Goal: Task Accomplishment & Management: Manage account settings

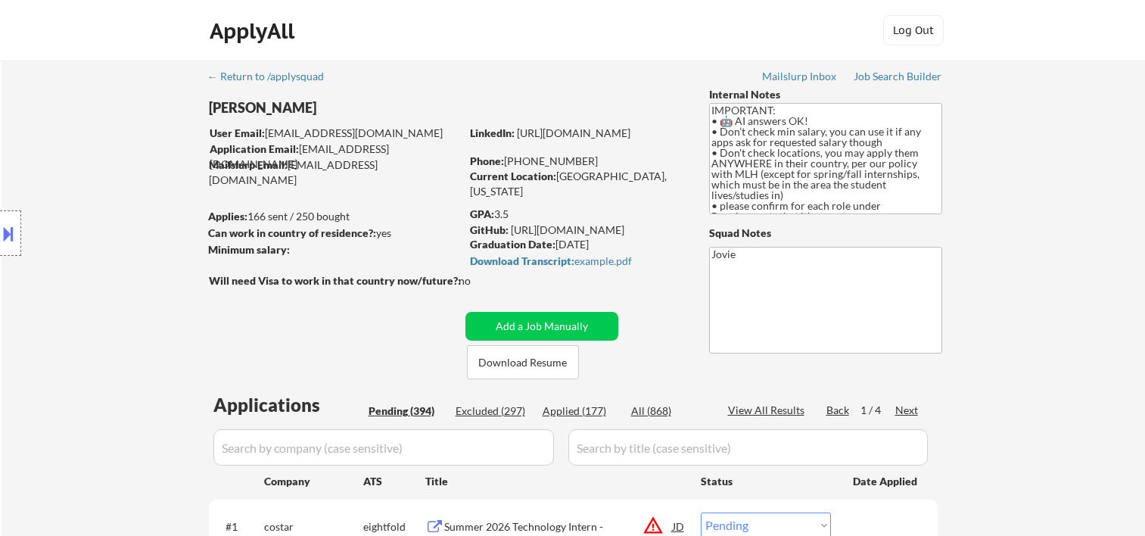
select select ""pending""
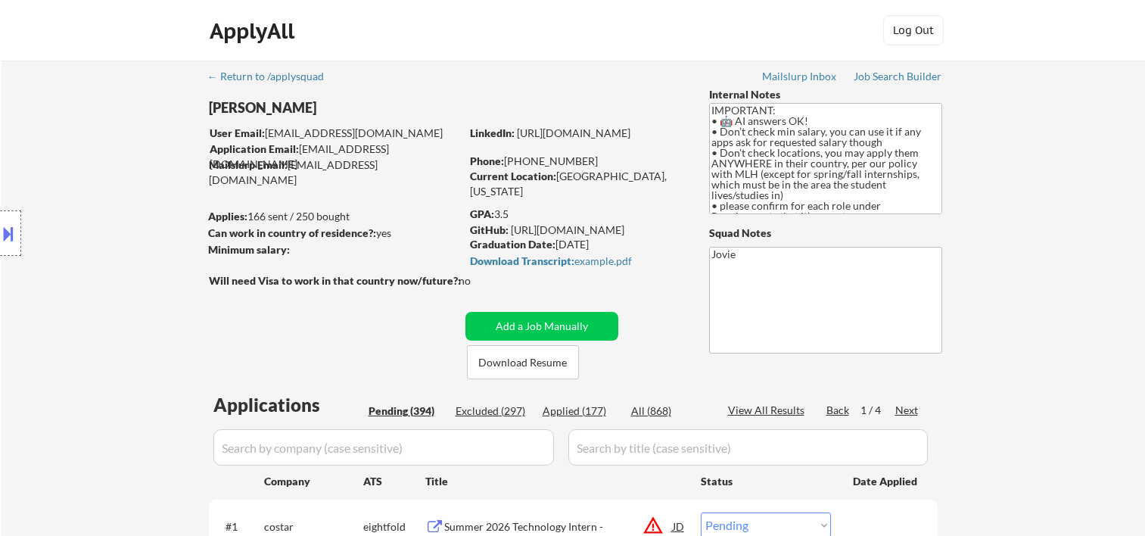
select select ""pending""
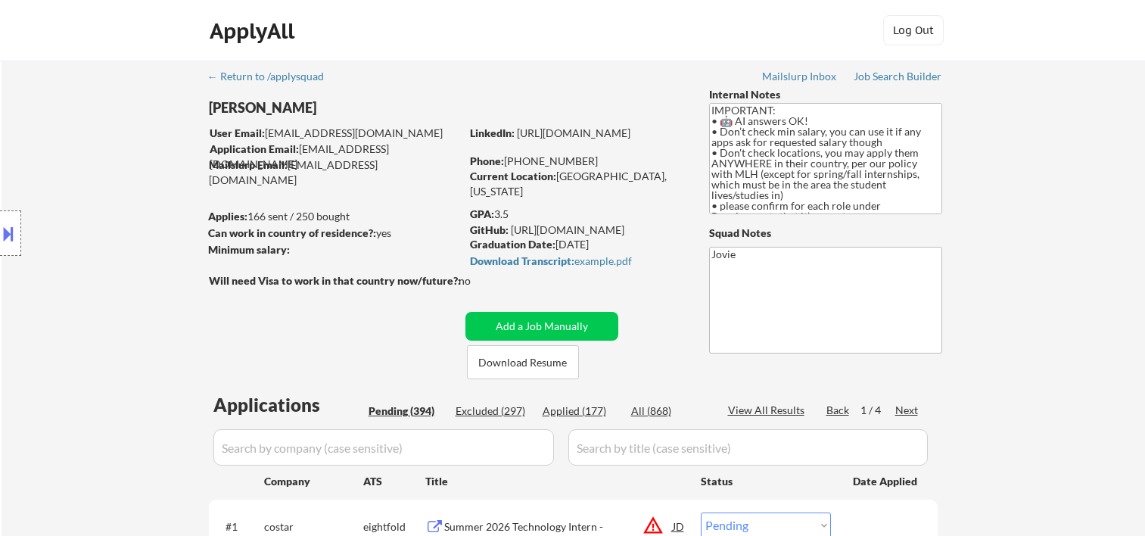
select select ""pending""
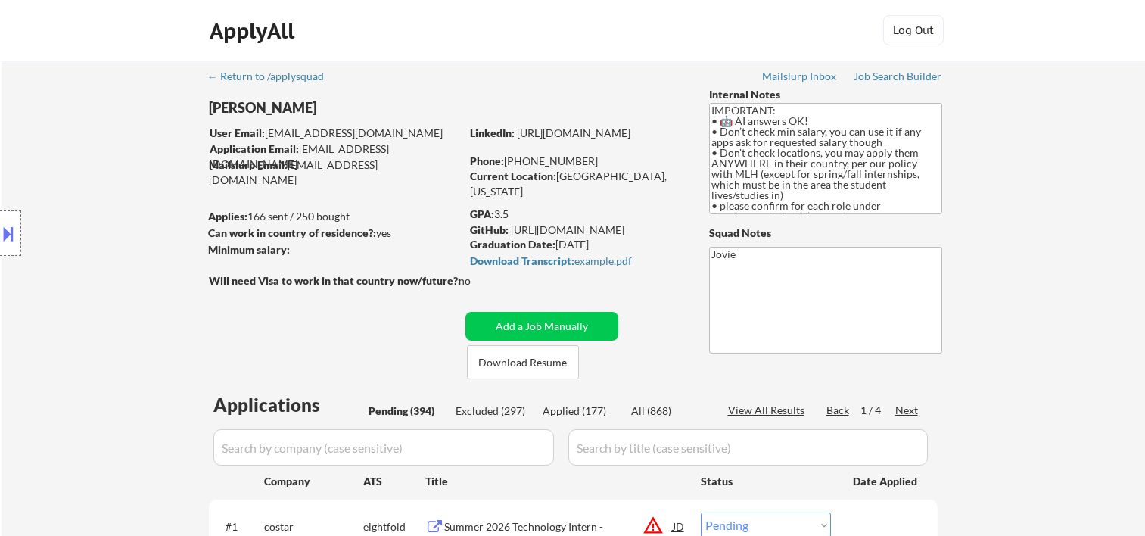
select select ""pending""
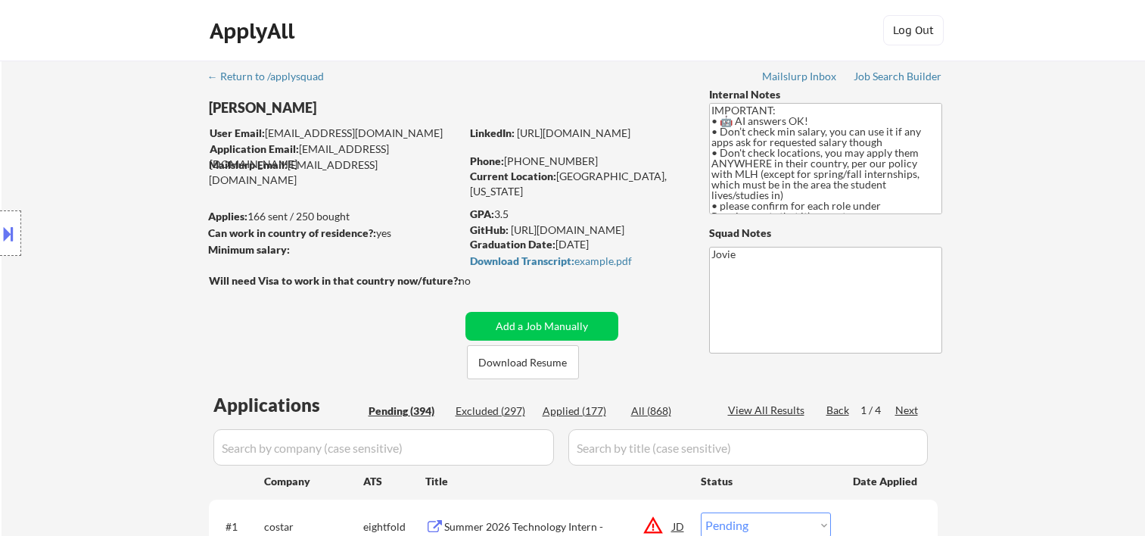
select select ""pending""
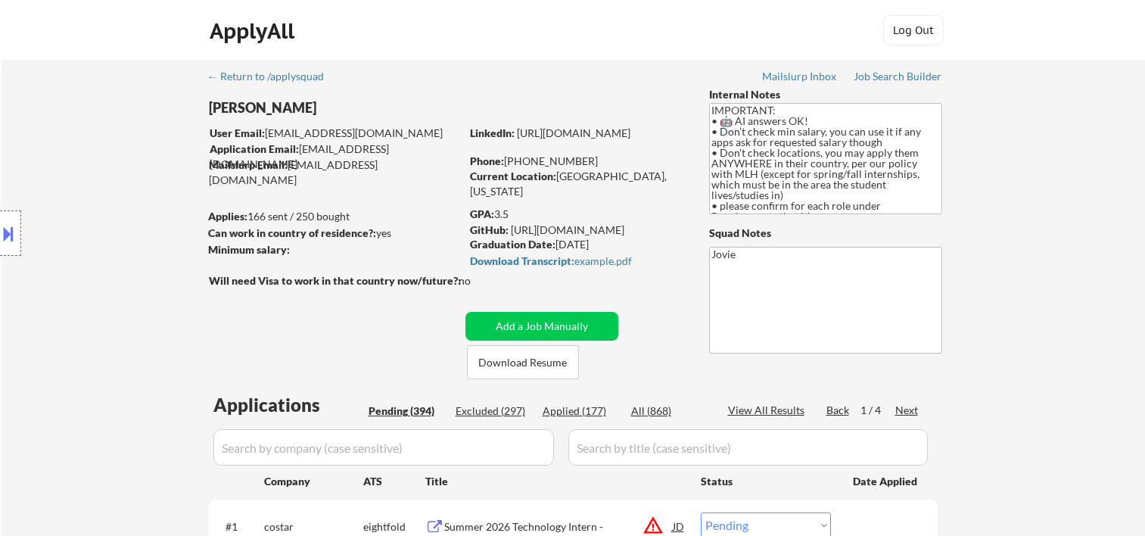
select select ""pending""
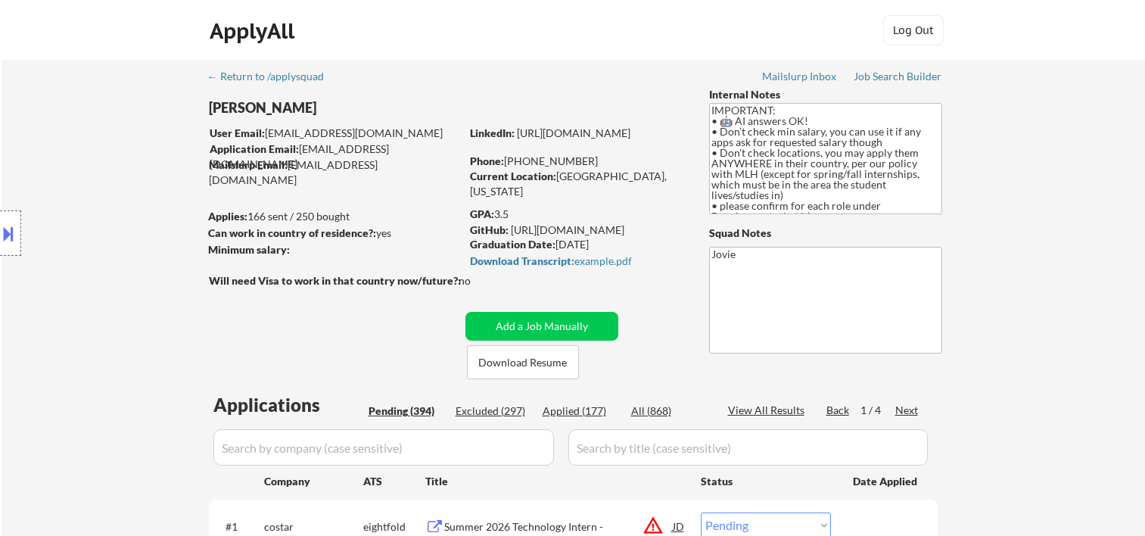
select select ""pending""
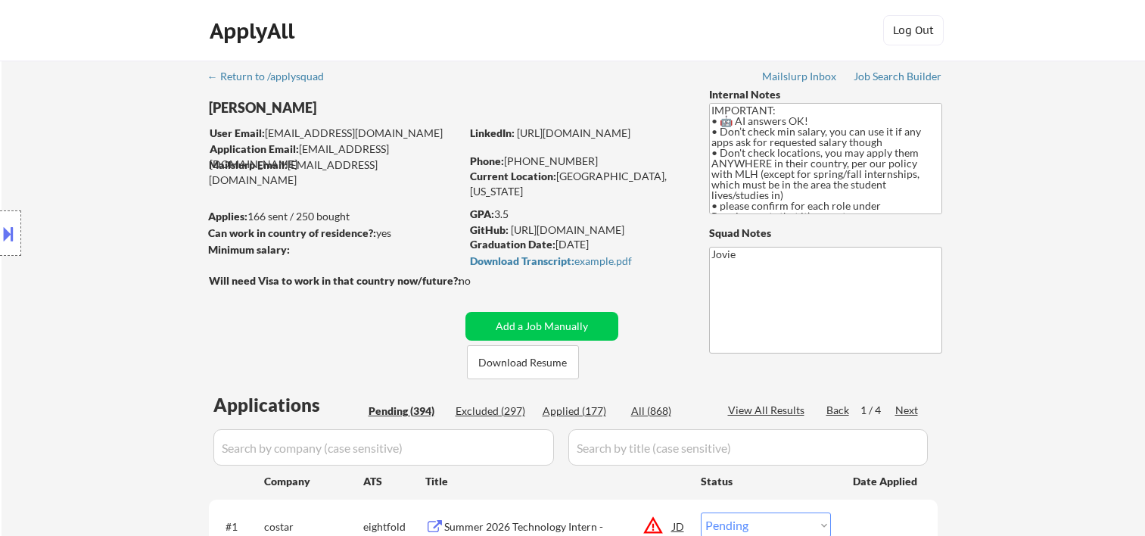
select select ""pending""
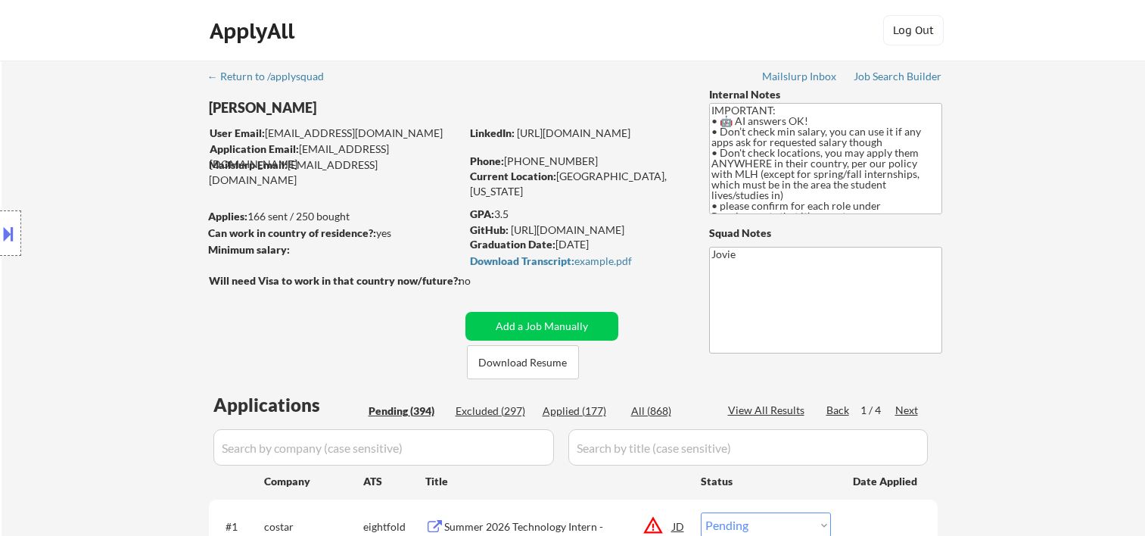
select select ""pending""
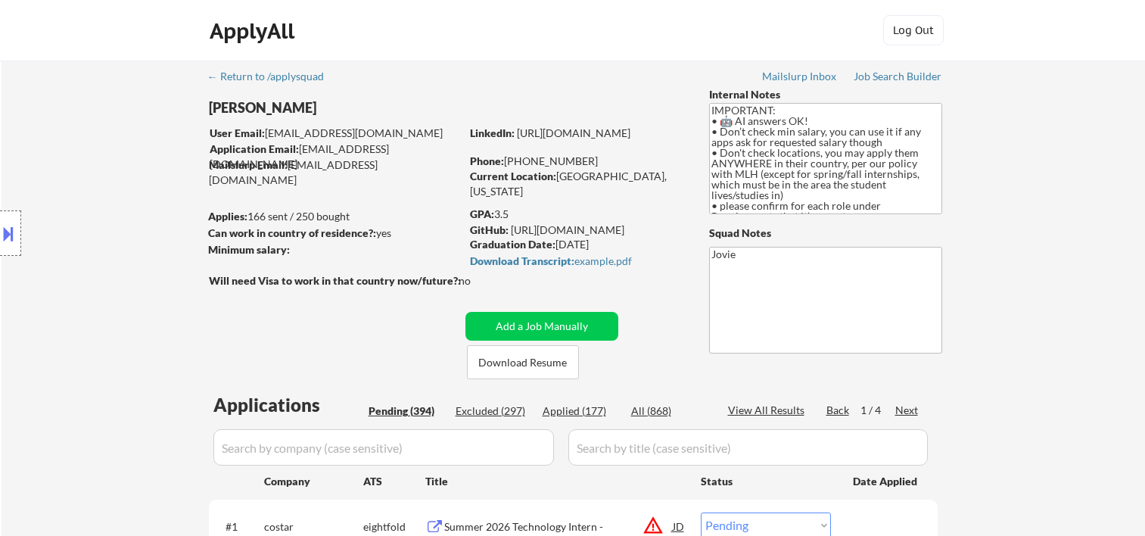
select select ""pending""
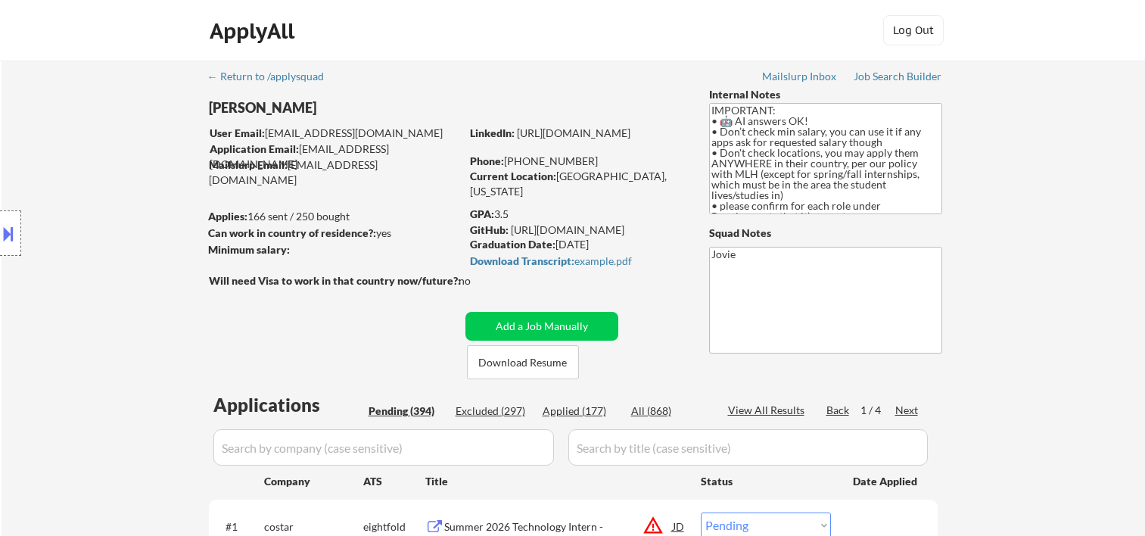
select select ""pending""
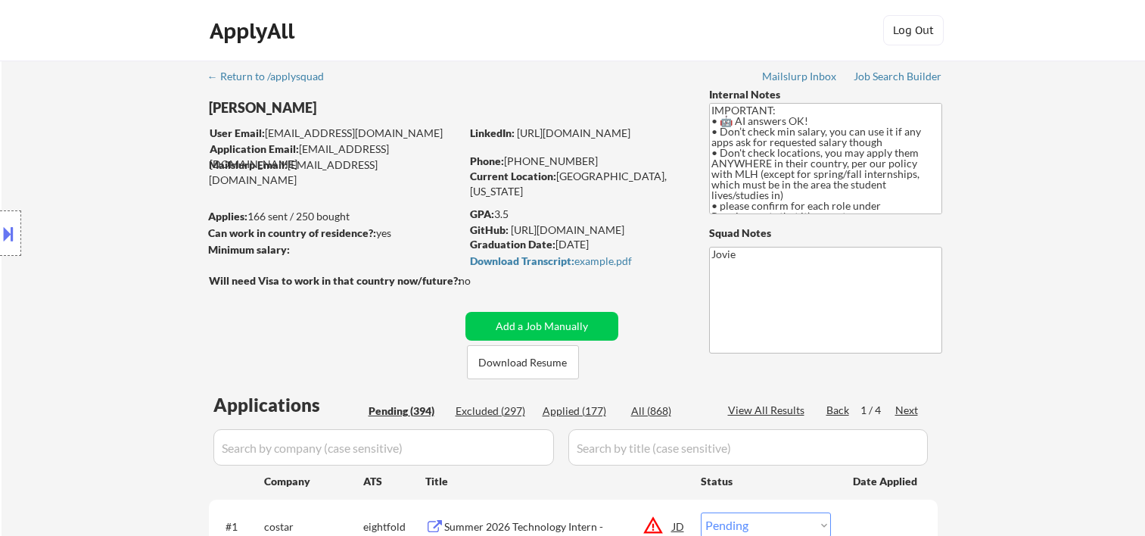
select select ""pending""
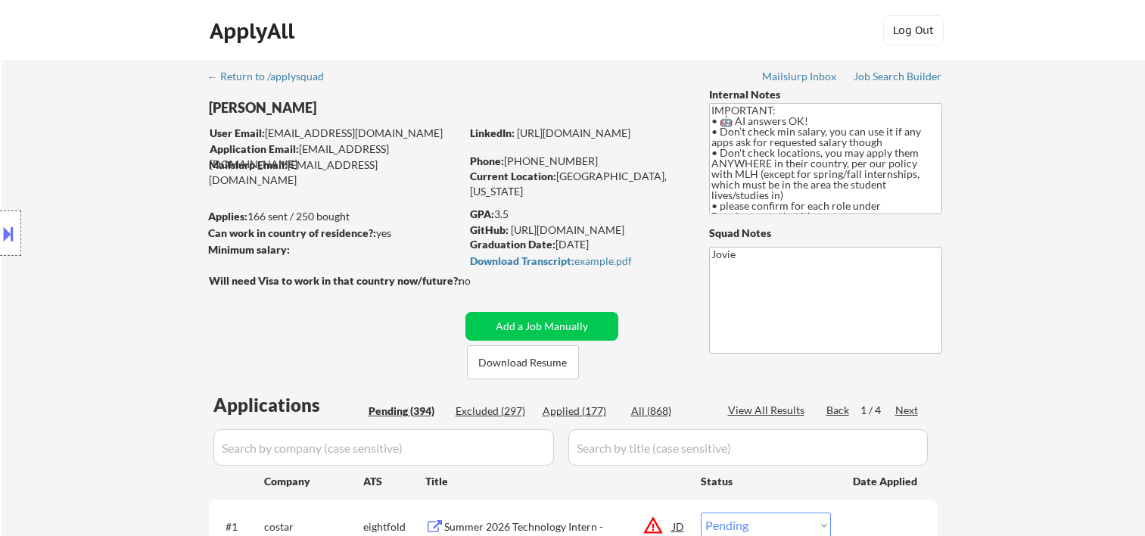
select select ""pending""
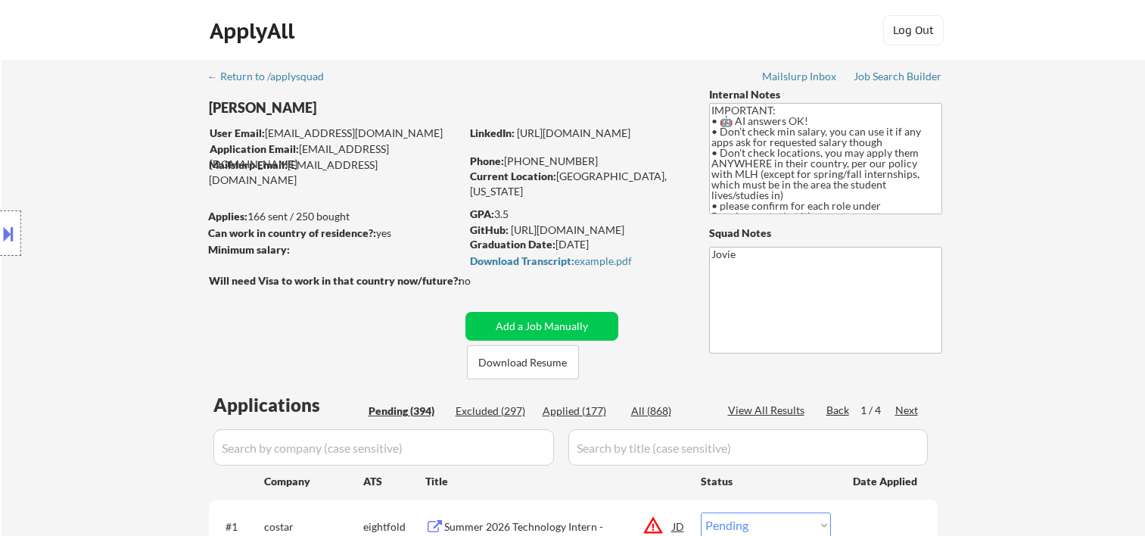
select select ""pending""
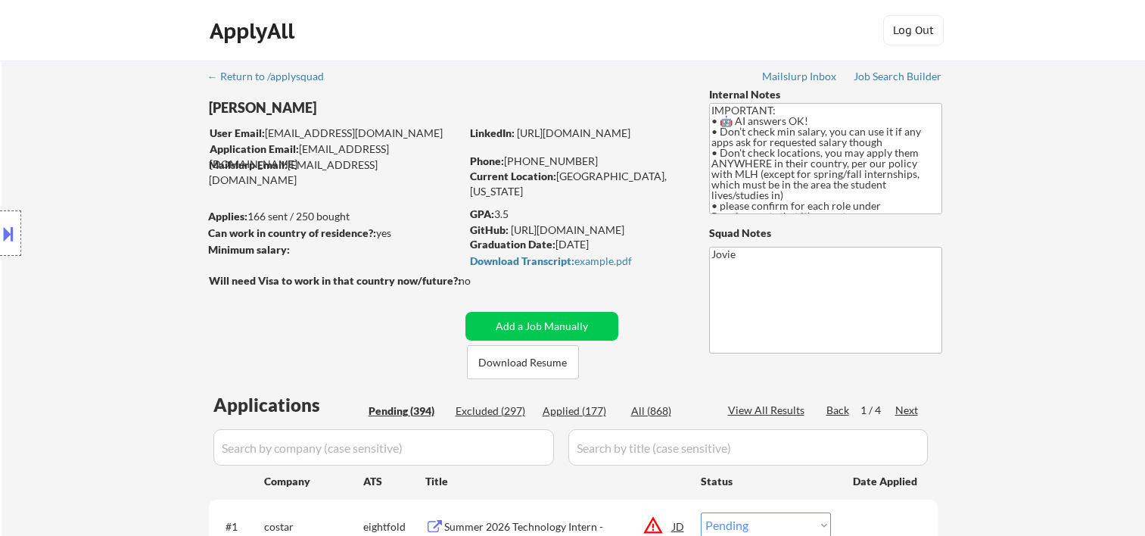
select select ""pending""
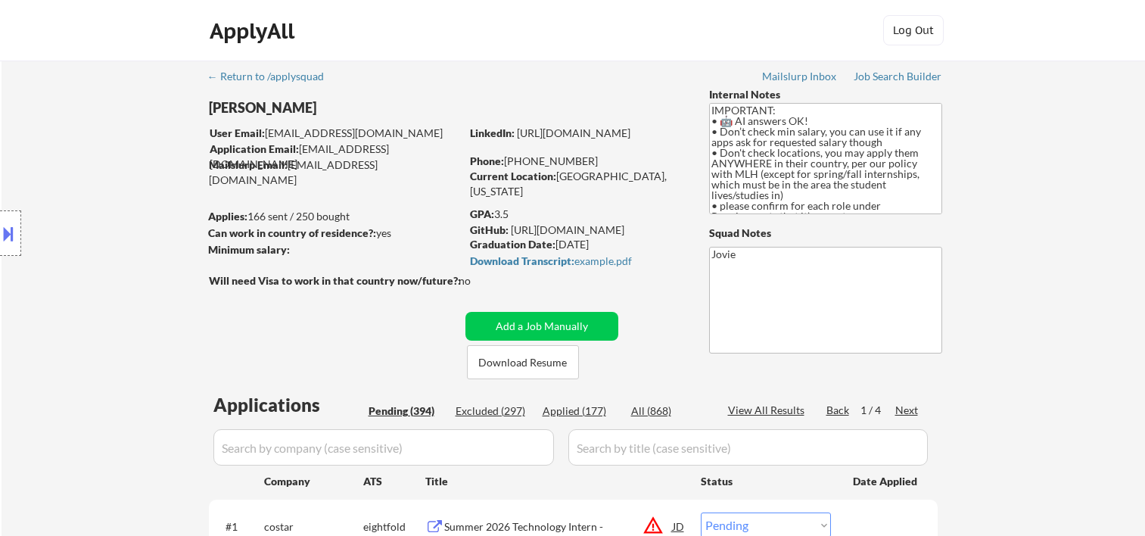
select select ""pending""
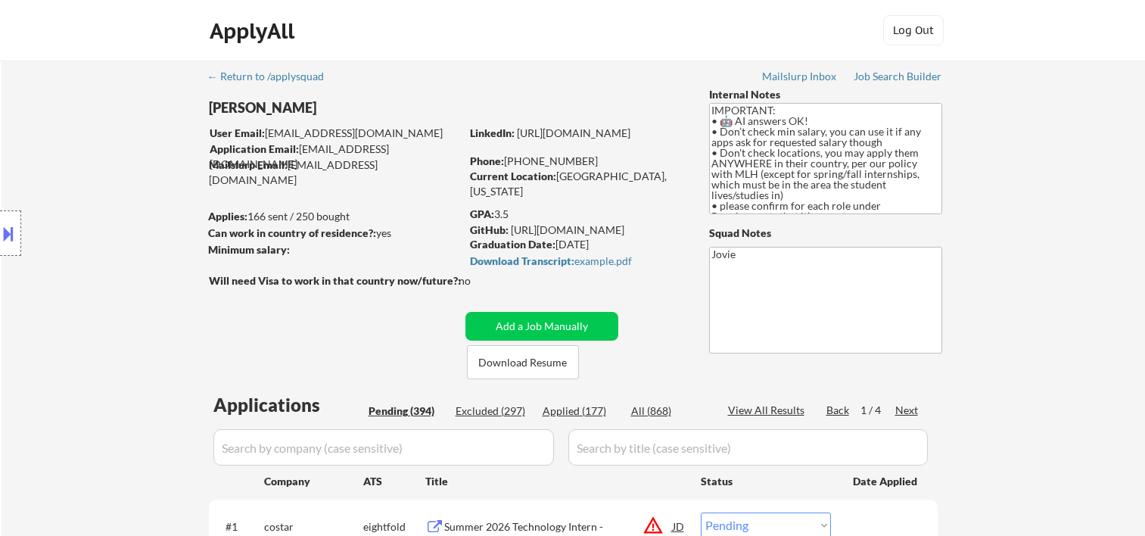
select select ""pending""
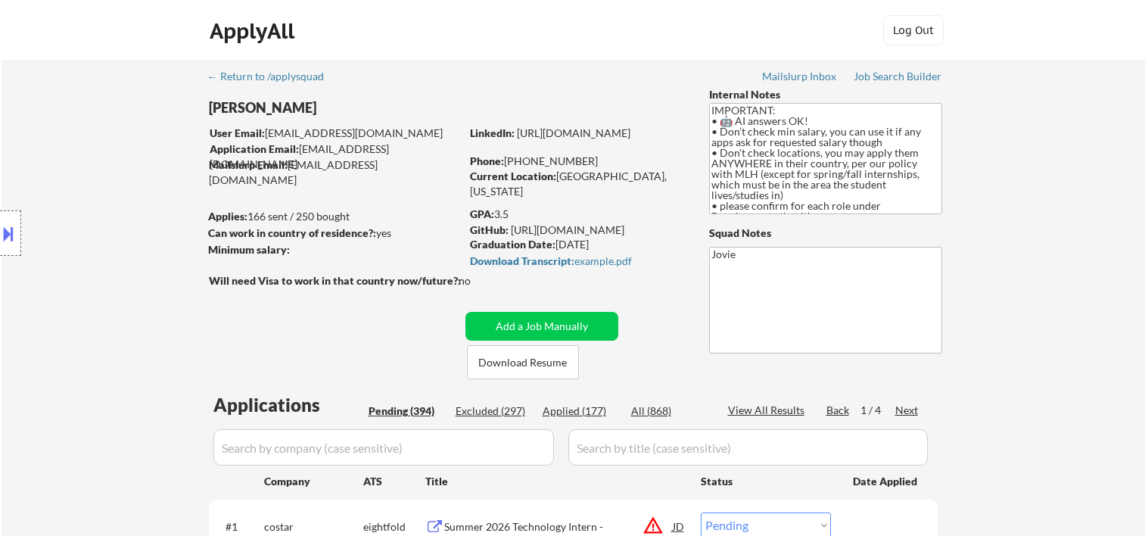
select select ""pending""
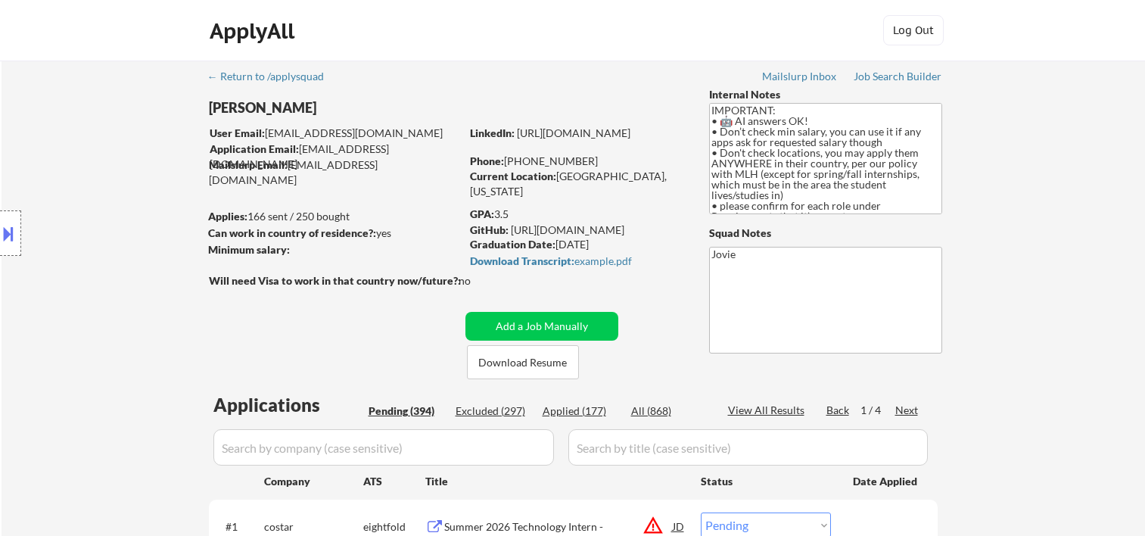
select select ""pending""
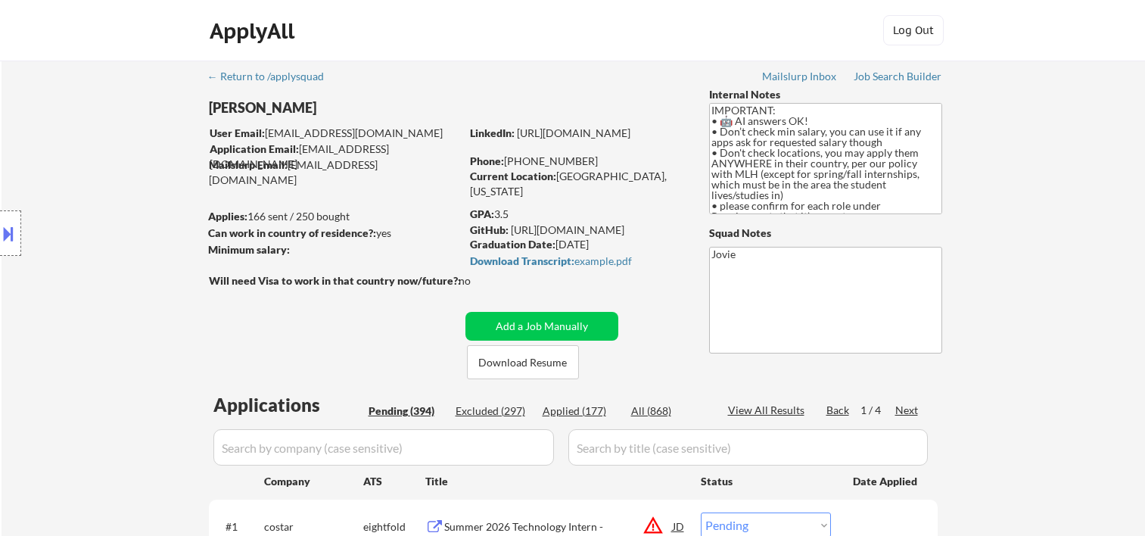
select select ""pending""
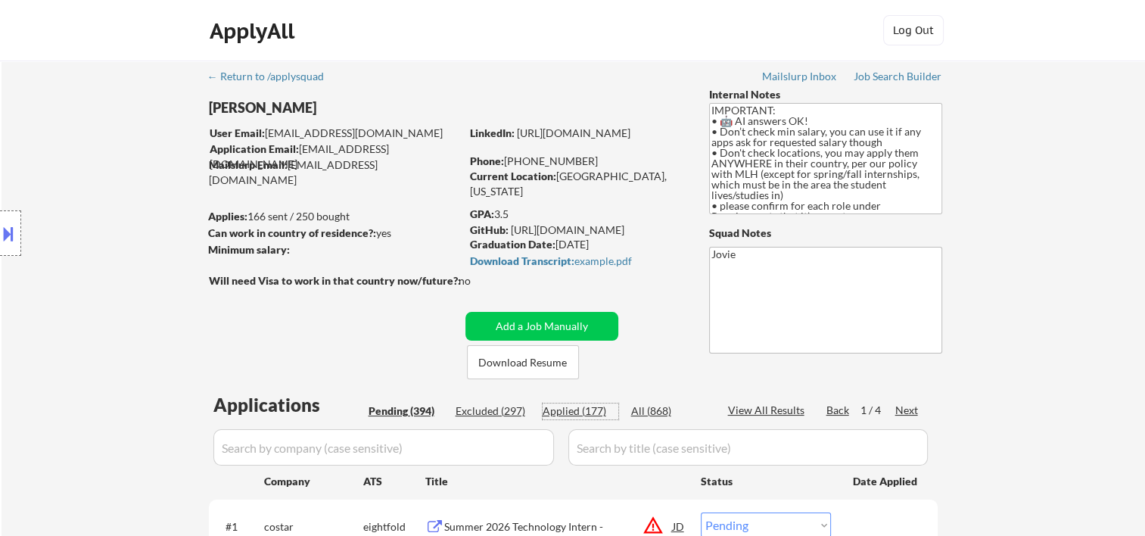
click at [560, 412] on div "Applied (177)" at bounding box center [581, 410] width 76 height 15
select select ""applied""
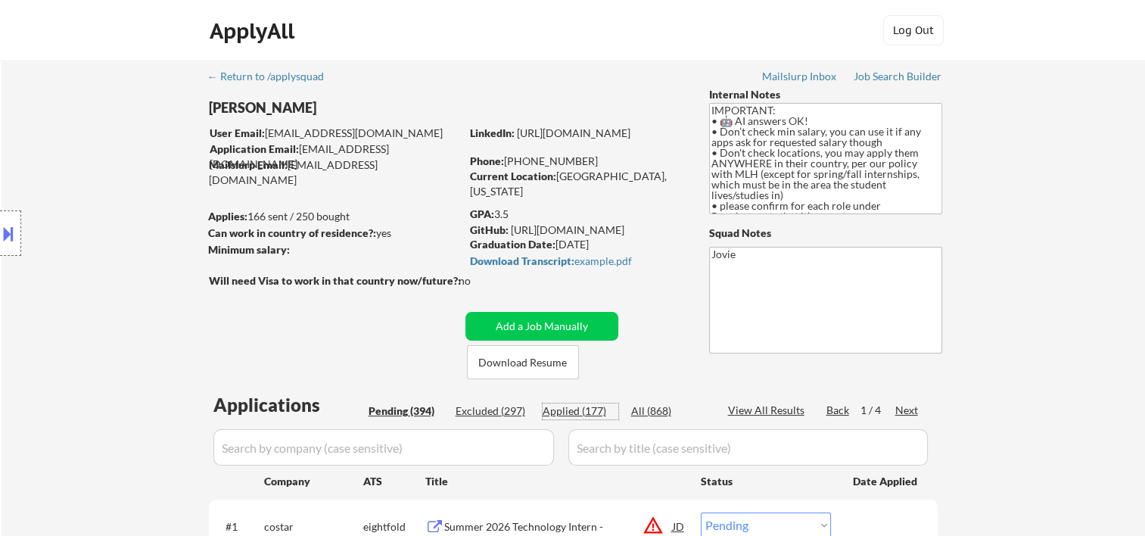
select select ""applied""
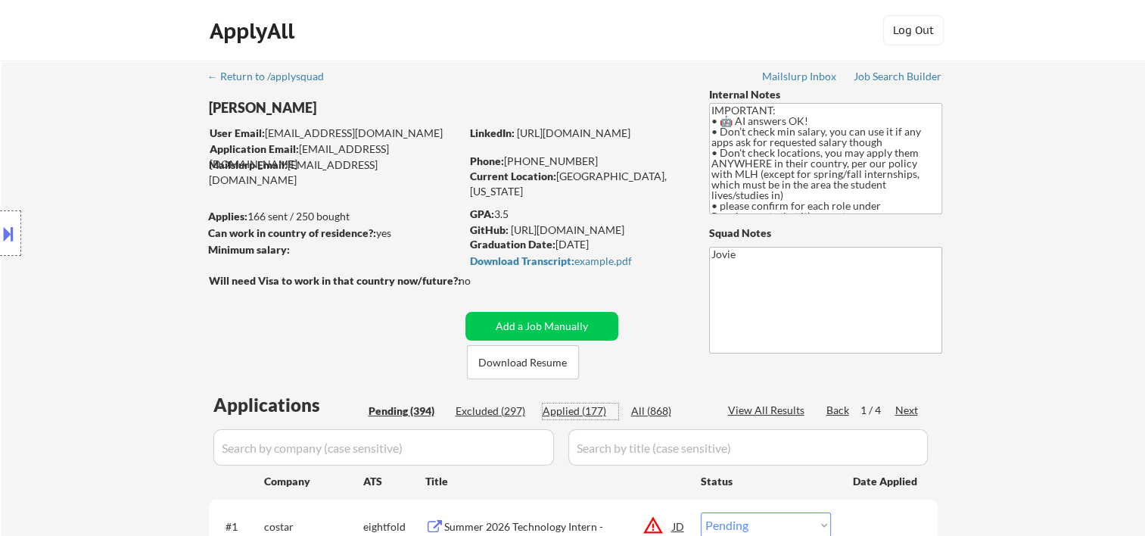
select select ""applied""
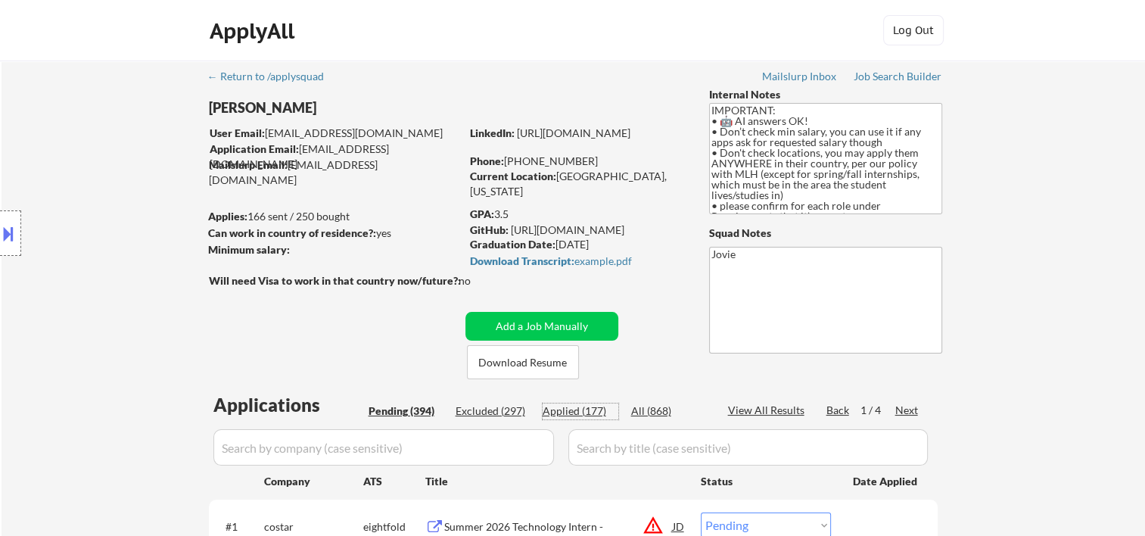
select select ""applied""
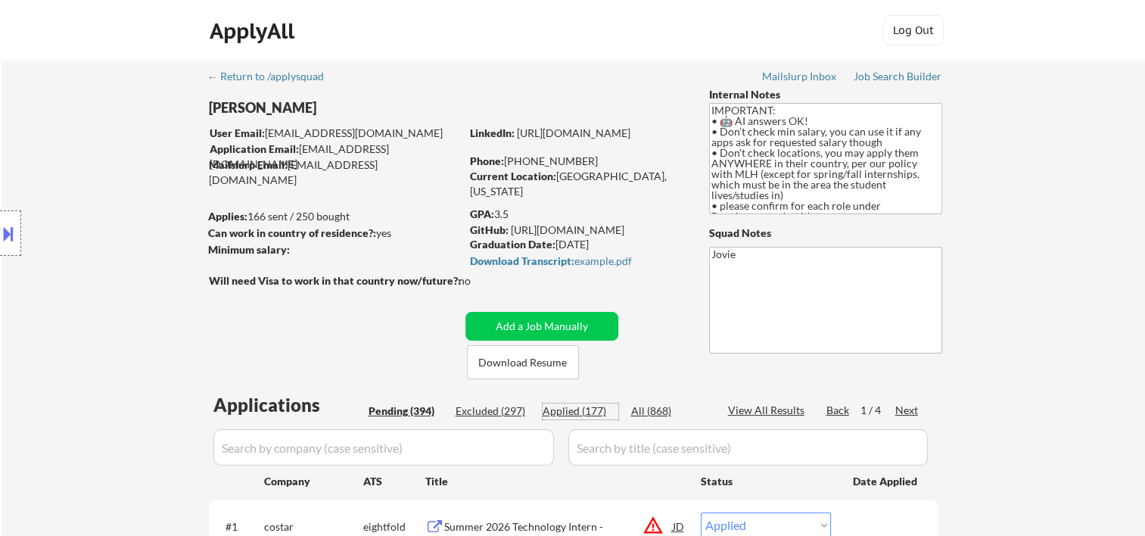
select select ""applied""
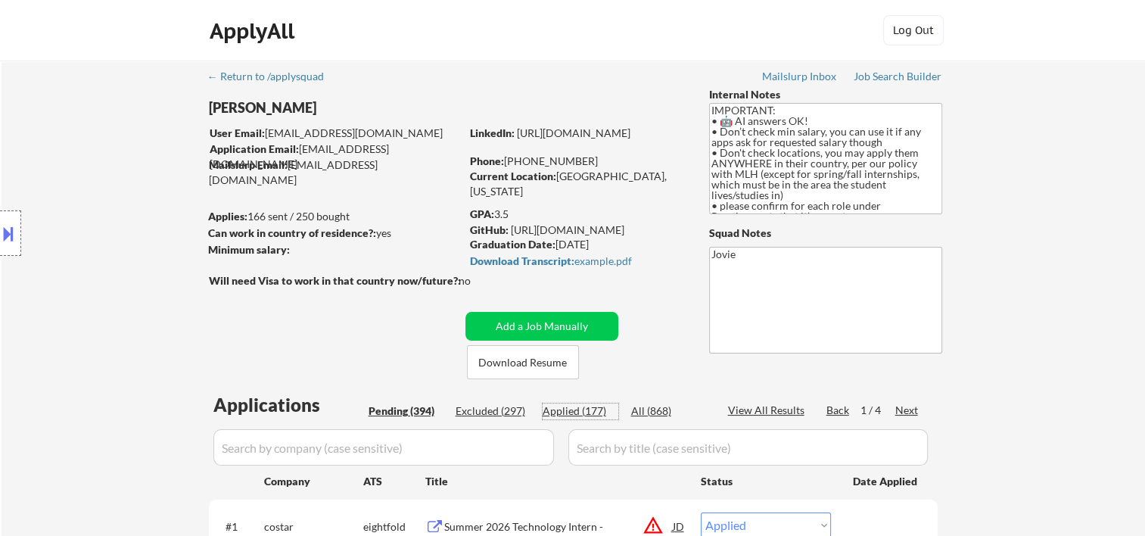
select select ""applied""
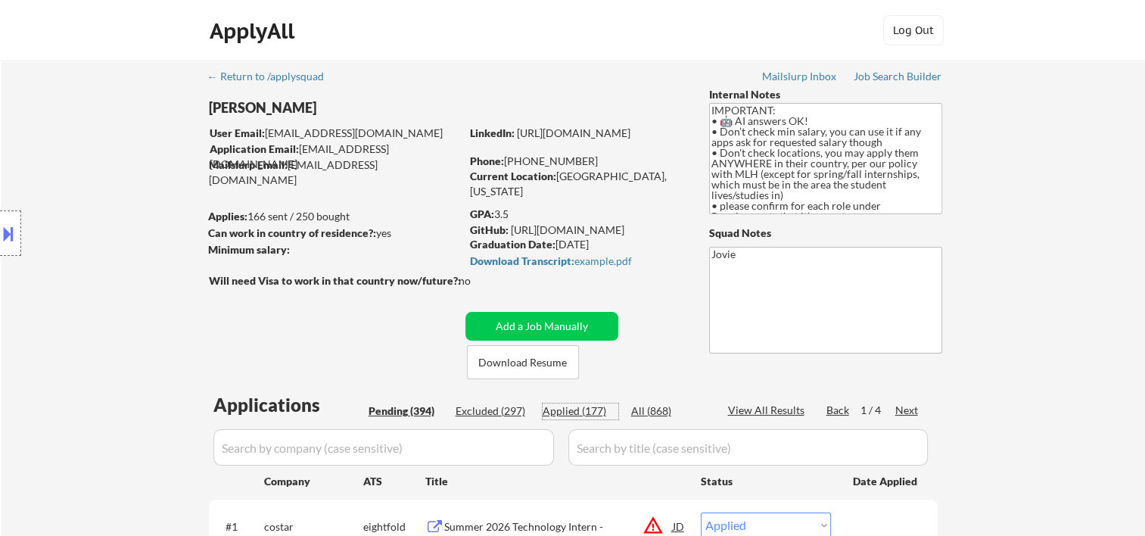
select select ""applied""
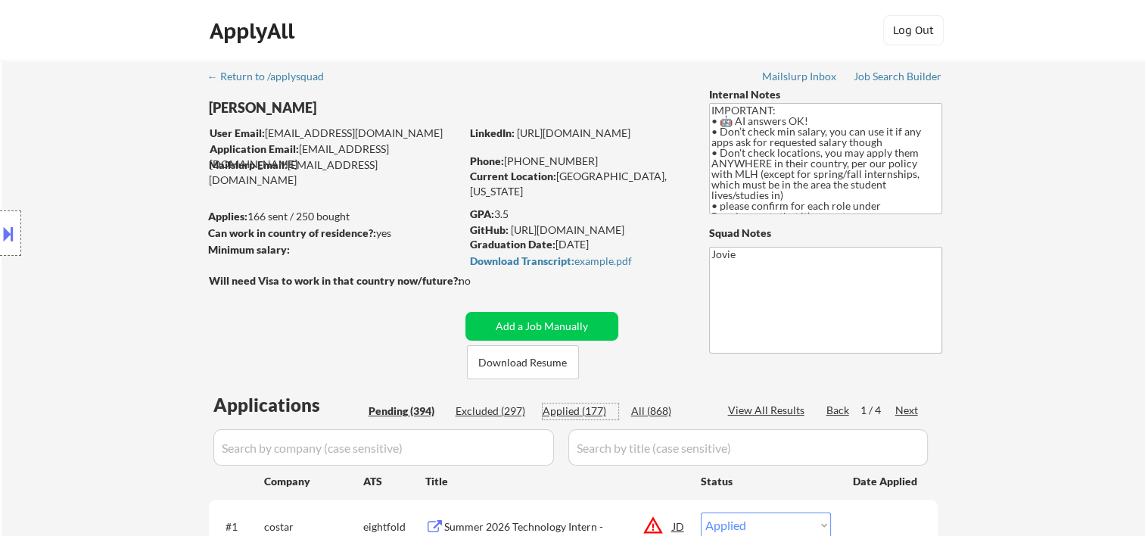
select select ""applied""
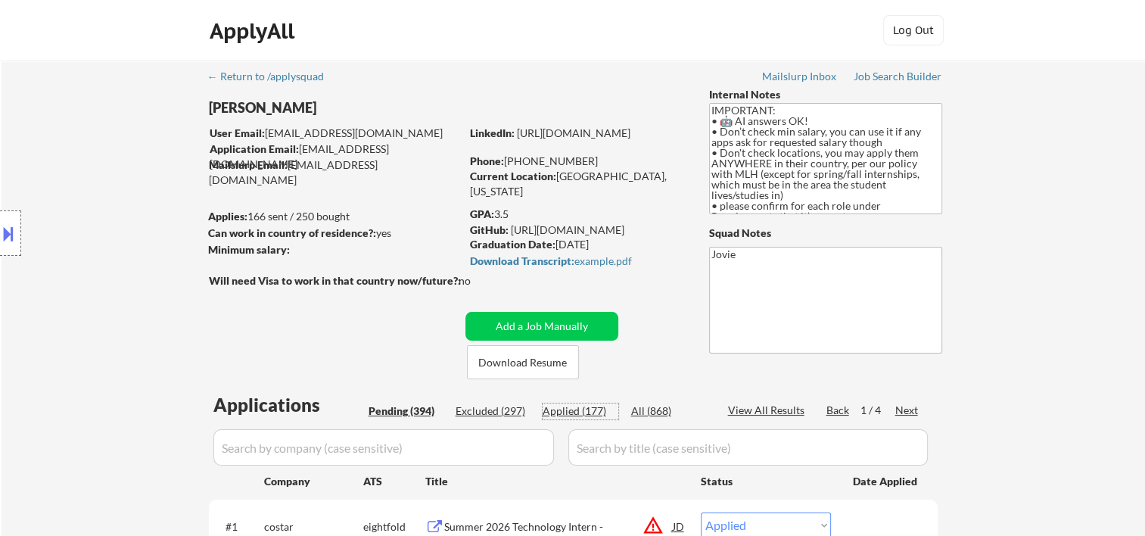
select select ""applied""
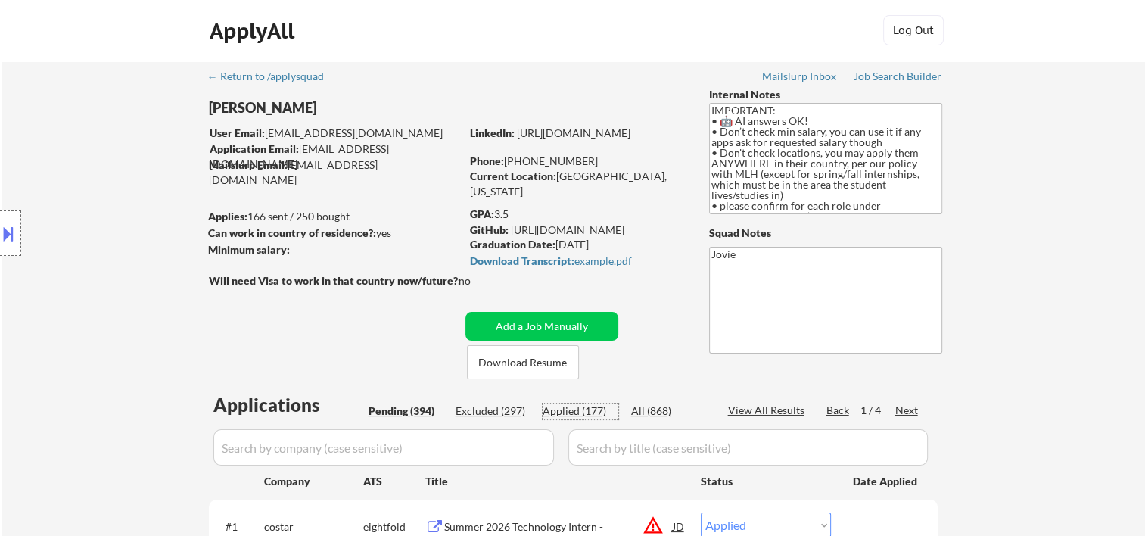
select select ""applied""
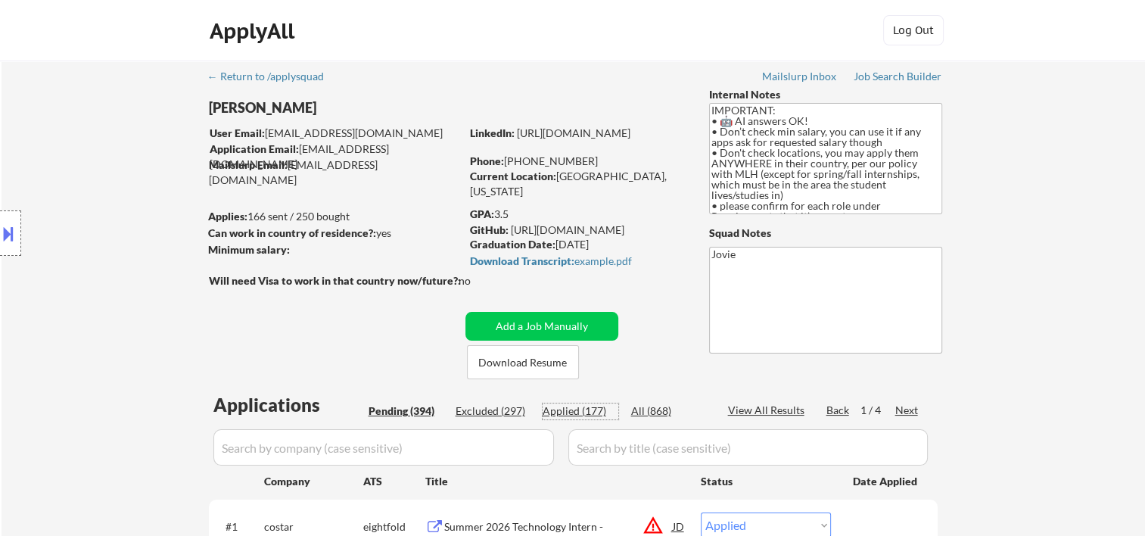
select select ""applied""
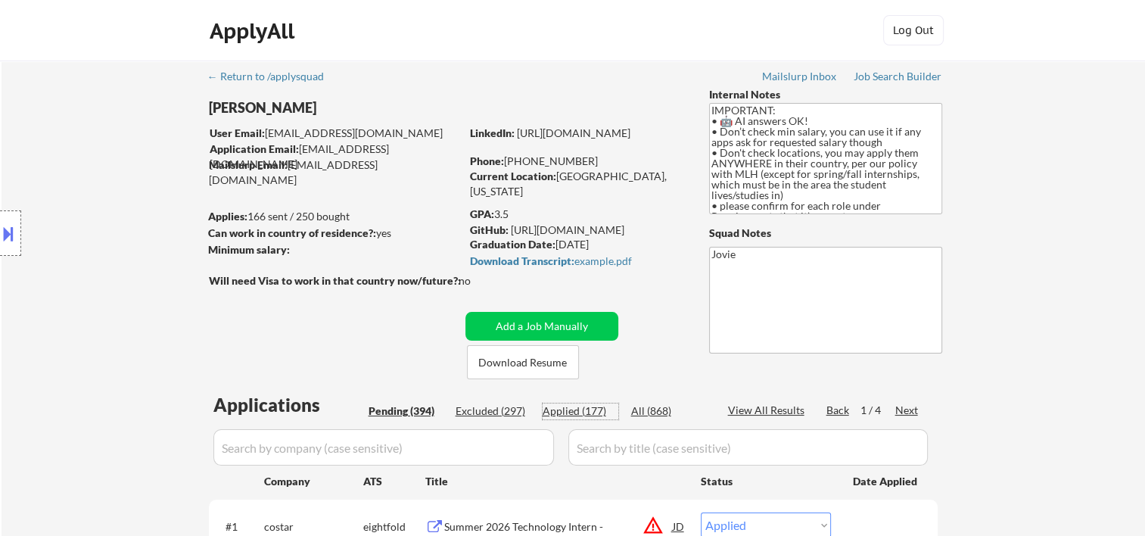
select select ""applied""
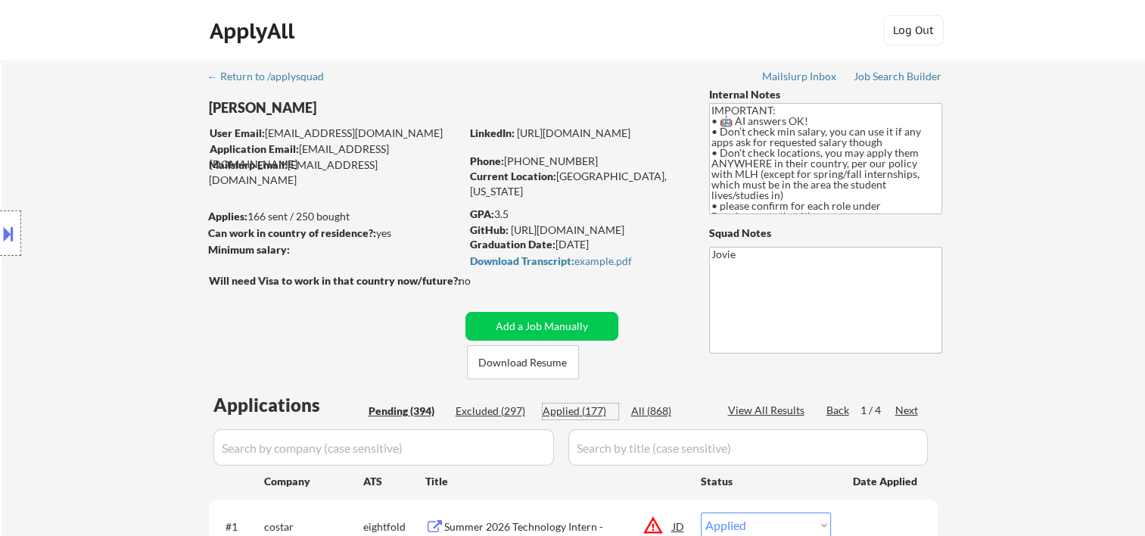
select select ""applied""
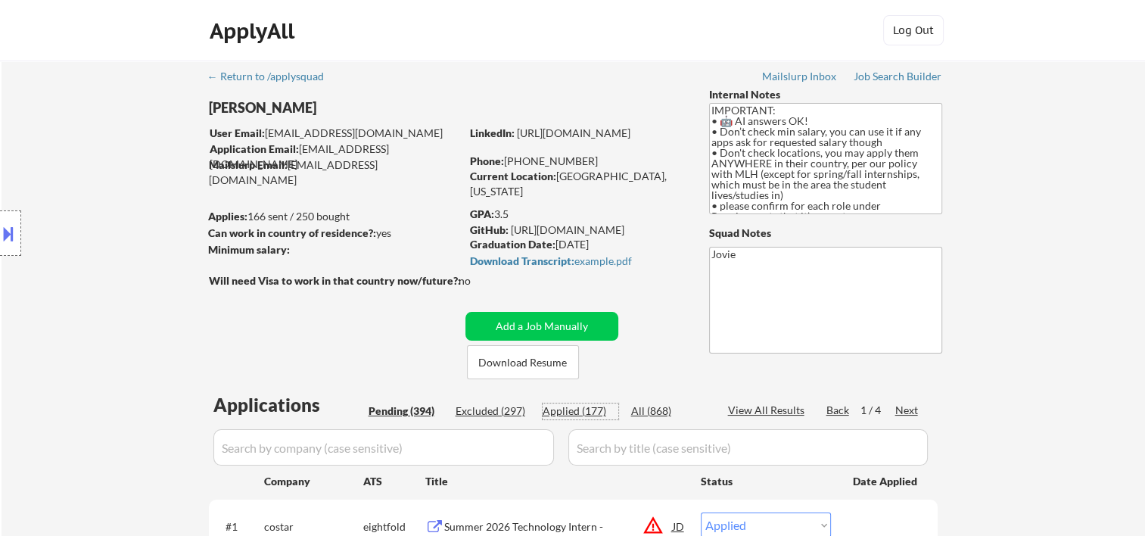
select select ""applied""
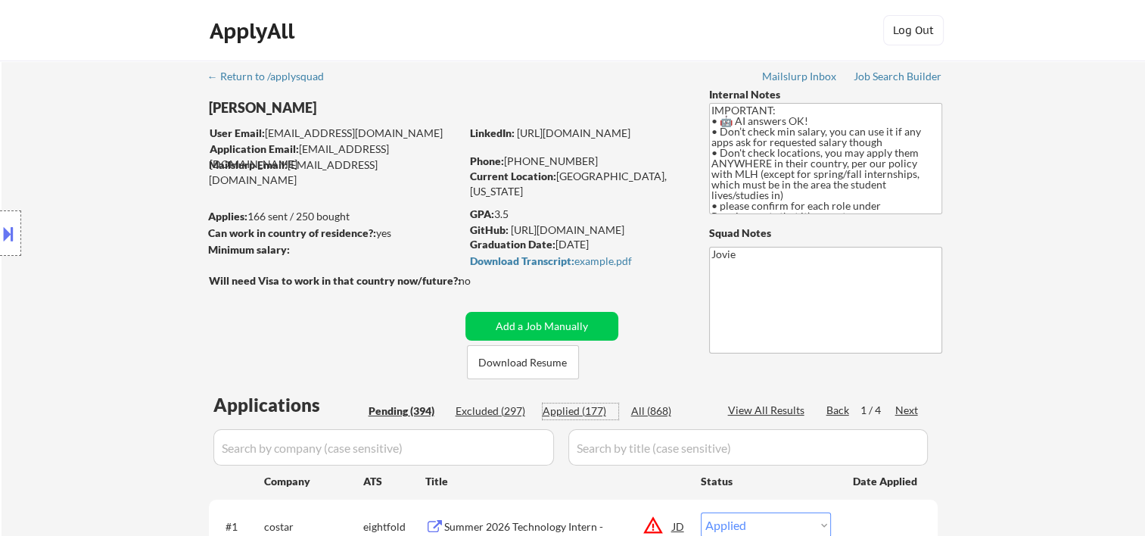
select select ""applied""
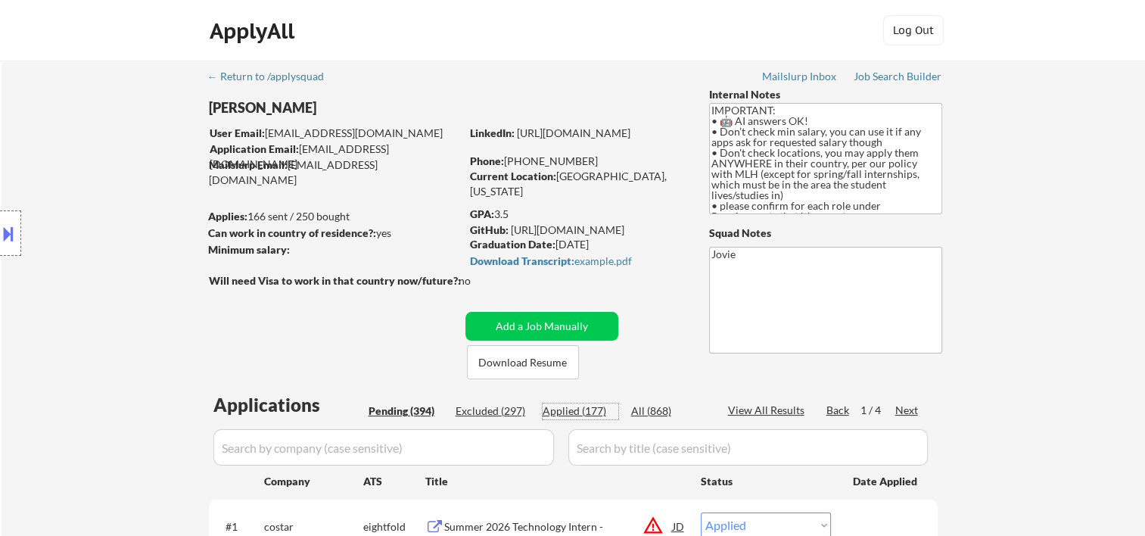
select select ""applied""
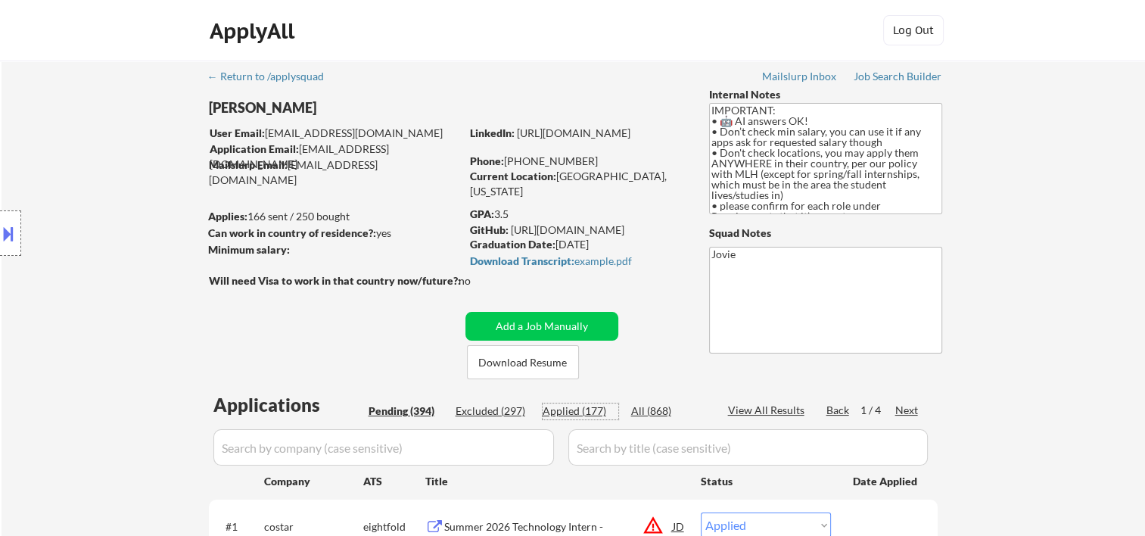
select select ""applied""
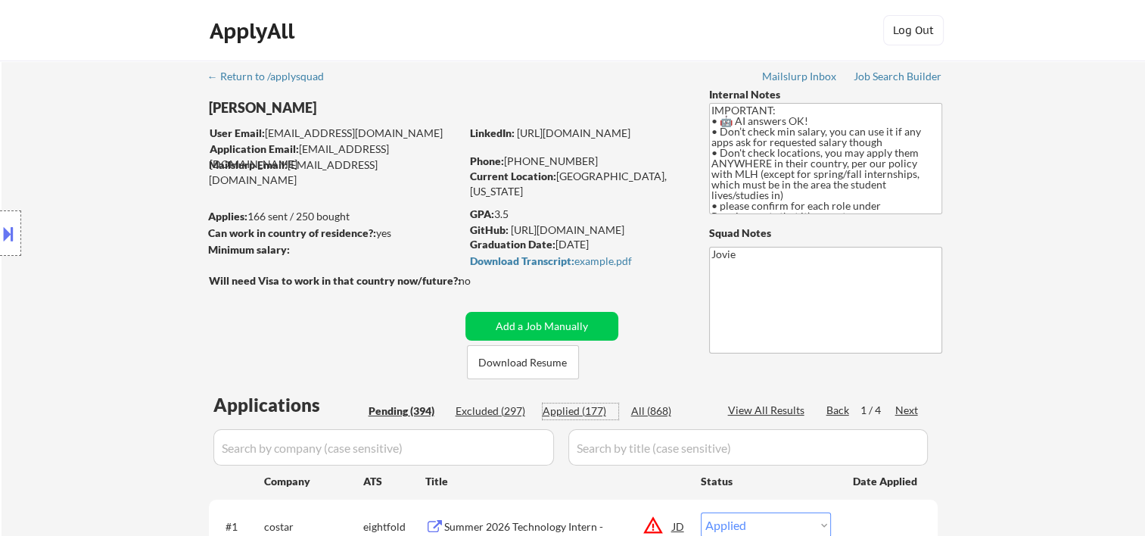
select select ""applied""
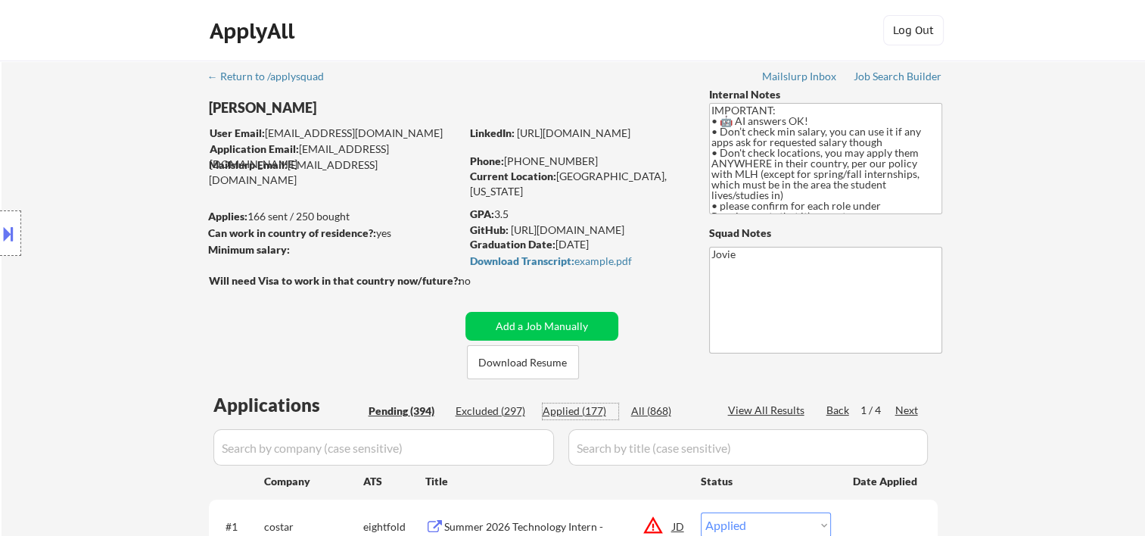
select select ""applied""
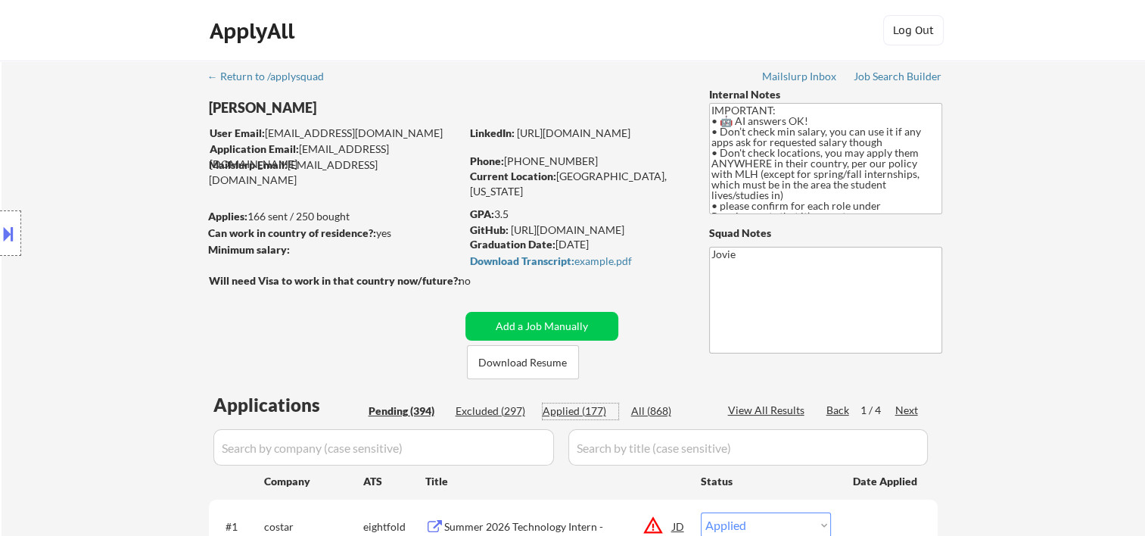
select select ""applied""
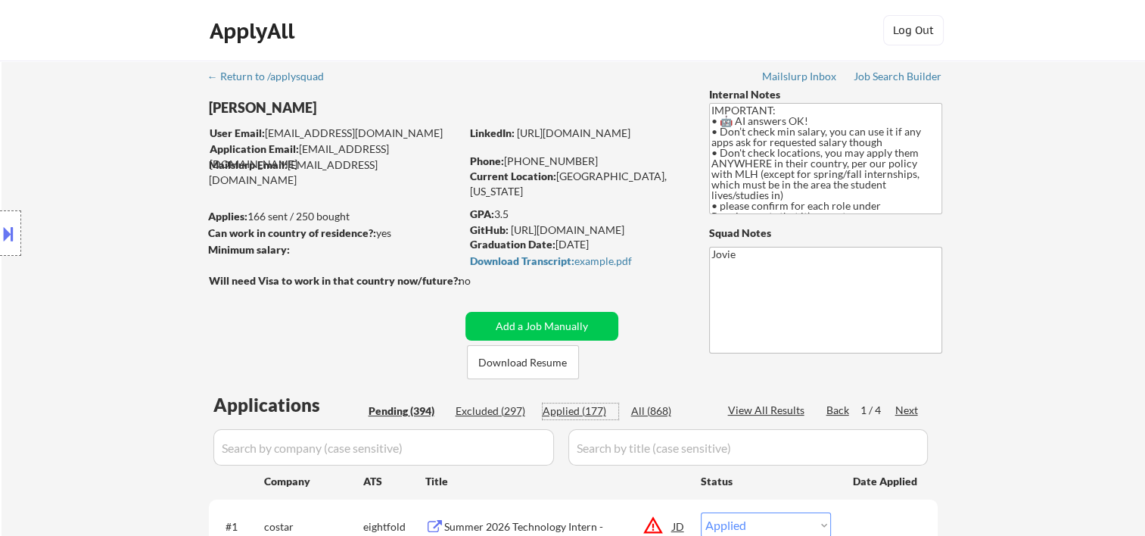
select select ""applied""
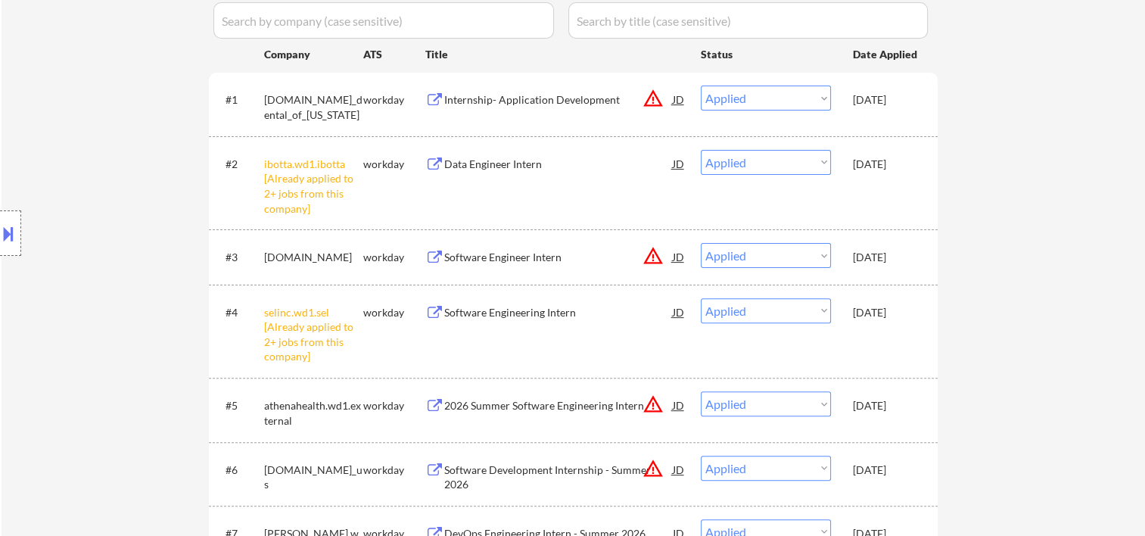
scroll to position [1009, 0]
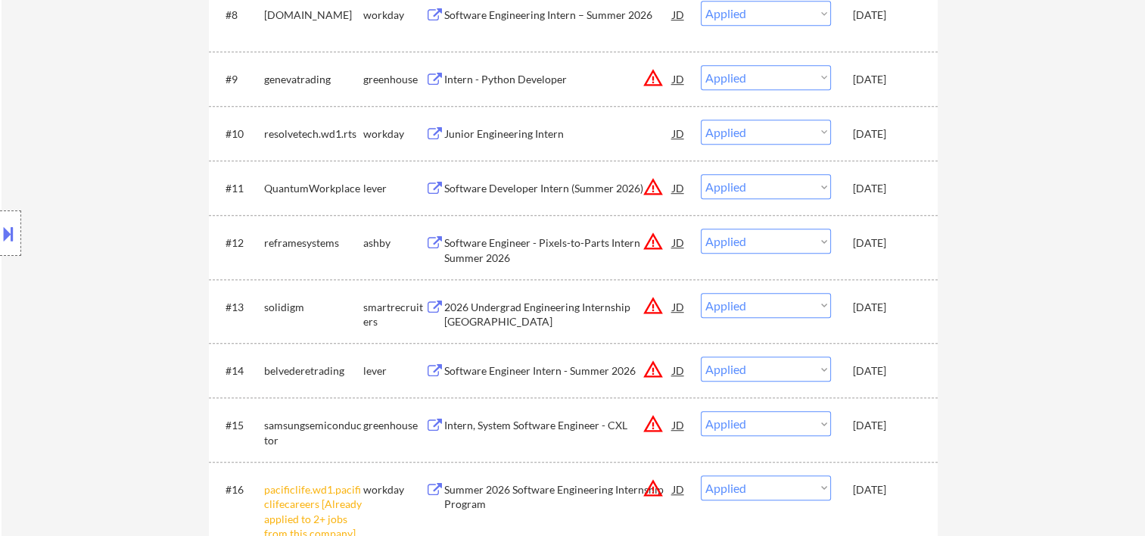
click at [901, 309] on div "Oct 13, 2025" at bounding box center [886, 307] width 67 height 15
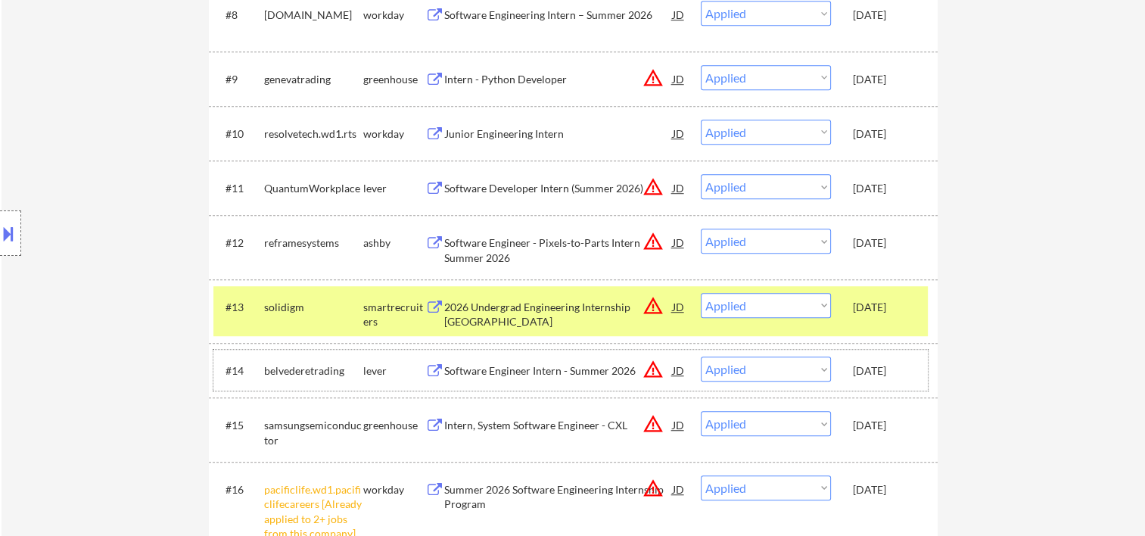
click at [913, 355] on div "#14 belvederetrading lever Software Engineer Intern - Summer 2026 JD warning_am…" at bounding box center [570, 370] width 714 height 41
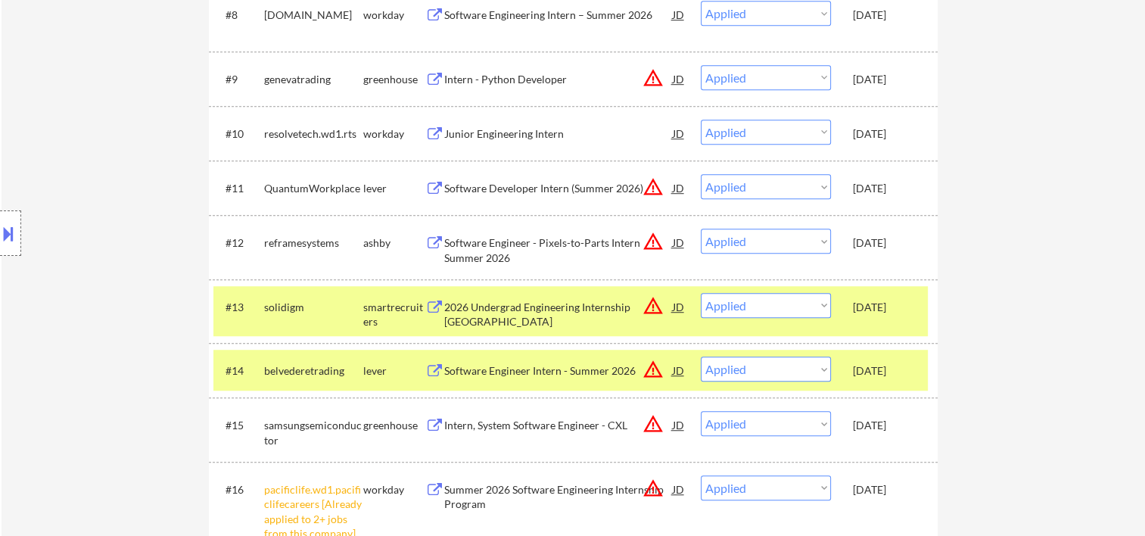
click at [905, 406] on div "#15 samsungsemiconductor greenhouse Intern, System Software Engineer - CXL JD w…" at bounding box center [570, 429] width 714 height 50
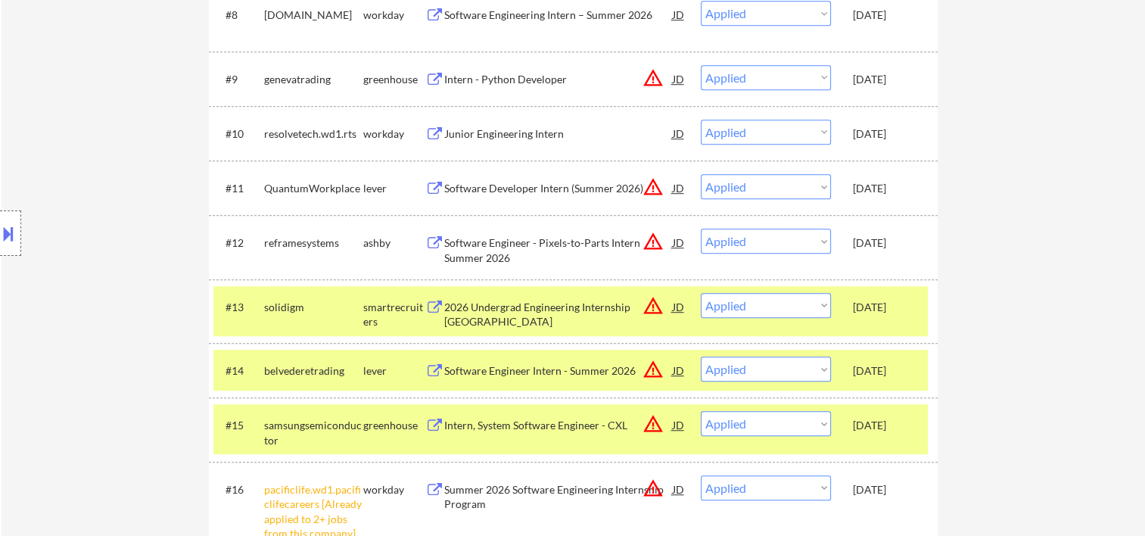
click at [921, 475] on div "#16 pacificlife.wd1.pacificlifecareers [Already applied to 2+ jobs from this co…" at bounding box center [570, 507] width 714 height 79
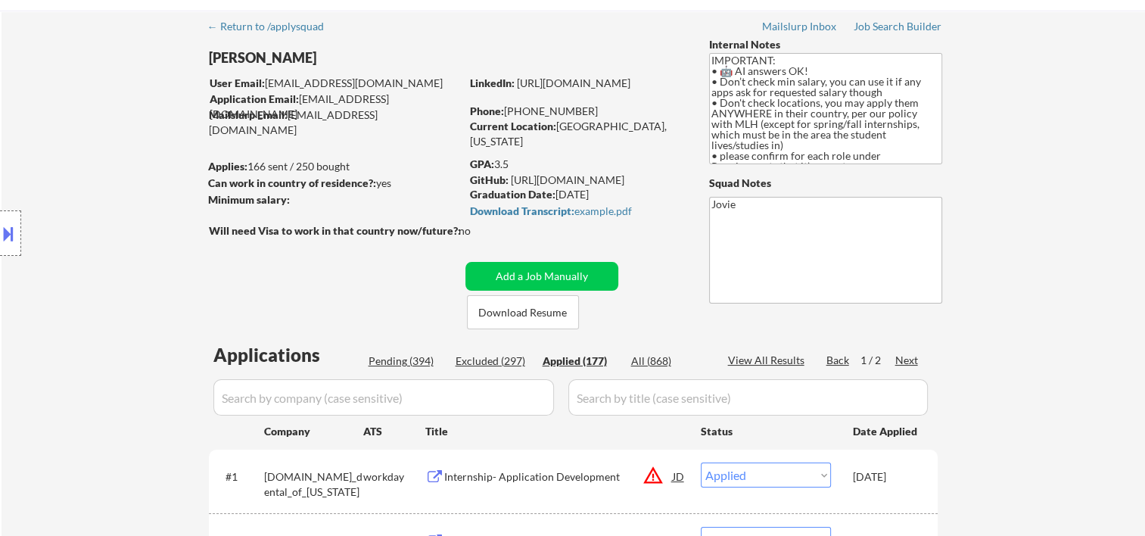
scroll to position [0, 0]
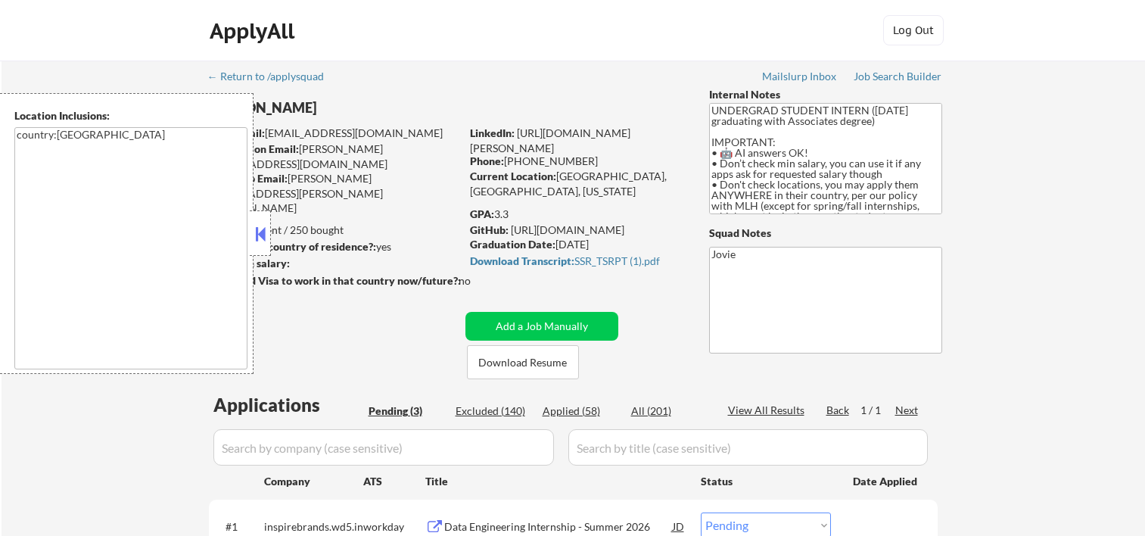
select select ""pending""
click at [258, 229] on button at bounding box center [260, 233] width 17 height 23
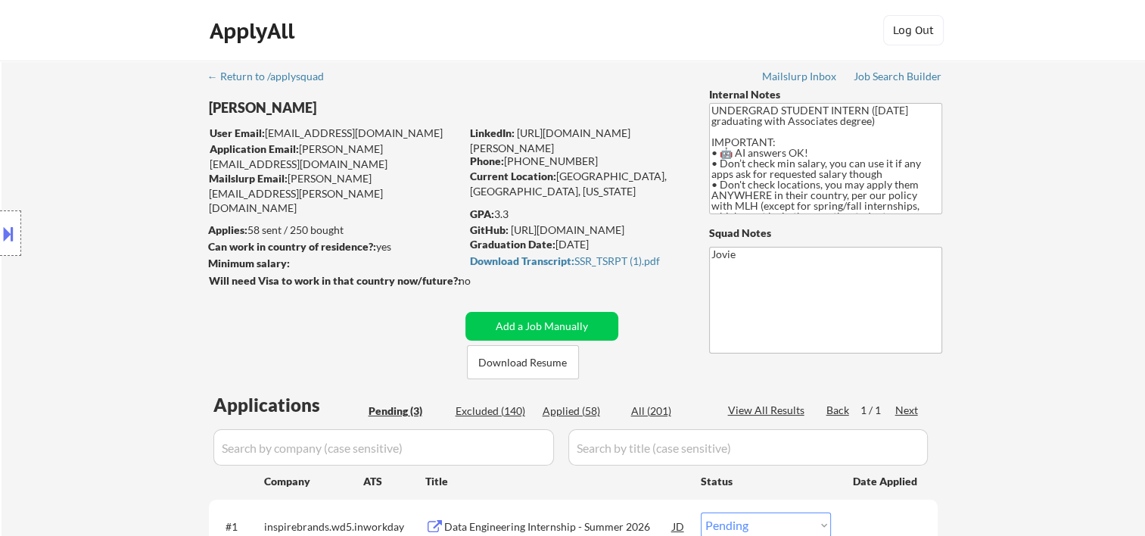
click at [513, 409] on div "Excluded (140)" at bounding box center [494, 410] width 76 height 15
select select ""excluded__bad_match_""
select select ""excluded__expired_""
select select ""excluded__bad_match_""
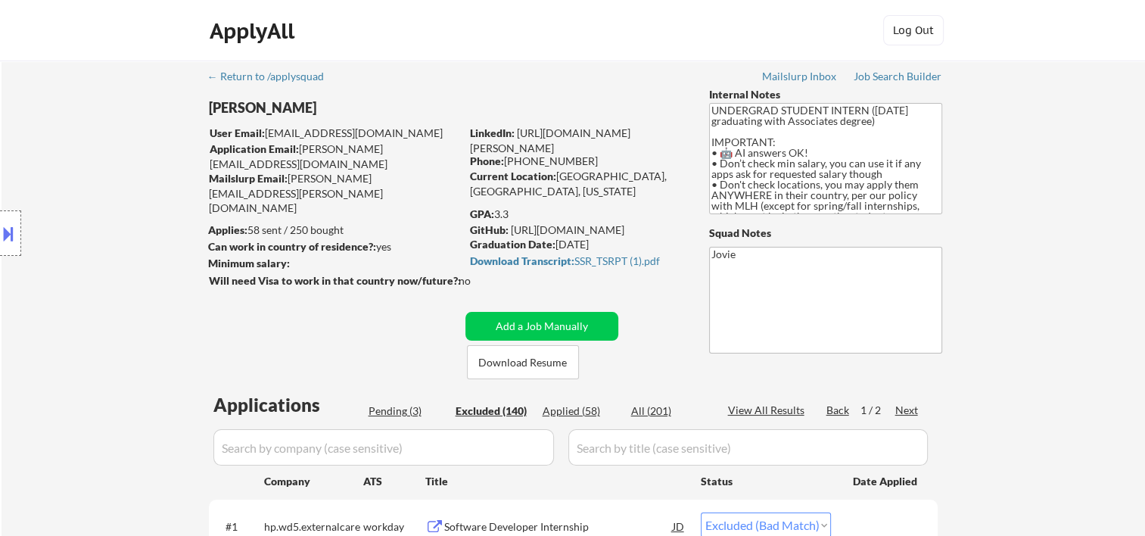
select select ""excluded__bad_match_""
select select ""excluded""
select select ""excluded__expired_""
select select ""excluded""
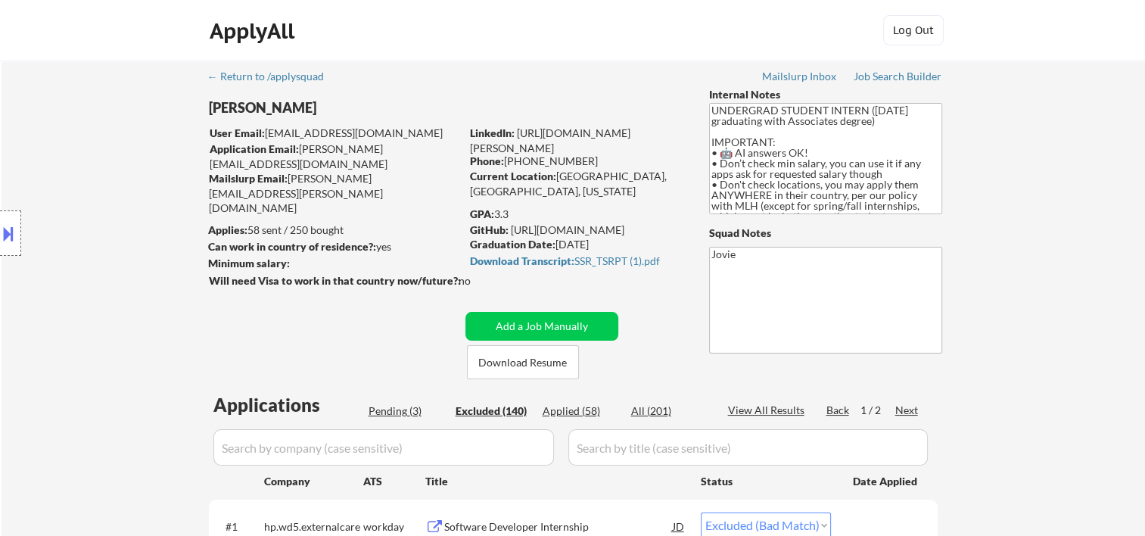
select select ""excluded__bad_match_""
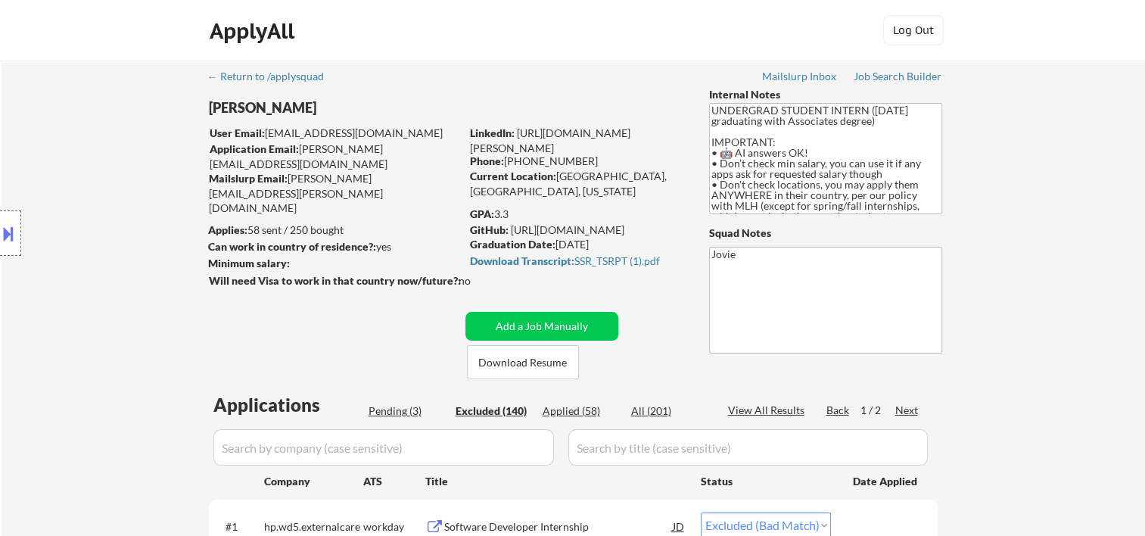
select select ""excluded__bad_match_""
select select ""excluded""
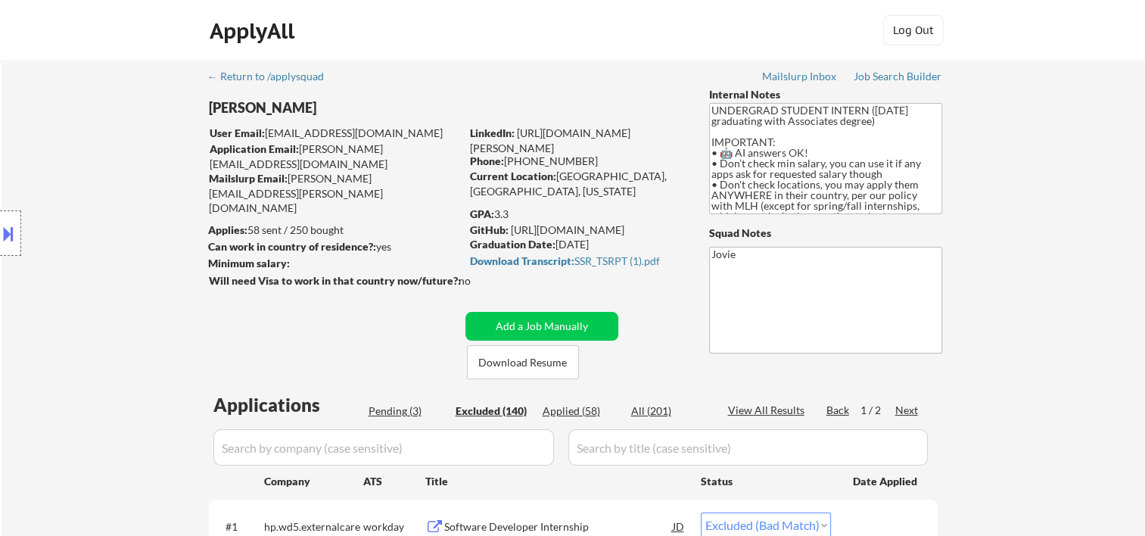
select select ""excluded__expired_""
select select ""excluded__bad_match_""
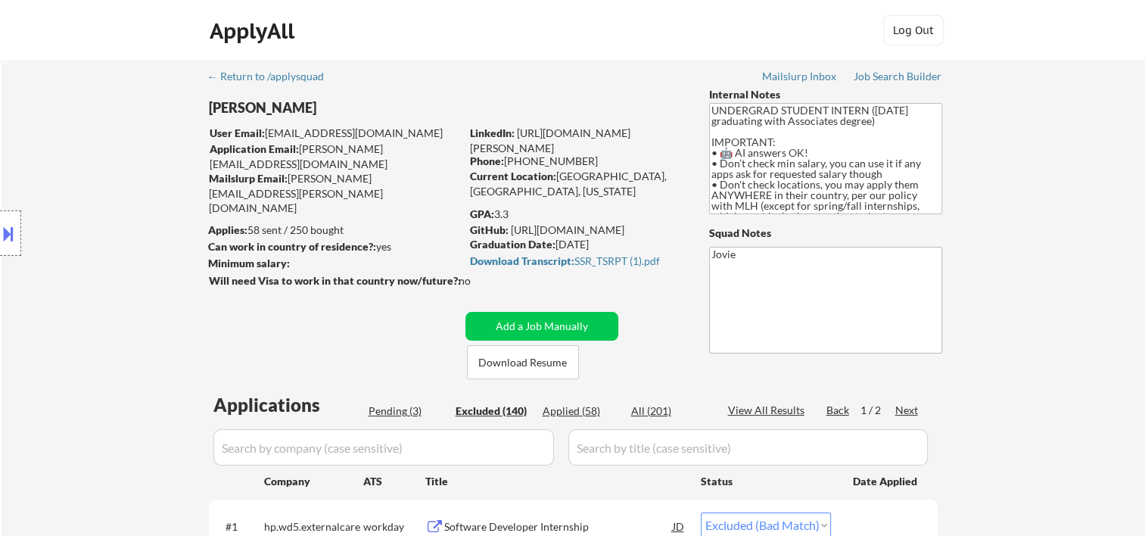
select select ""excluded__bad_match_""
select select ""excluded__other_""
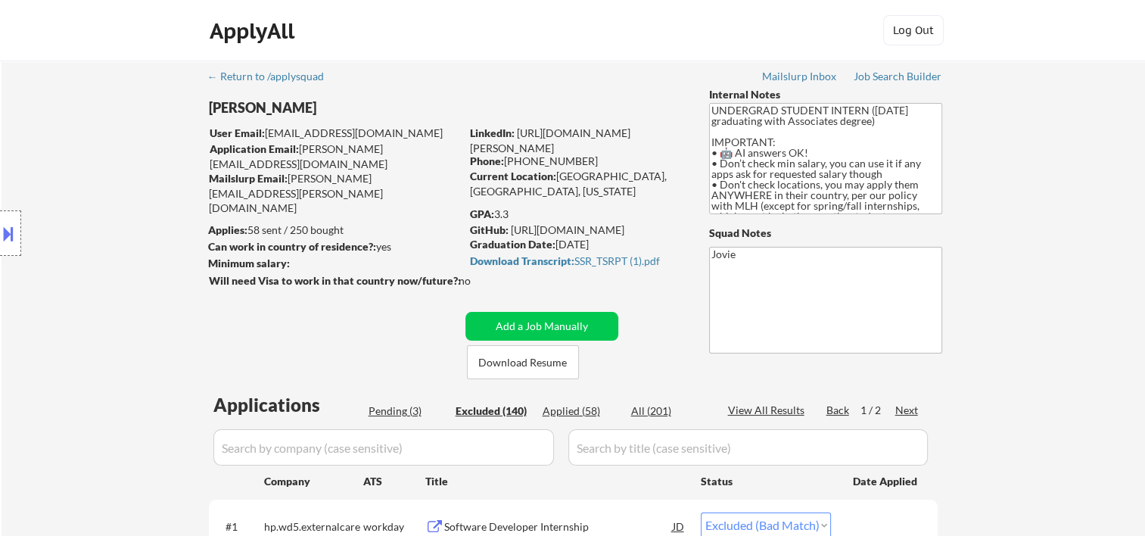
select select ""excluded__bad_match_""
select select ""excluded""
select select ""excluded__expired_""
select select ""excluded__bad_match_""
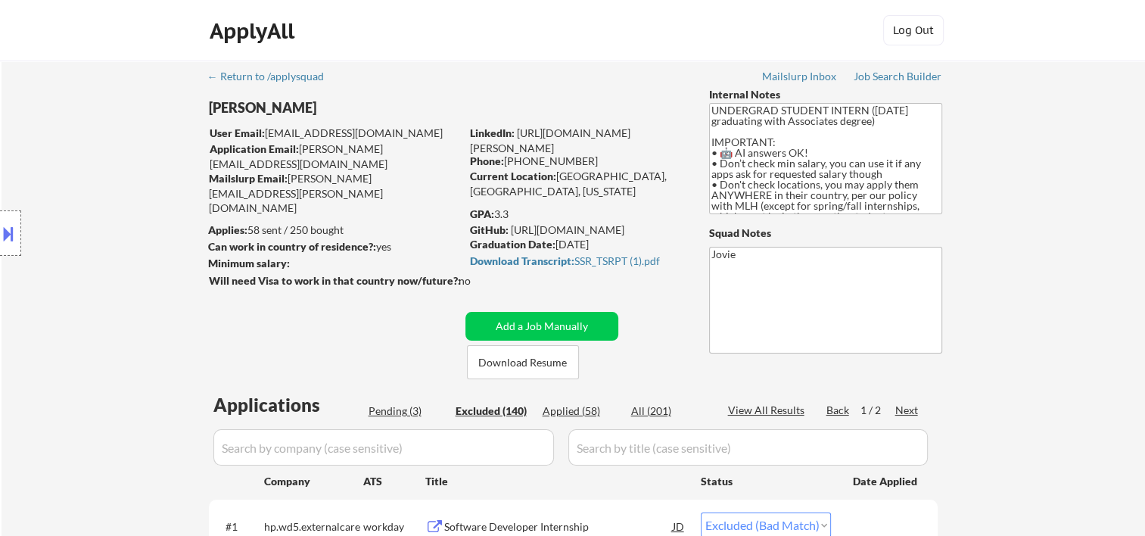
select select ""excluded__bad_match_""
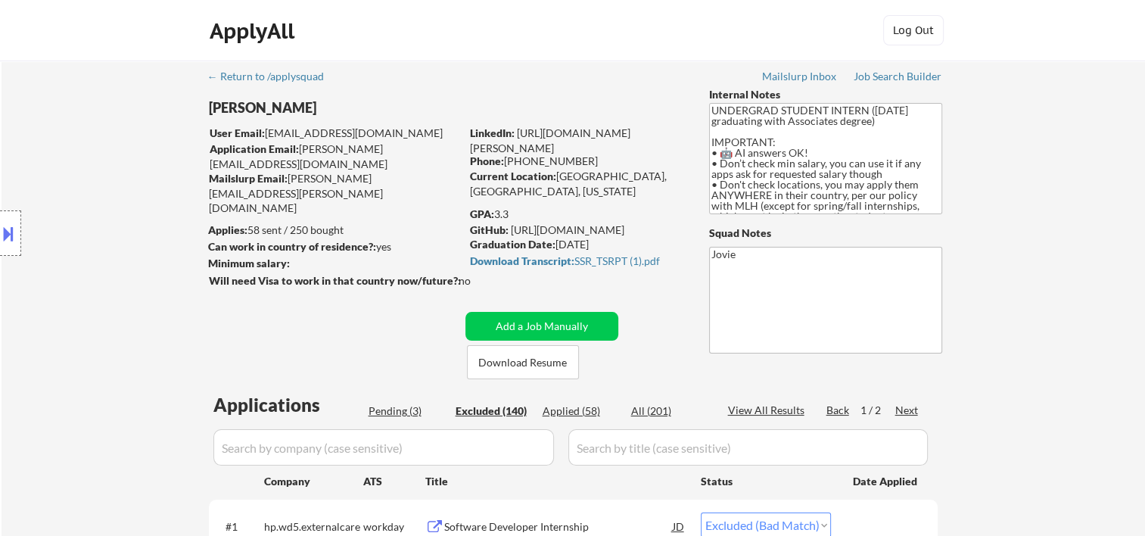
select select ""excluded__bad_match_""
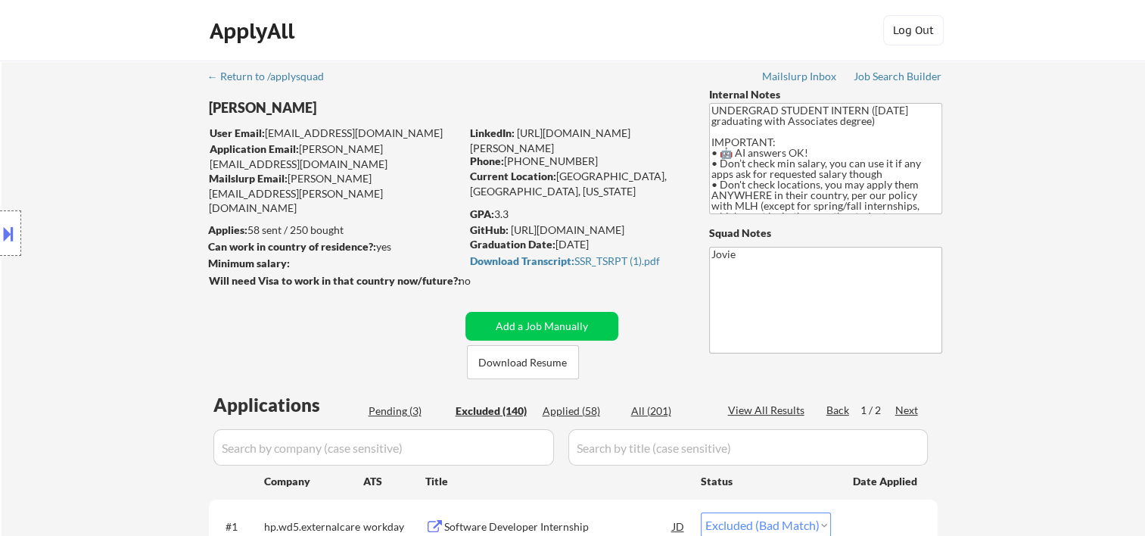
select select ""excluded__bad_match_""
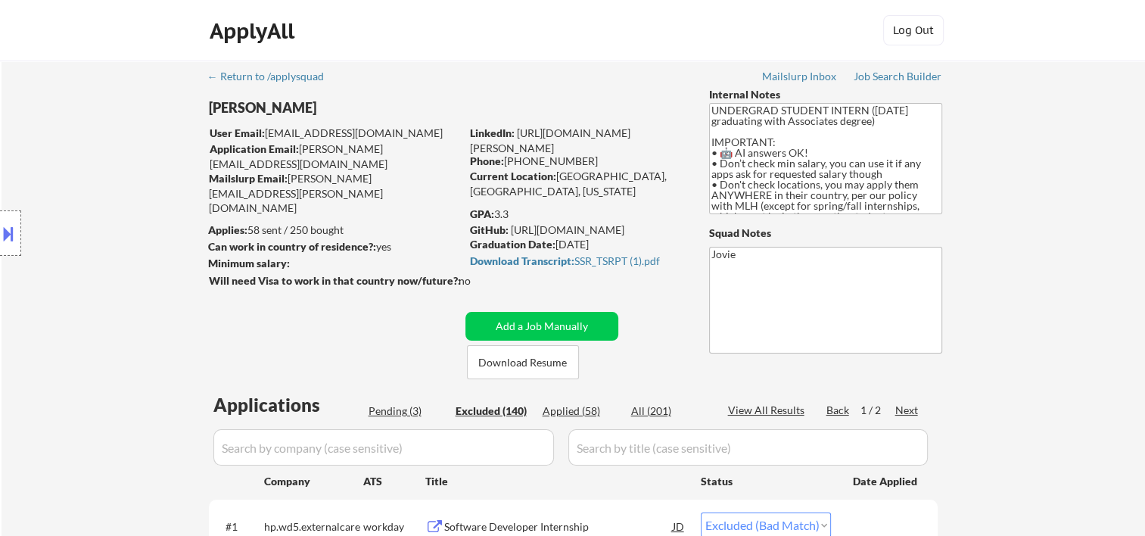
select select ""excluded__bad_match_""
select select ""excluded""
select select ""excluded__expired_""
select select ""excluded__bad_match_""
select select ""excluded__expired_""
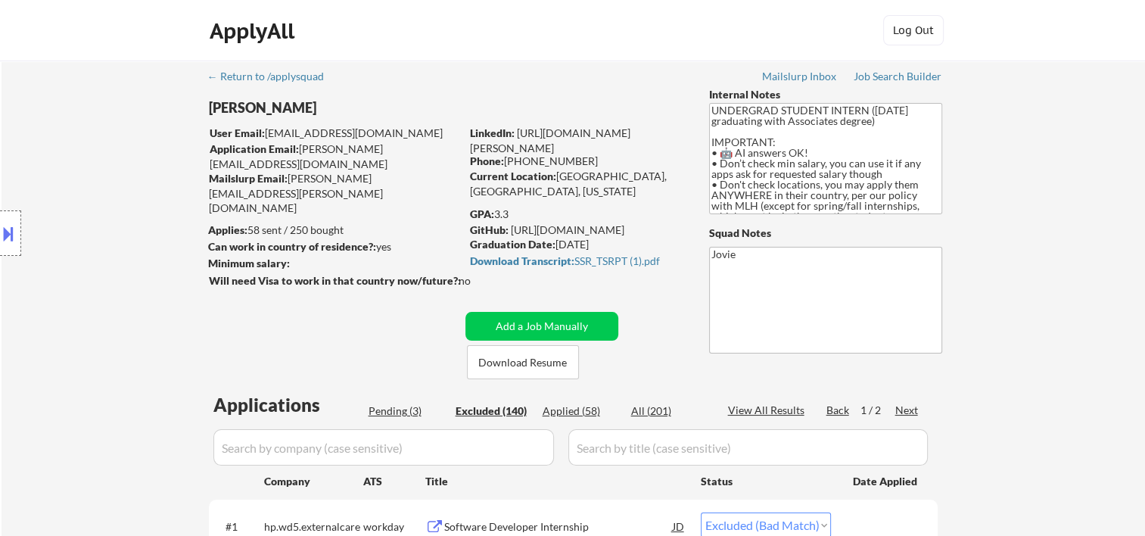
select select ""excluded""
select select ""excluded__location_""
select select ""excluded__bad_match_""
select select ""excluded__expired_""
select select ""excluded__bad_match_""
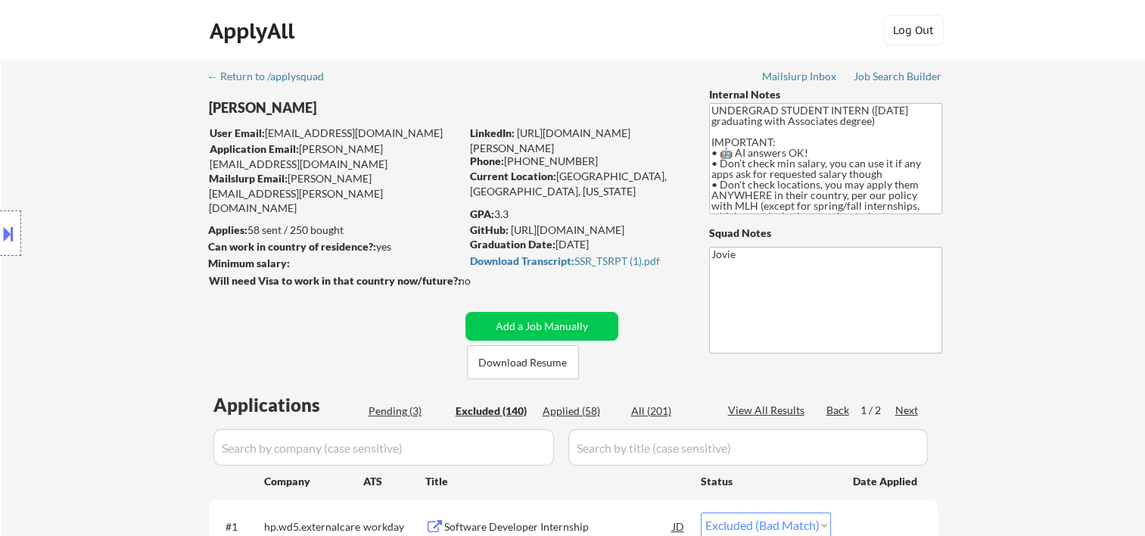
select select ""excluded__bad_match_""
select select ""excluded__expired_""
select select ""excluded__bad_match_""
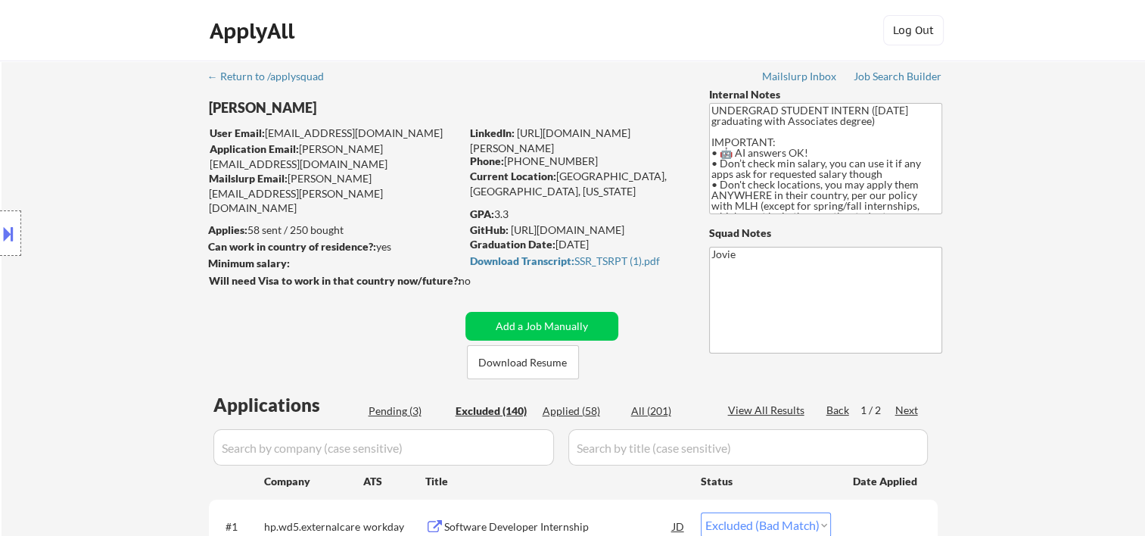
select select ""excluded__expired_""
select select ""excluded__bad_match_""
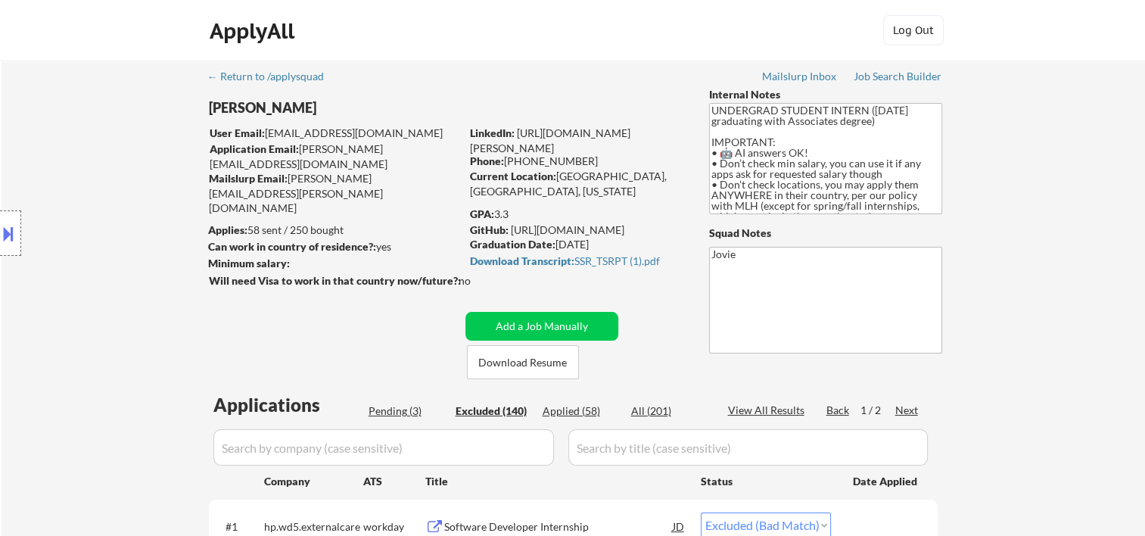
select select ""excluded__bad_match_""
select select ""excluded""
select select ""excluded__bad_match_""
select select ""excluded__other_""
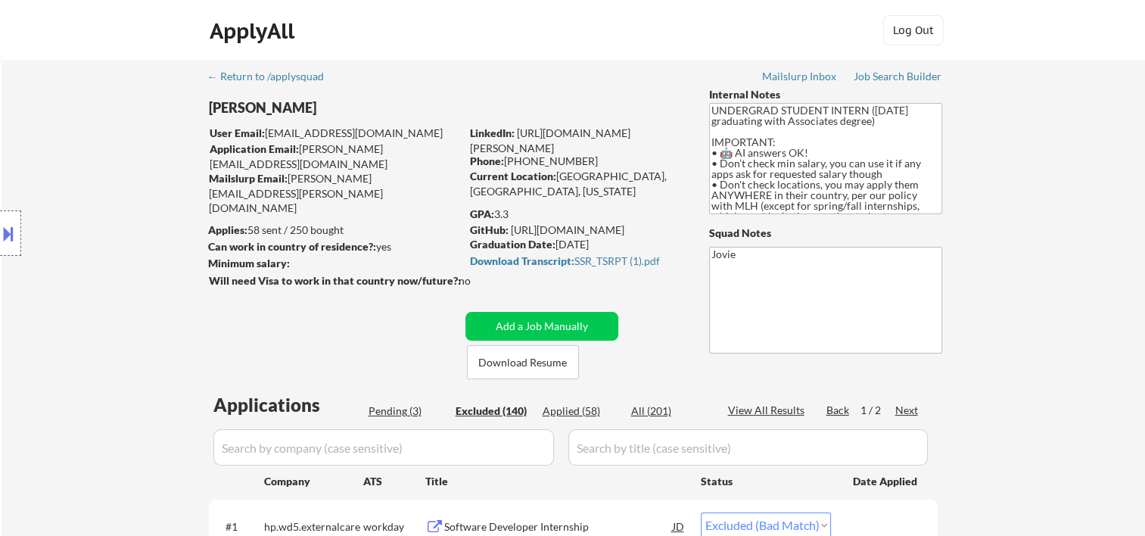
select select ""excluded__bad_match_""
select select ""excluded""
select select ""excluded__bad_match_""
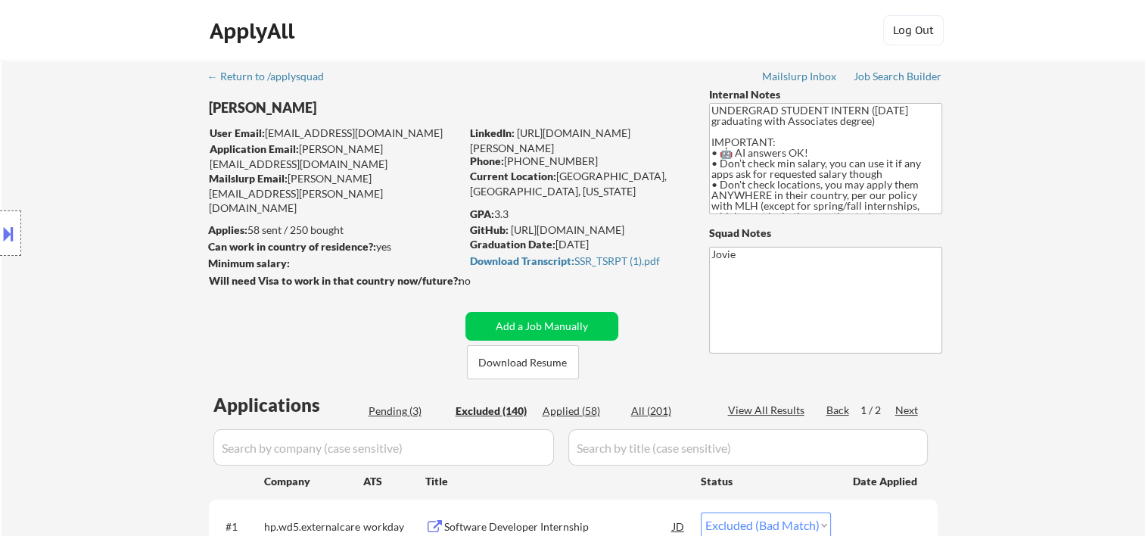
select select ""excluded""
select select ""excluded__bad_match_""
select select ""excluded__expired_""
select select ""excluded__bad_match_""
select select ""excluded__other_""
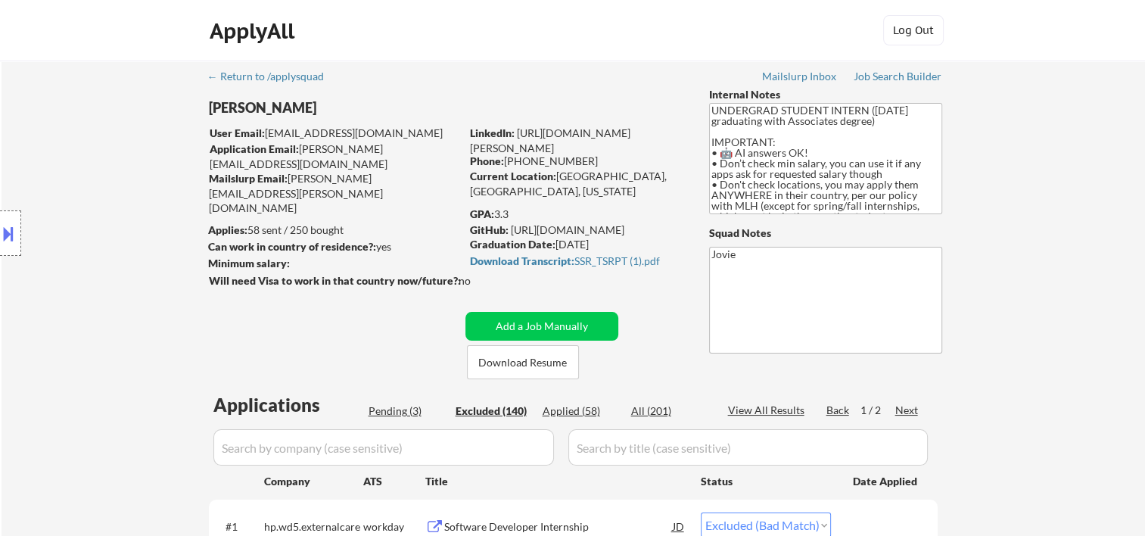
select select ""excluded__bad_match_""
select select ""excluded__expired_""
select select ""excluded__bad_match_""
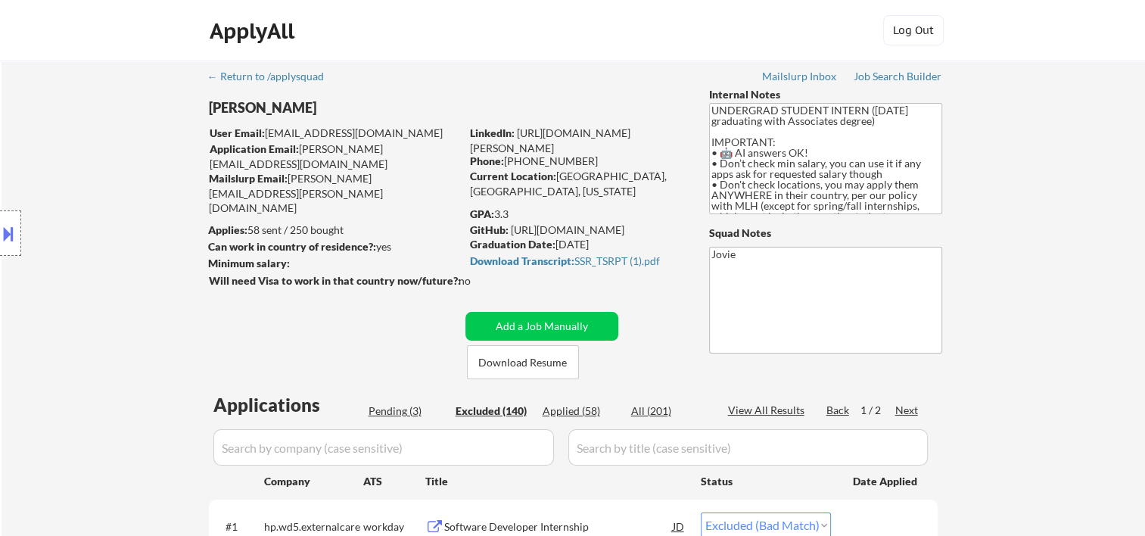
select select ""excluded__bad_match_""
select select ""excluded""
select select ""excluded__bad_match_""
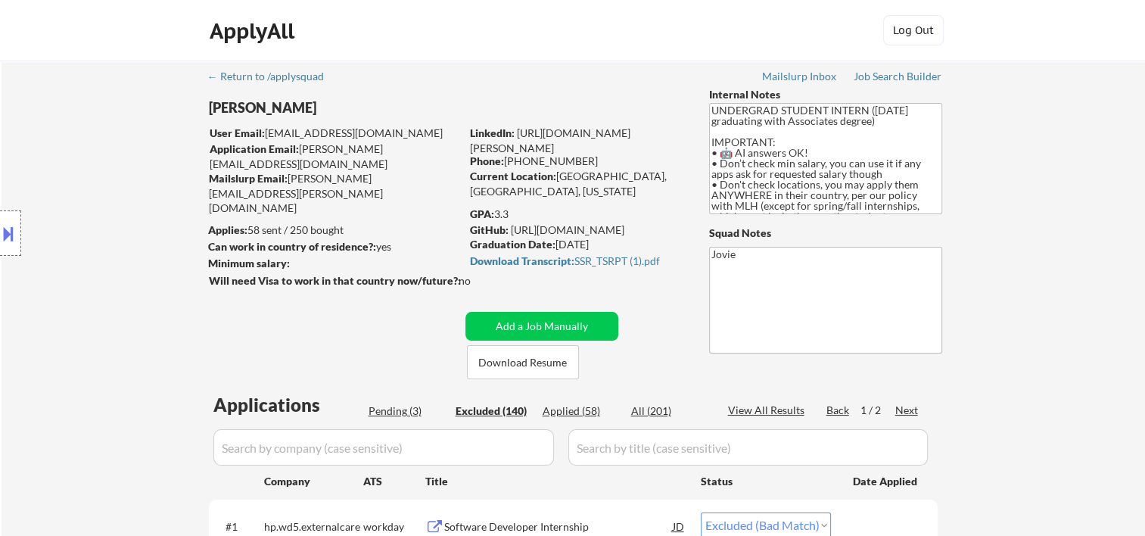
select select ""excluded__bad_match_""
select select ""excluded__other_""
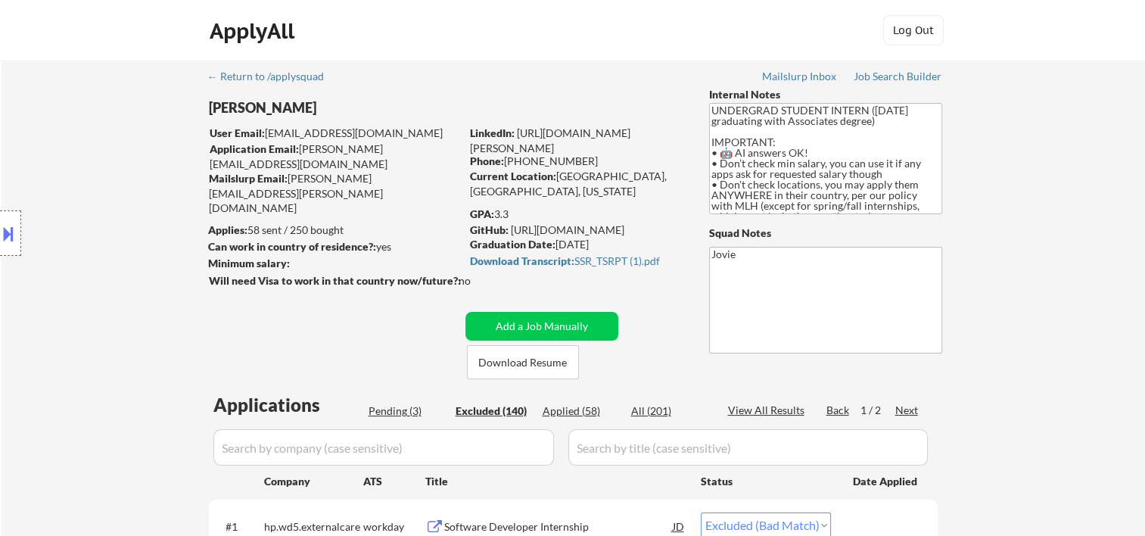
select select ""excluded""
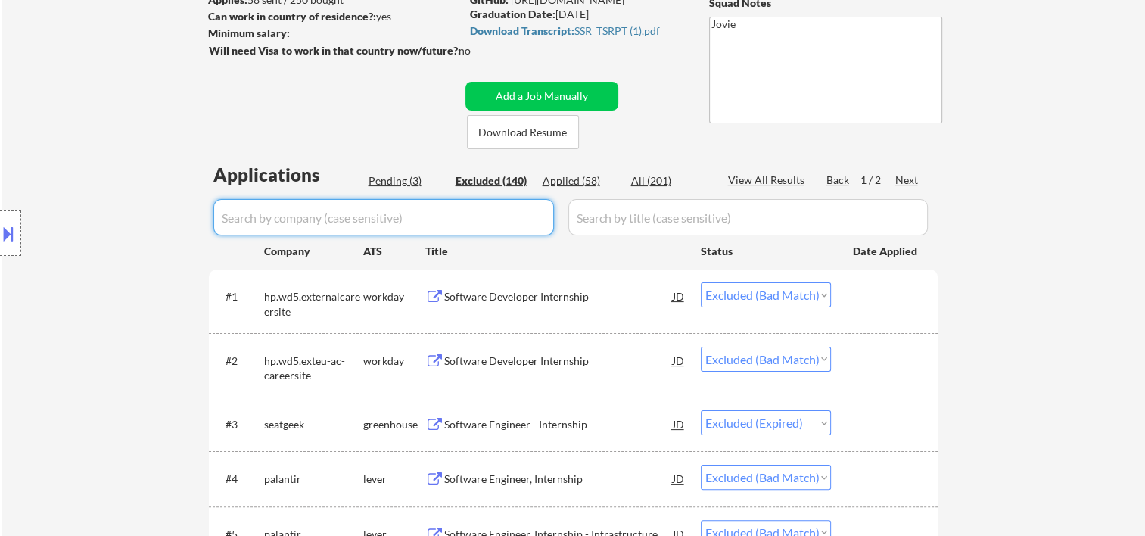
click at [335, 216] on input "input" at bounding box center [383, 217] width 341 height 36
type input "icim"
select select ""excluded__bad_match_""
select select ""excluded__expired_""
select select ""excluded__bad_match_""
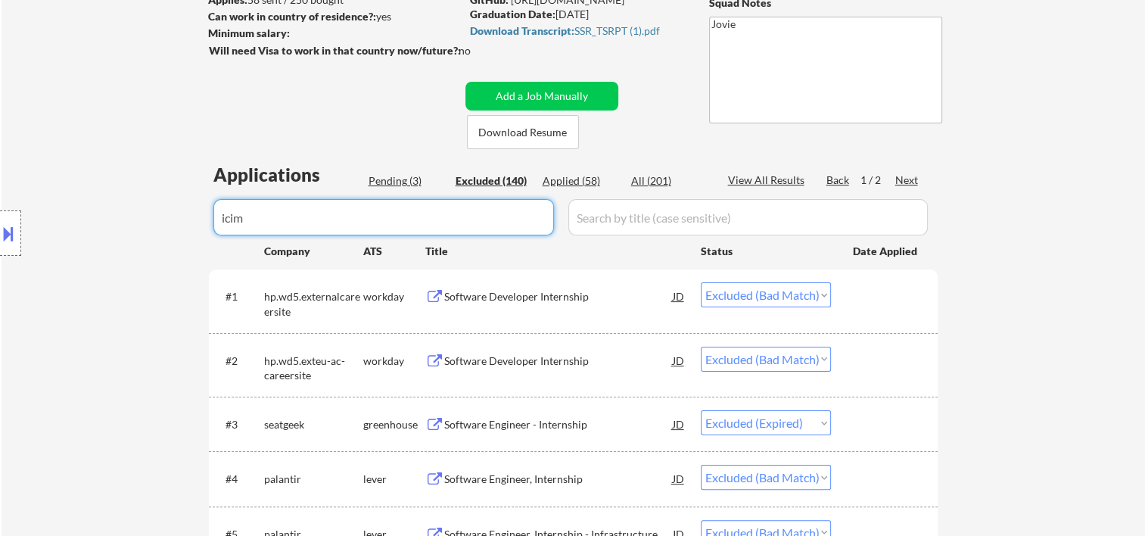
select select ""excluded__bad_match_""
select select ""excluded""
select select ""excluded__bad_match_""
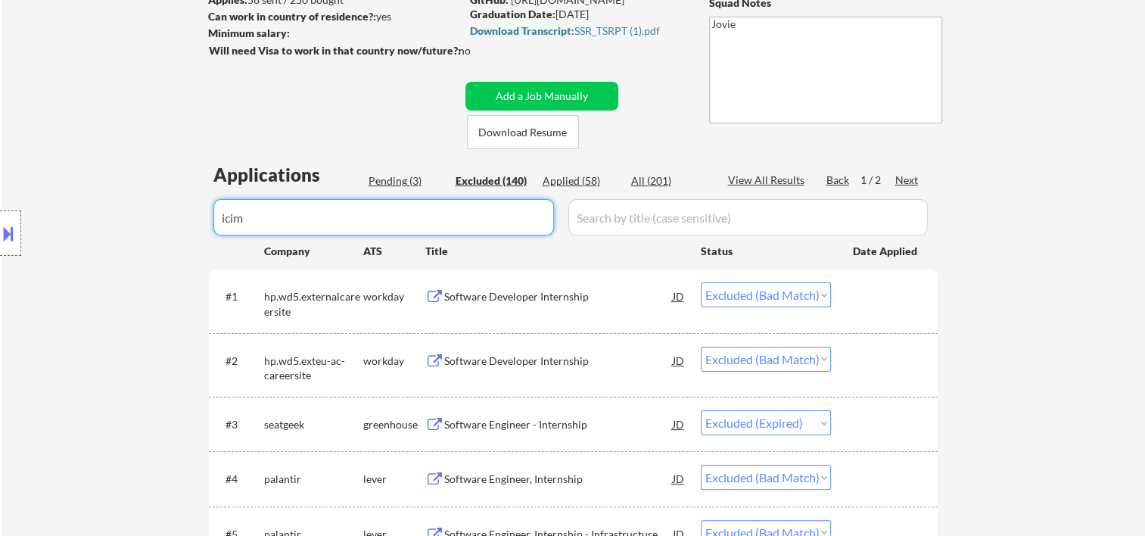
select select ""excluded__bad_match_""
select select ""excluded__expired_""
select select ""excluded__bad_match_""
select select ""excluded__expired_""
select select ""excluded__location_""
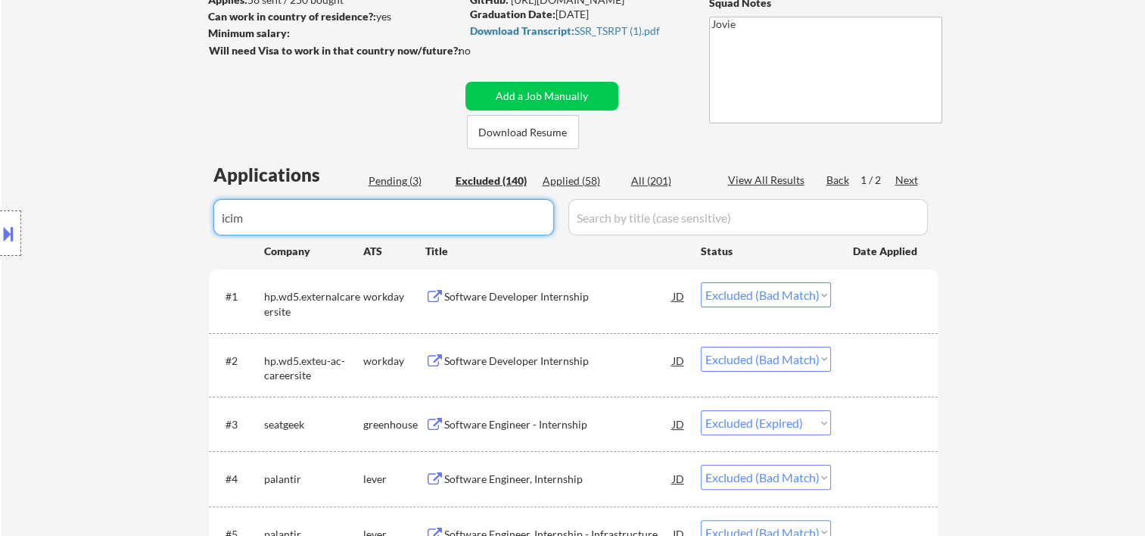
select select ""excluded__expired_""
select select ""excluded__other_""
select select ""excluded""
select select ""excluded__expired_""
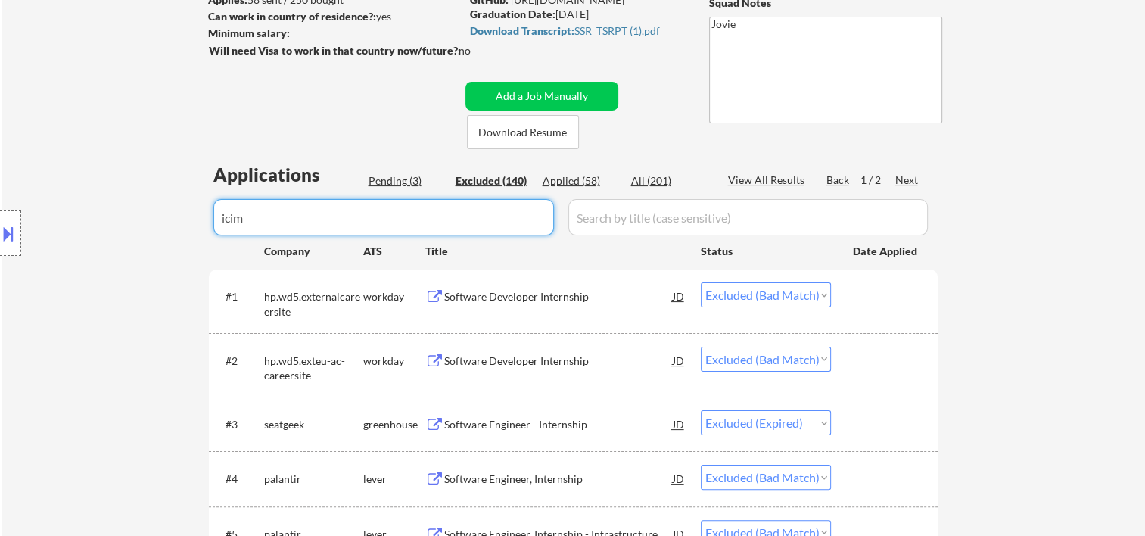
select select ""excluded__other_""
select select ""excluded__bad_match_""
select select ""excluded""
select select ""excluded__bad_match_""
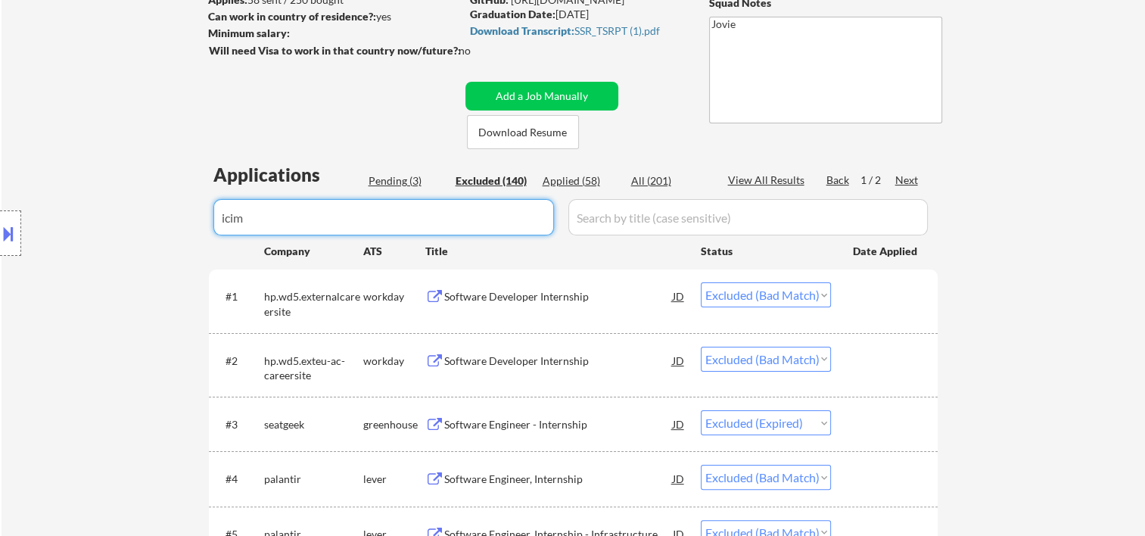
select select ""excluded__other_""
select select ""excluded__bad_match_""
select select ""excluded__expired_""
select select ""excluded__other_""
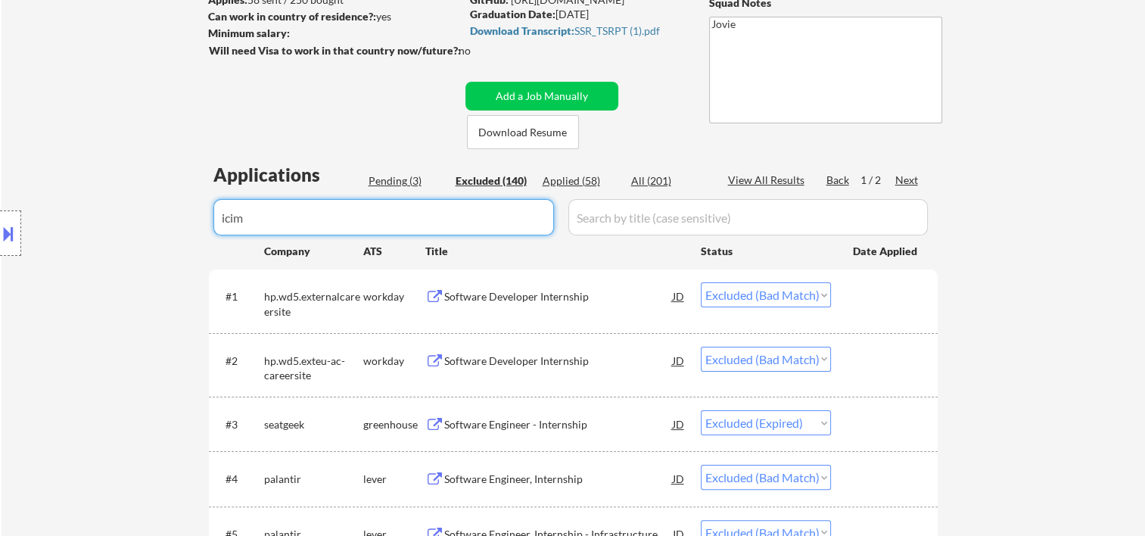
select select ""excluded__bad_match_""
select select ""excluded__expired_""
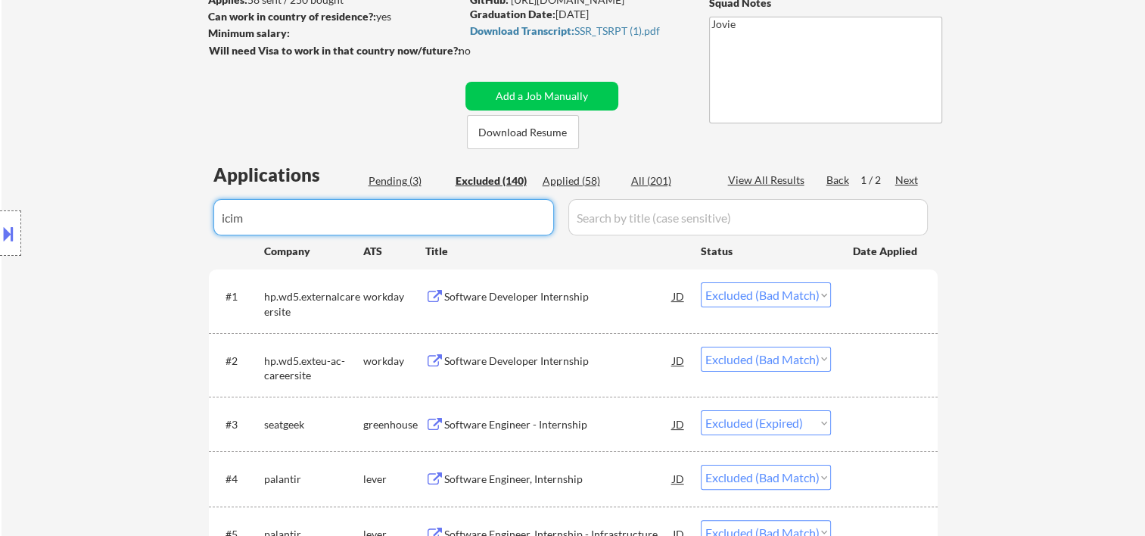
select select ""excluded__expired_""
select select ""excluded__bad_match_""
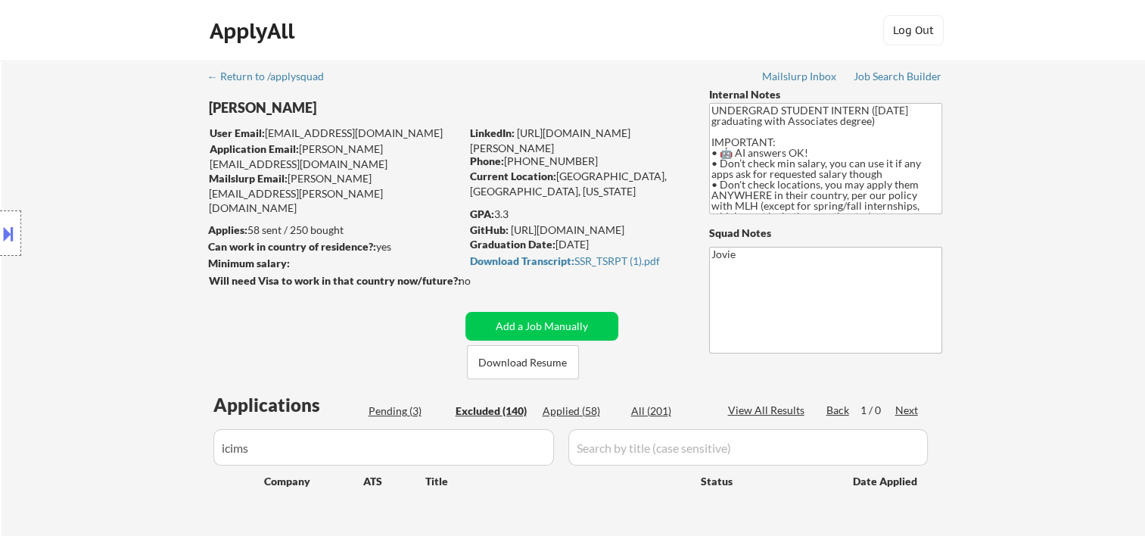
scroll to position [252, 0]
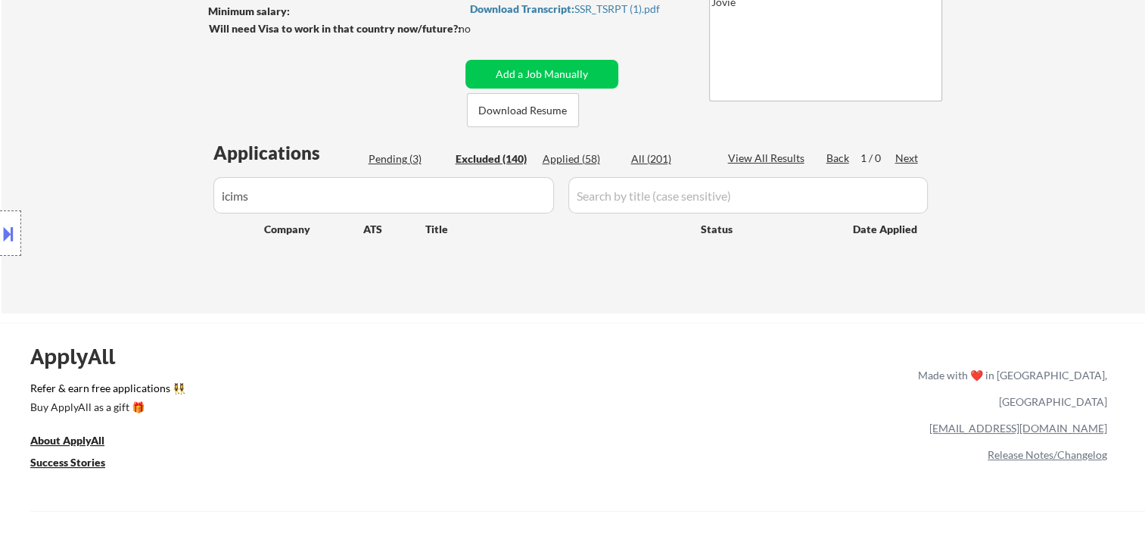
click at [490, 158] on div "Excluded (140)" at bounding box center [494, 158] width 76 height 15
click at [414, 272] on div "Applications Pending (3) Excluded (140) Applied (58) All (201) View All Results…" at bounding box center [573, 212] width 729 height 145
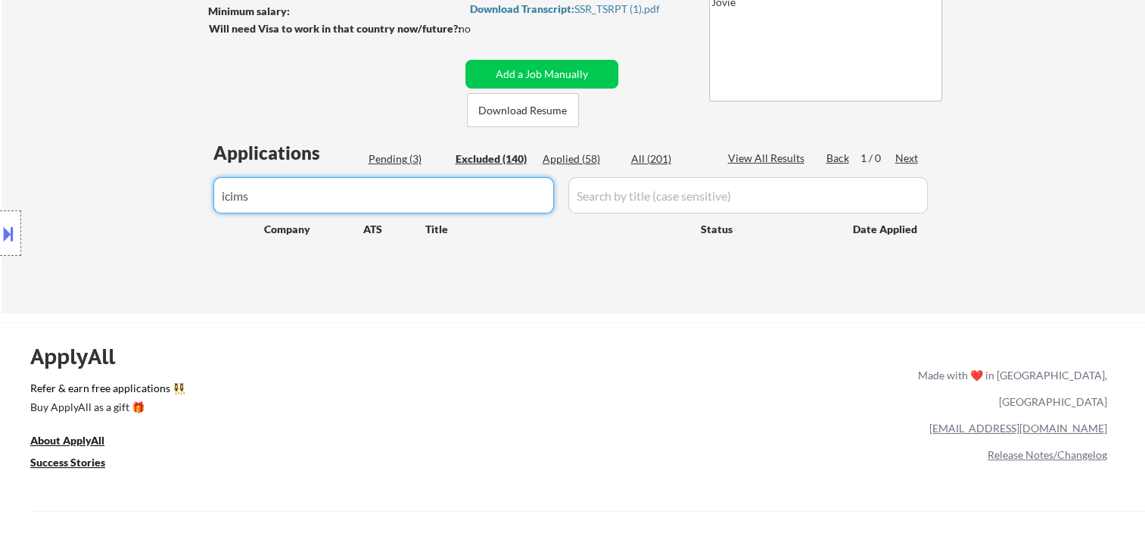
click at [368, 195] on input "input" at bounding box center [383, 195] width 341 height 36
type input "liber"
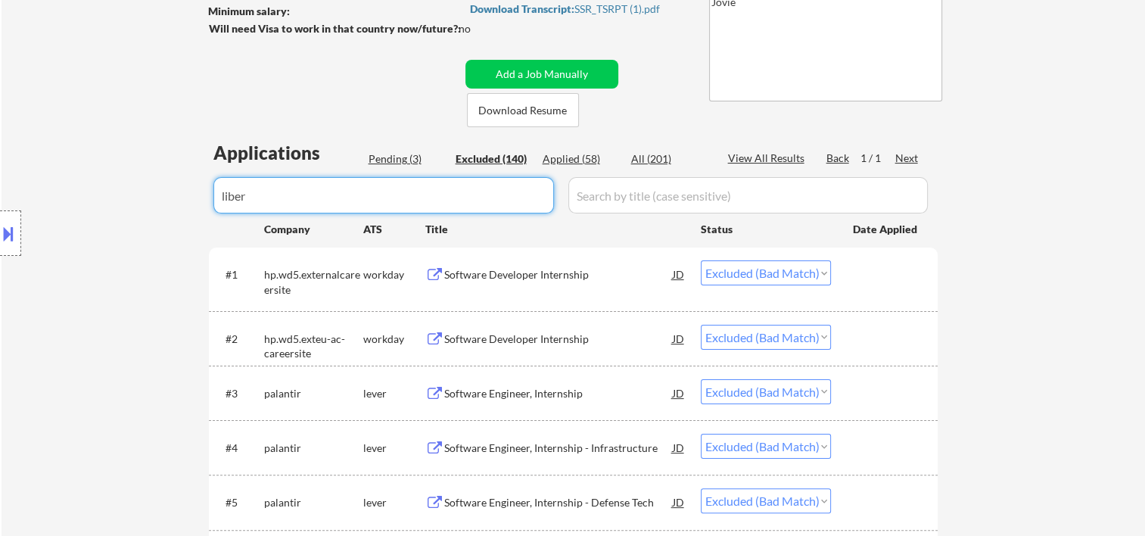
select select ""excluded__bad_match_""
select select ""excluded""
select select ""excluded__expired_""
select select ""excluded__bad_match_""
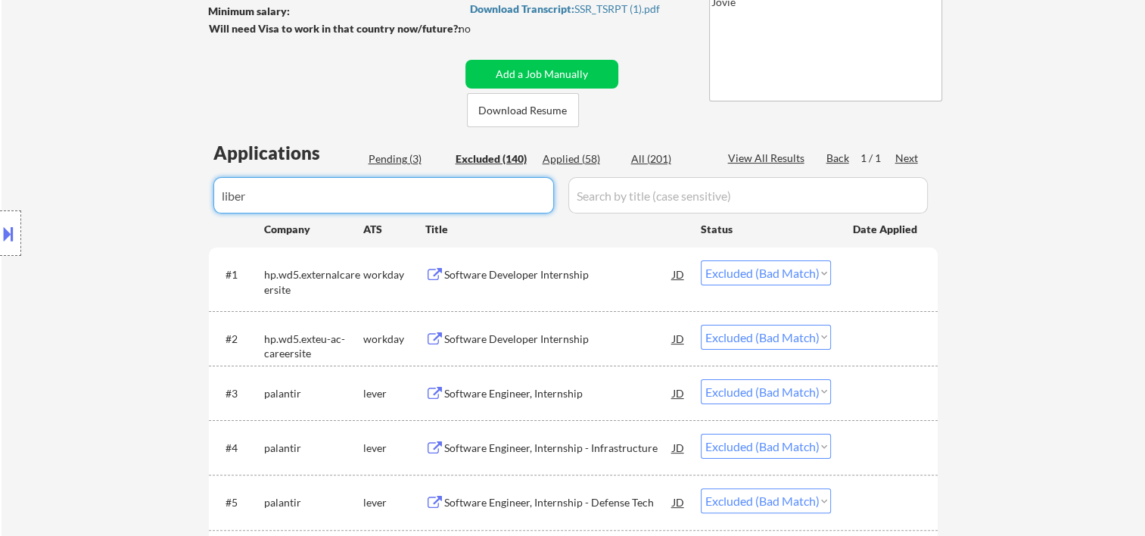
select select ""excluded__other_""
select select ""excluded__expired_""
select select ""excluded__bad_match_""
select select ""excluded__expired_""
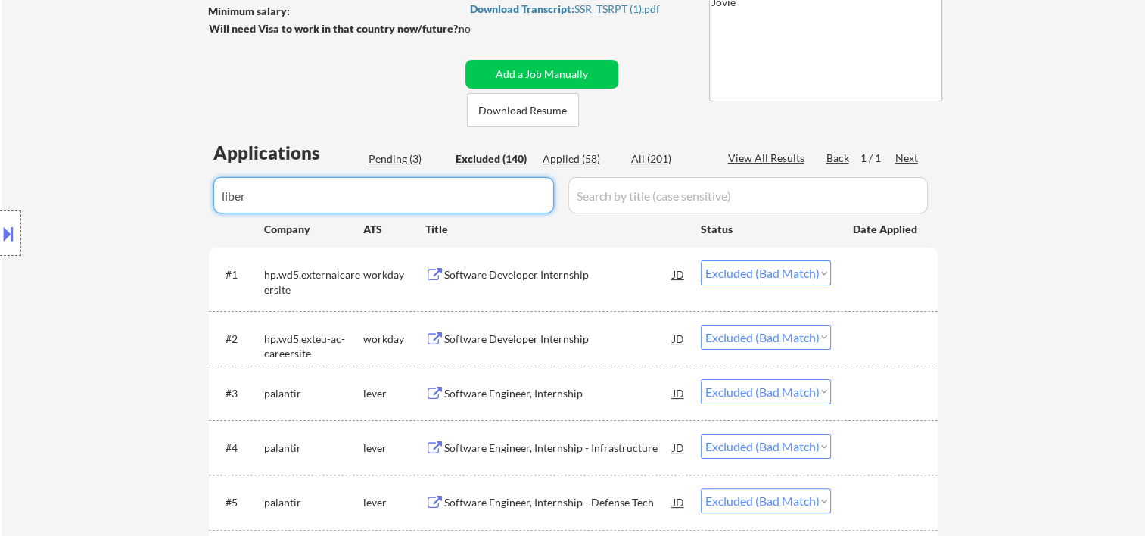
select select ""excluded""
select select ""excluded__expired_""
select select ""excluded__bad_match_""
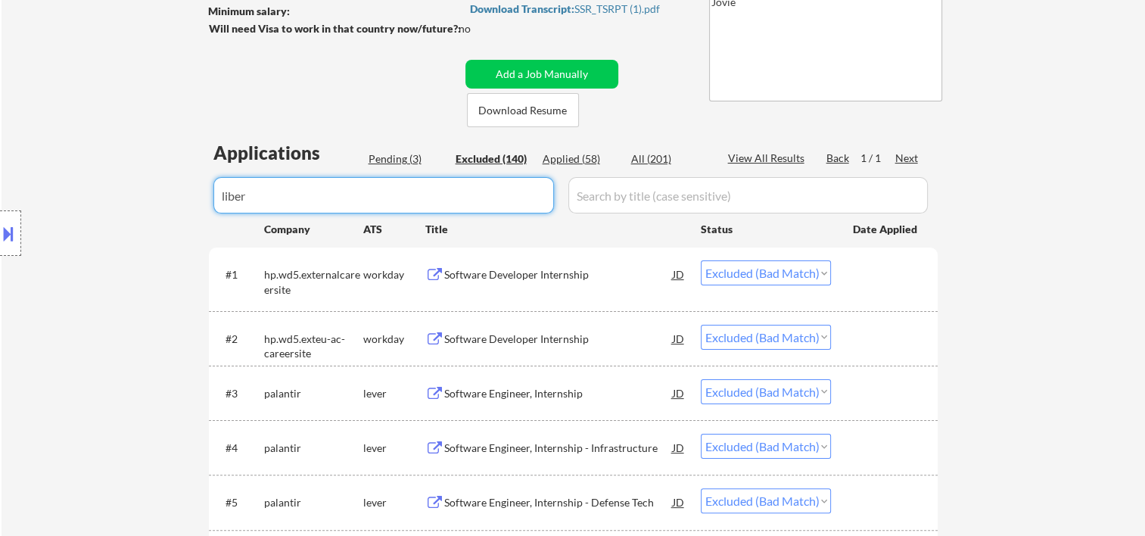
select select ""excluded""
select select ""excluded__bad_match_""
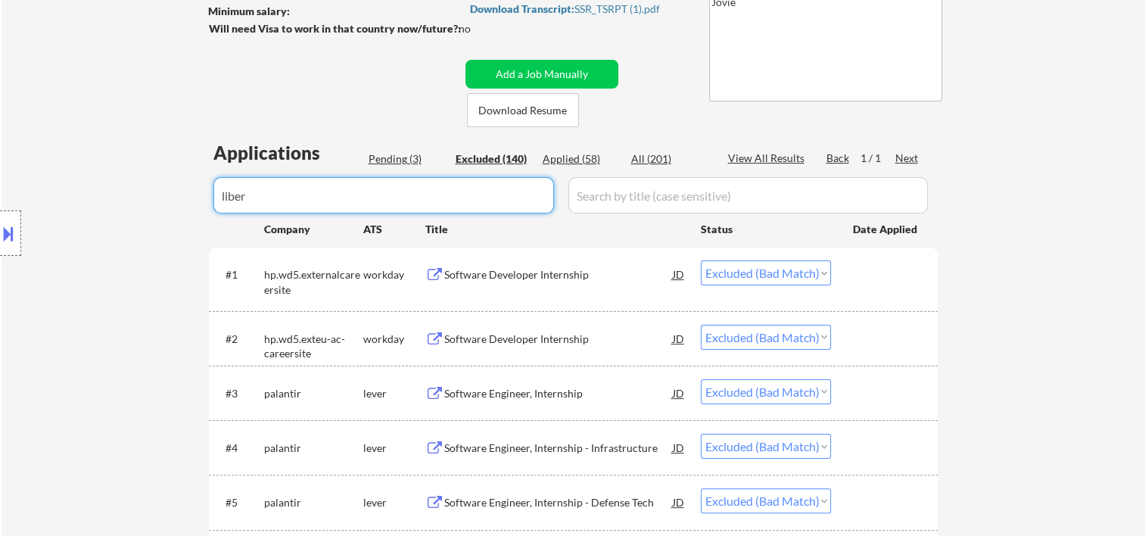
select select ""excluded__bad_match_""
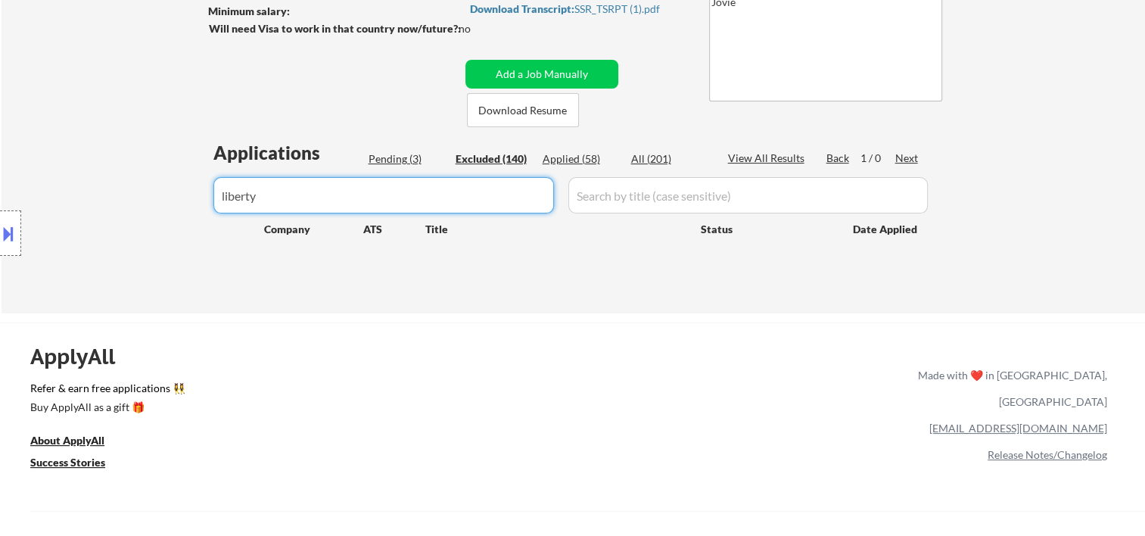
type input "liberty"
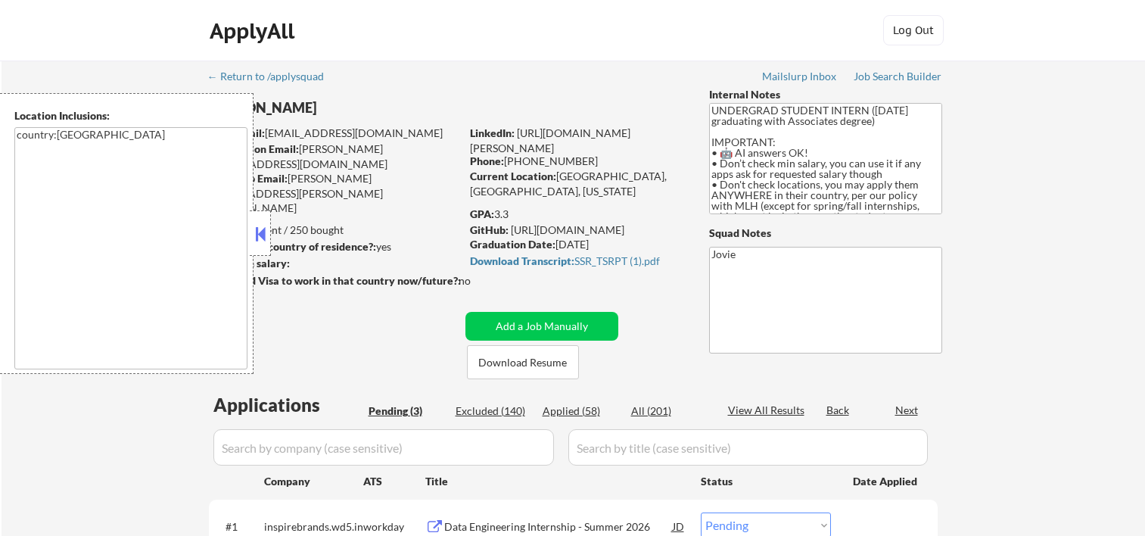
select select ""pending""
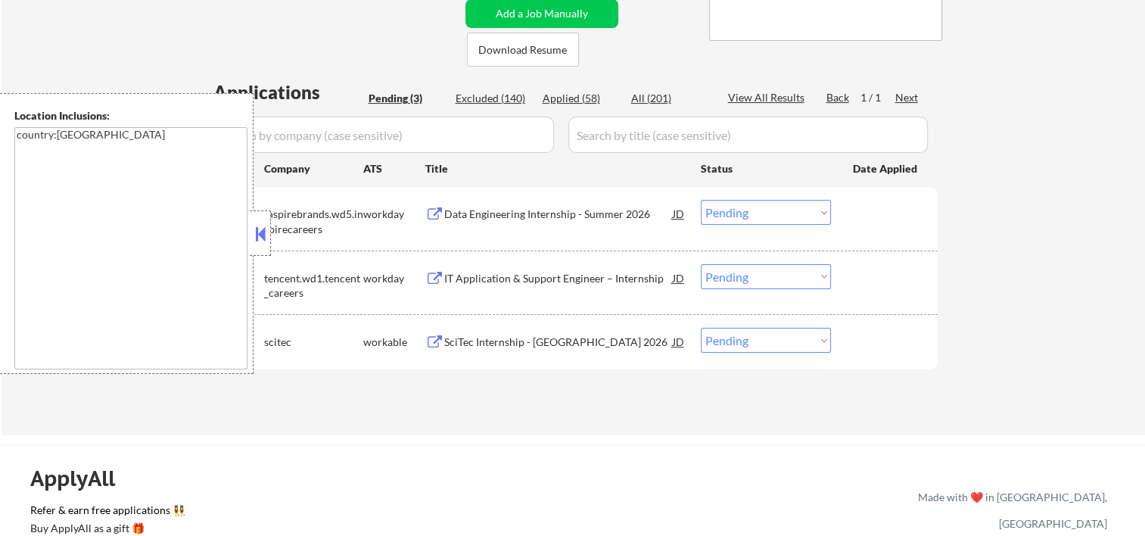
click at [263, 232] on button at bounding box center [260, 233] width 17 height 23
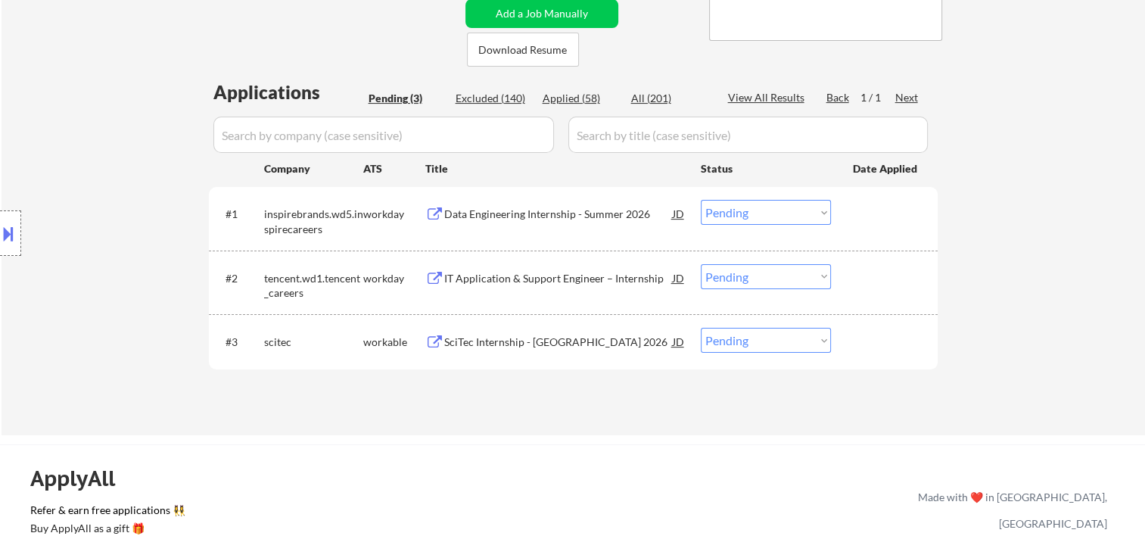
scroll to position [252, 0]
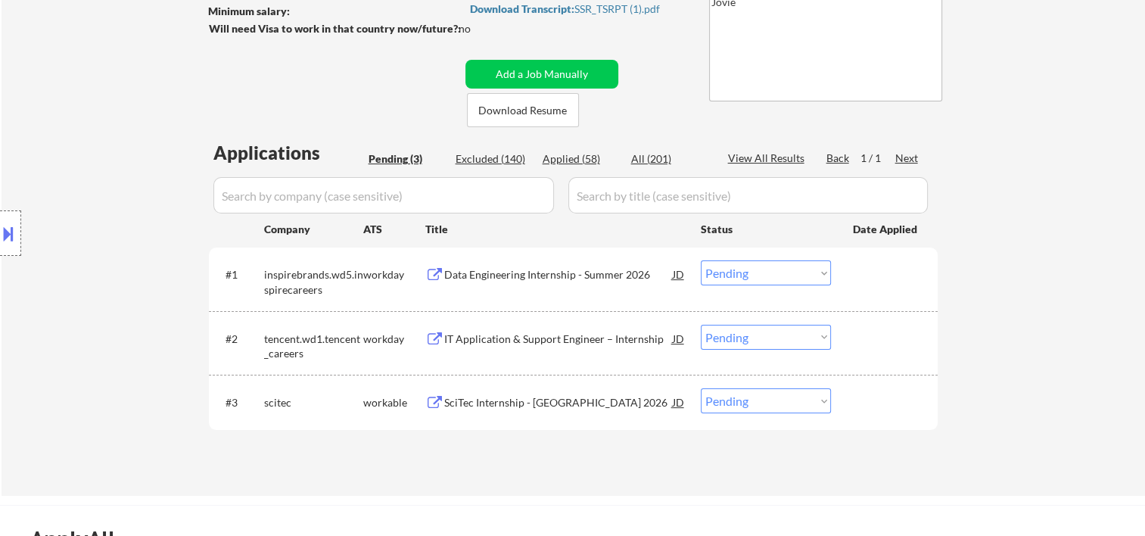
click at [492, 91] on div "← Return to /applysquad Mailslurp Inbox Job Search Builder [PERSON_NAME] User E…" at bounding box center [573, 146] width 755 height 675
click at [493, 166] on div "Applications Pending (3) Excluded (140) Applied (58) All (201) View All Results…" at bounding box center [573, 303] width 729 height 327
click at [495, 158] on div "Excluded (140)" at bounding box center [494, 158] width 76 height 15
select select ""excluded__bad_match_""
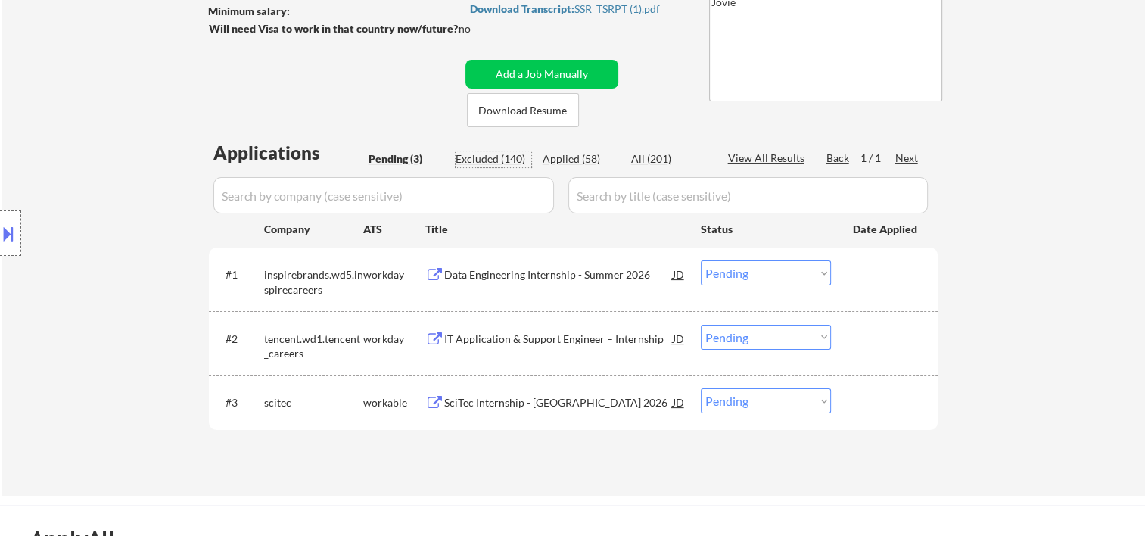
select select ""excluded__expired_""
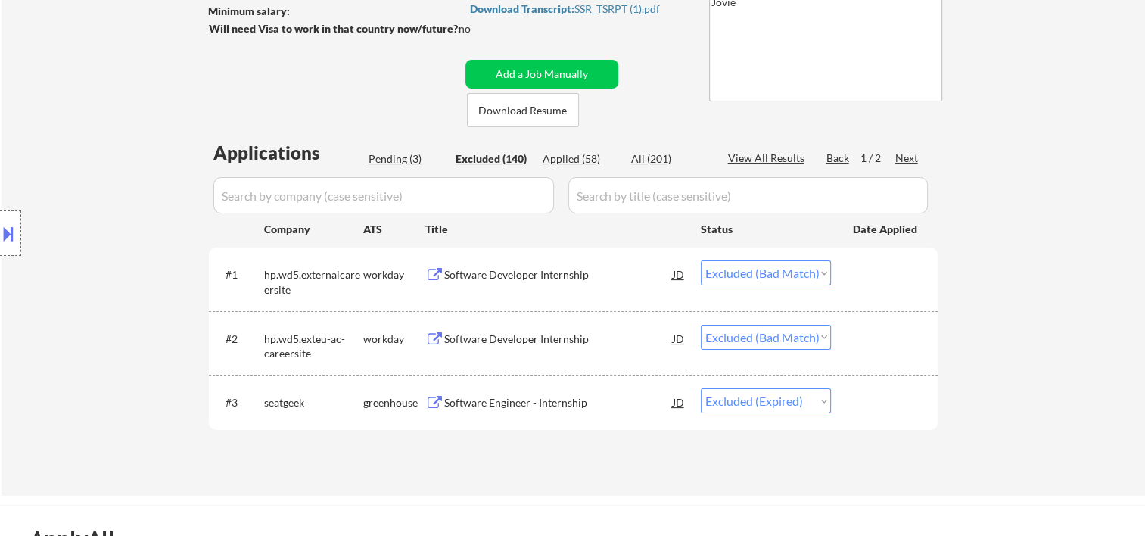
select select ""excluded__bad_match_""
select select ""excluded""
select select ""excluded__expired_""
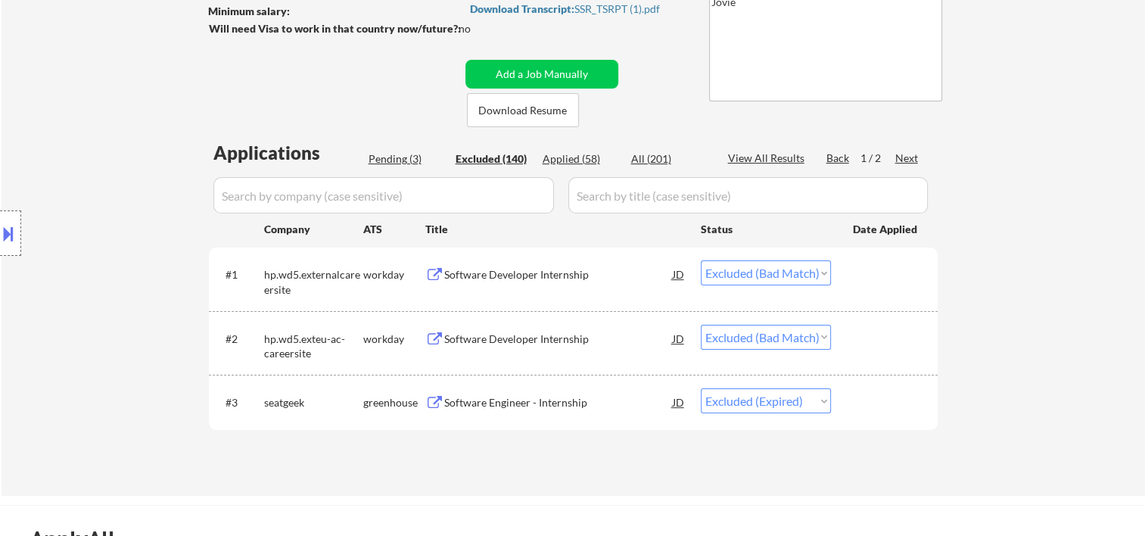
select select ""excluded""
select select ""excluded__bad_match_""
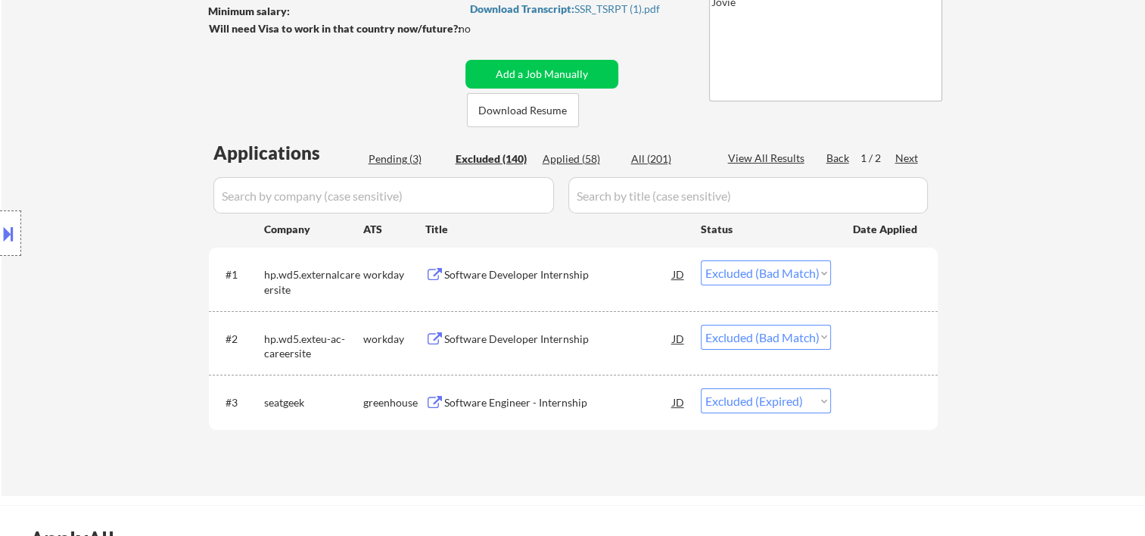
select select ""excluded__bad_match_""
select select ""excluded""
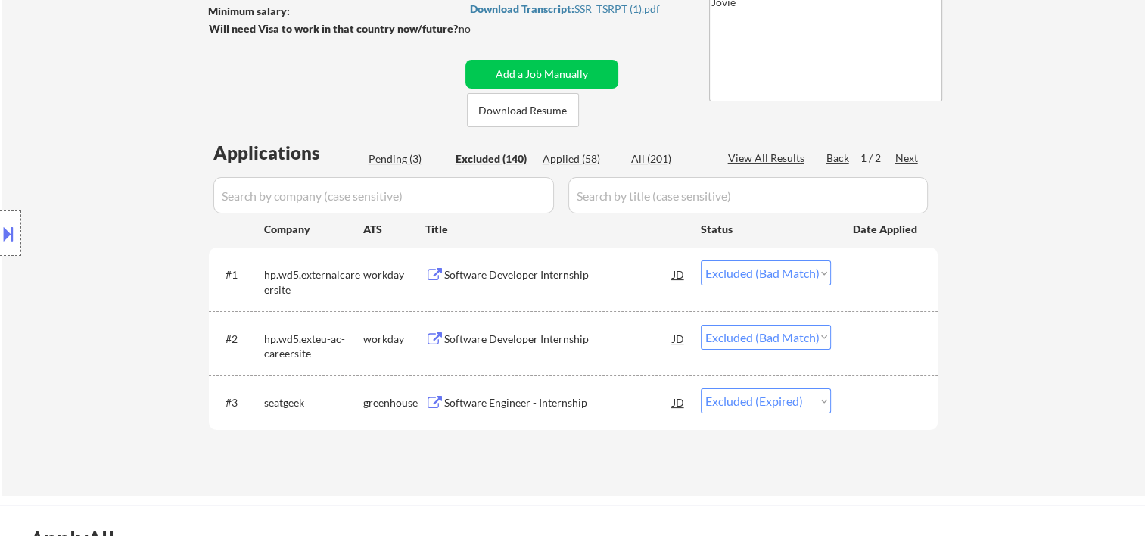
select select ""excluded""
select select ""excluded__expired_""
select select ""excluded__bad_match_""
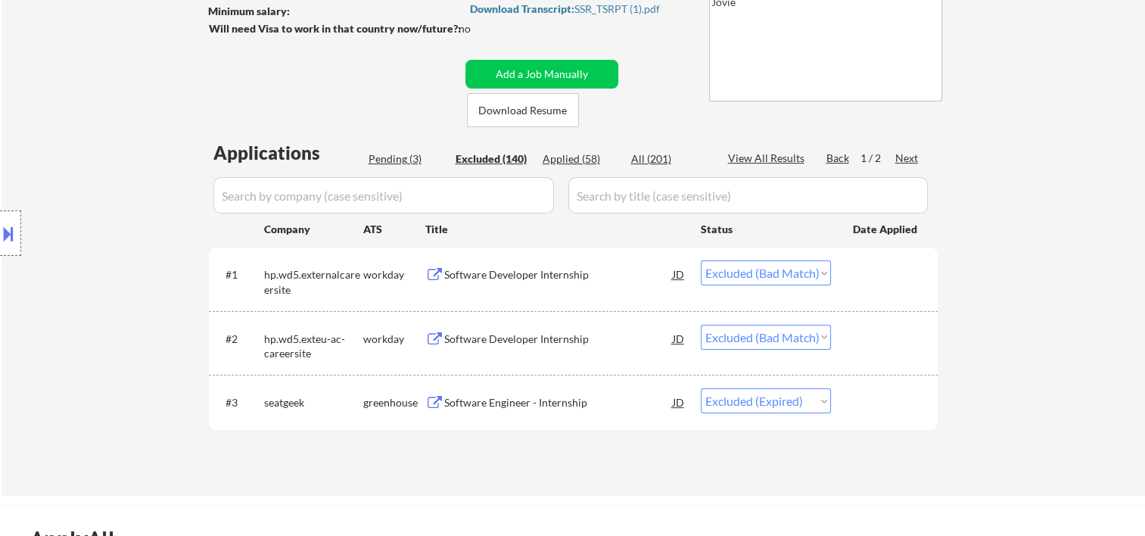
select select ""excluded__bad_match_""
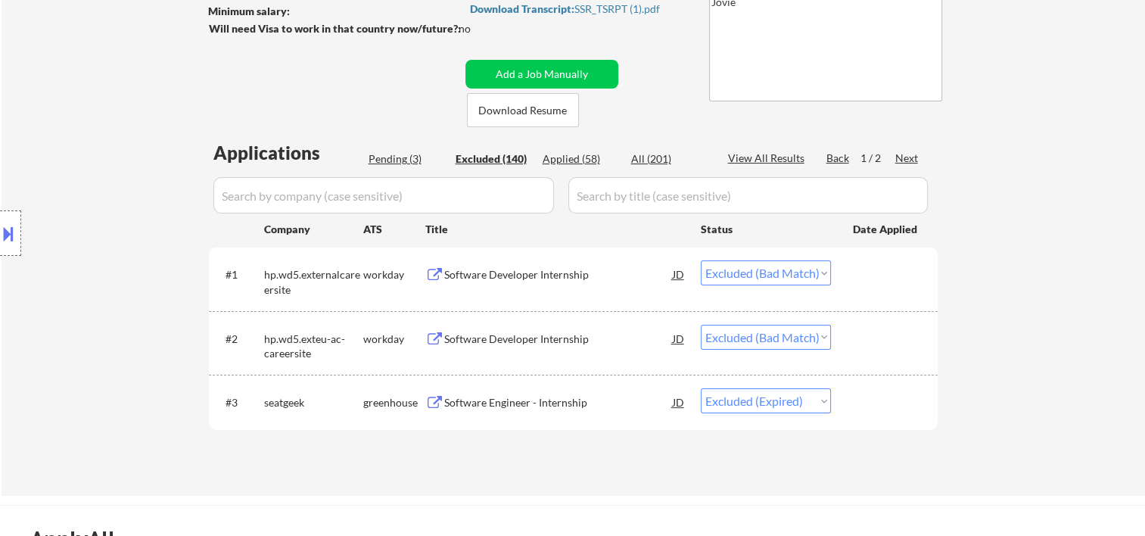
select select ""excluded__other_""
select select ""excluded__bad_match_""
select select ""excluded""
select select ""excluded__expired_""
select select ""excluded__bad_match_""
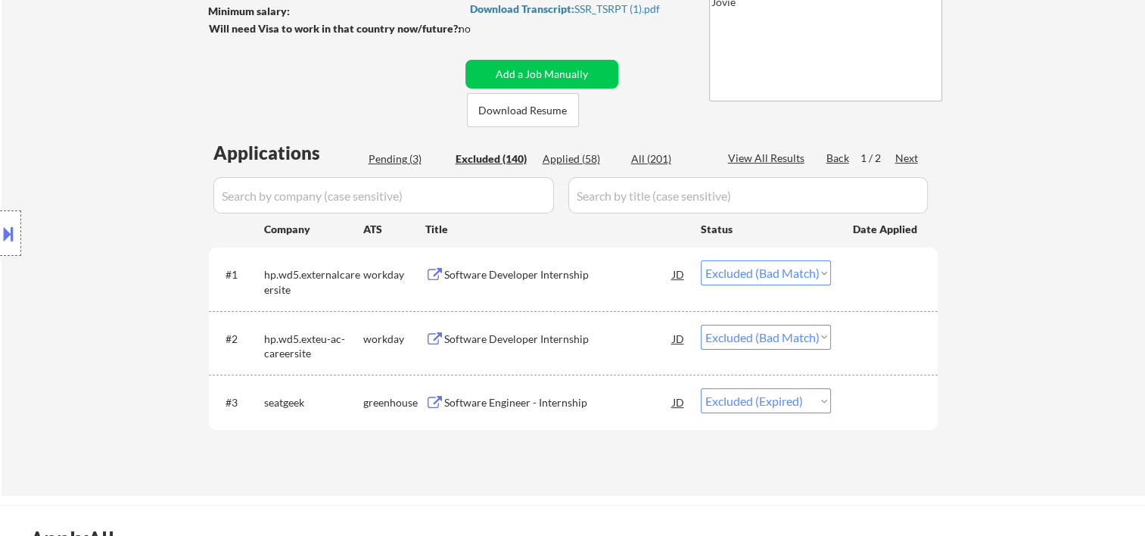
select select ""excluded__bad_match_""
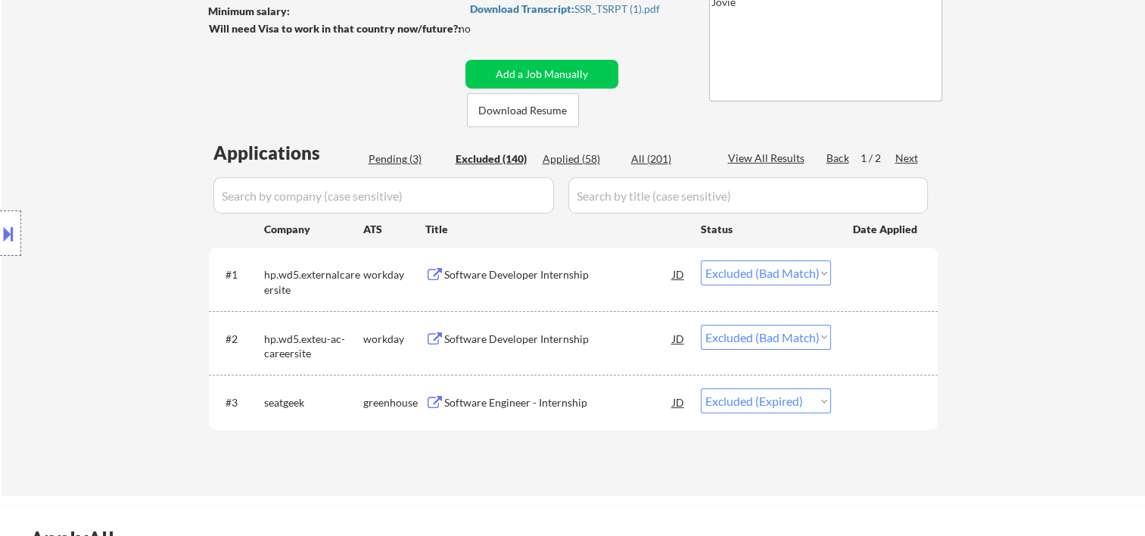
select select ""excluded__bad_match_""
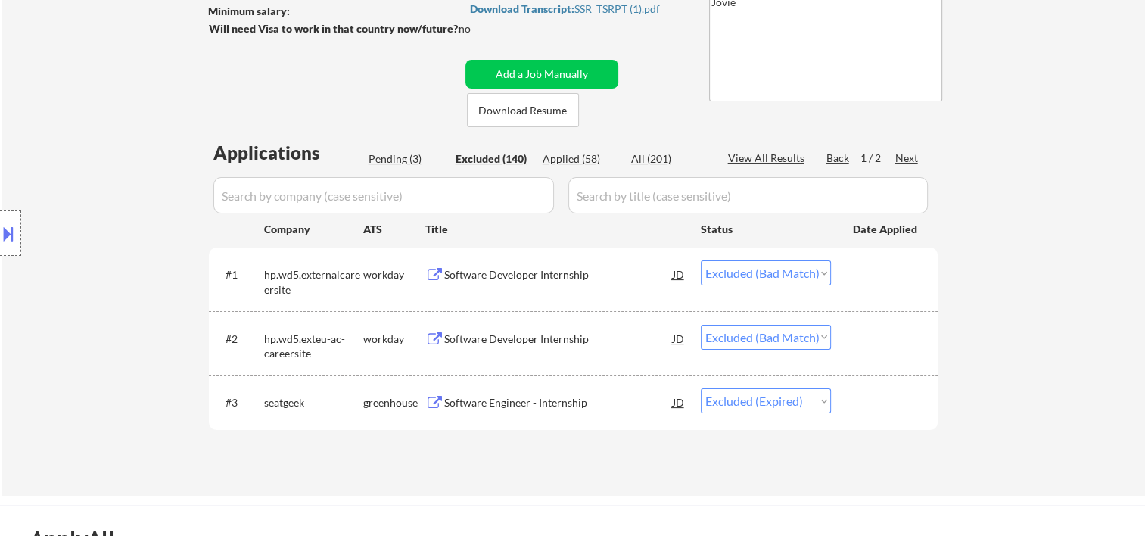
select select ""excluded__bad_match_""
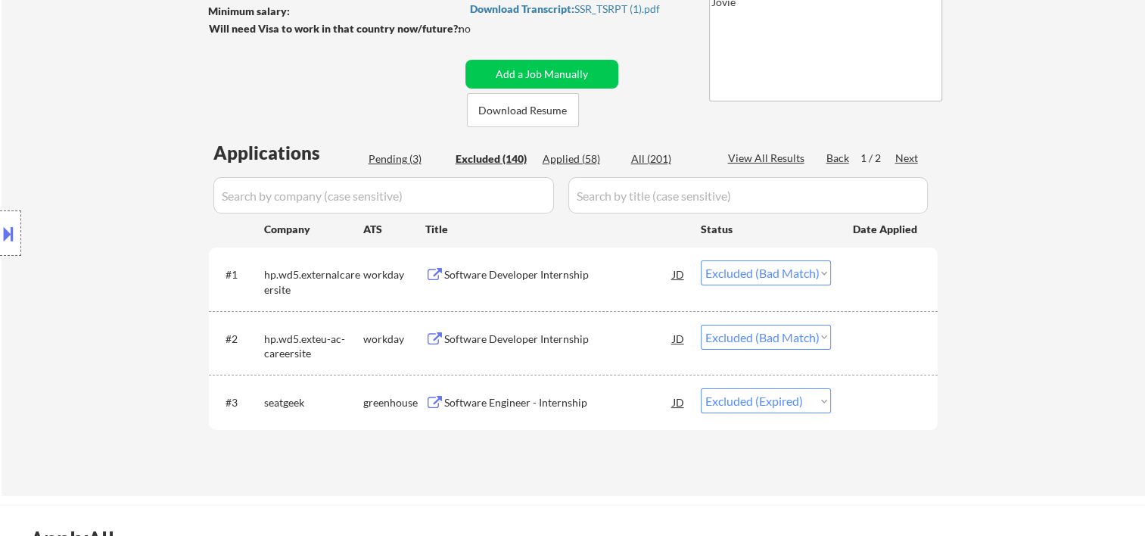
select select ""excluded__bad_match_""
select select ""excluded""
select select ""excluded__expired_""
select select ""excluded__bad_match_""
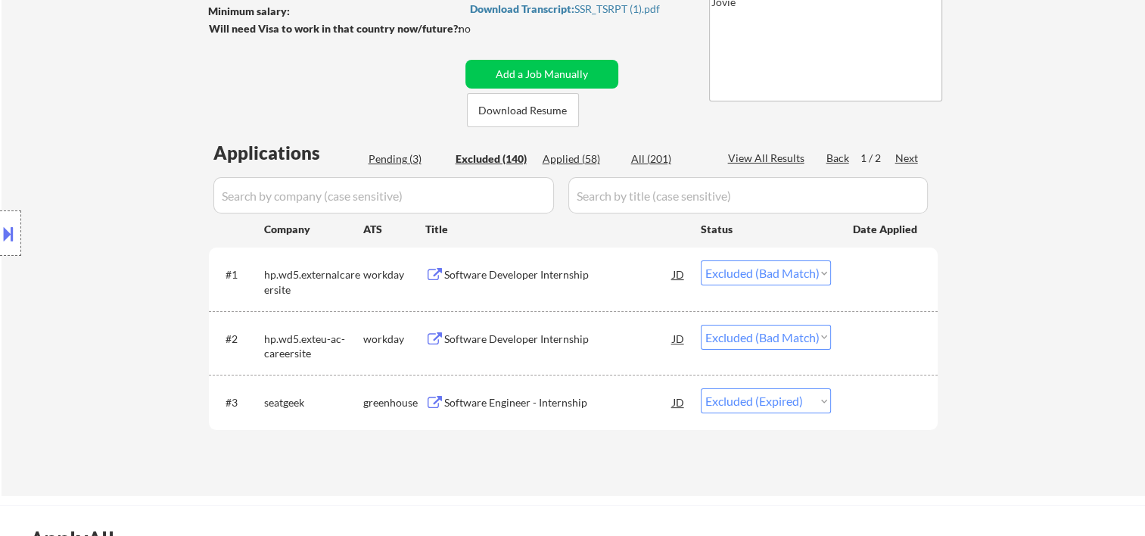
select select ""excluded__expired_""
select select ""excluded""
select select ""excluded__location_""
select select ""excluded__bad_match_""
select select ""excluded__expired_""
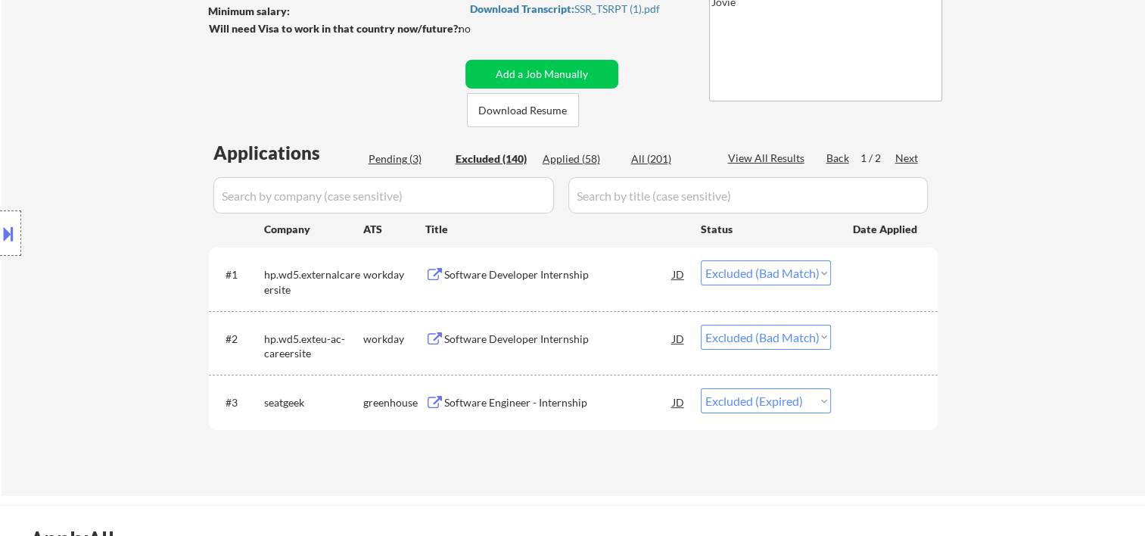
select select ""excluded__bad_match_""
select select ""excluded__expired_""
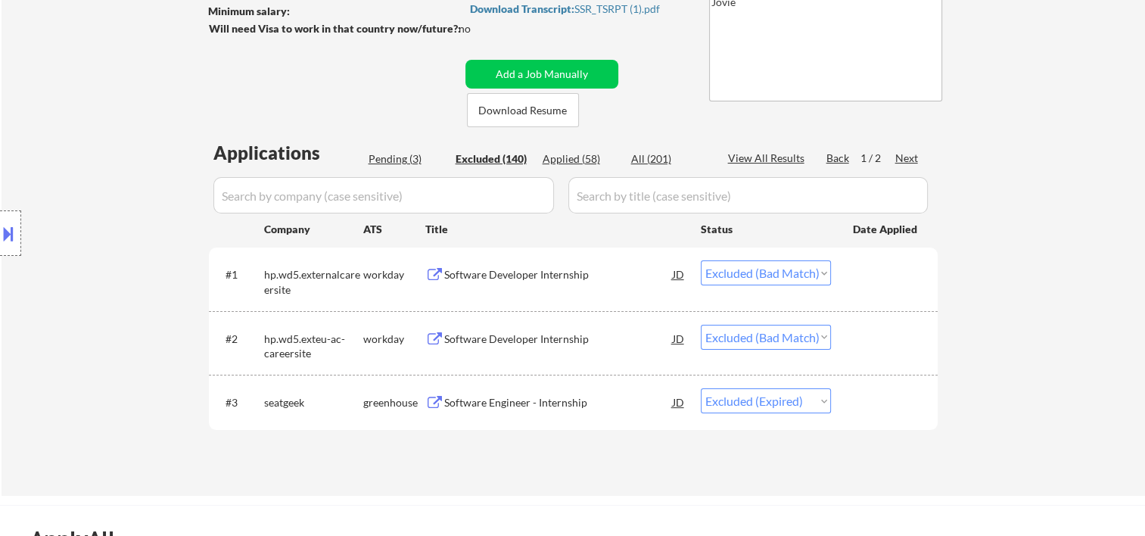
select select ""excluded__bad_match_""
select select ""excluded__expired_""
select select ""excluded__bad_match_""
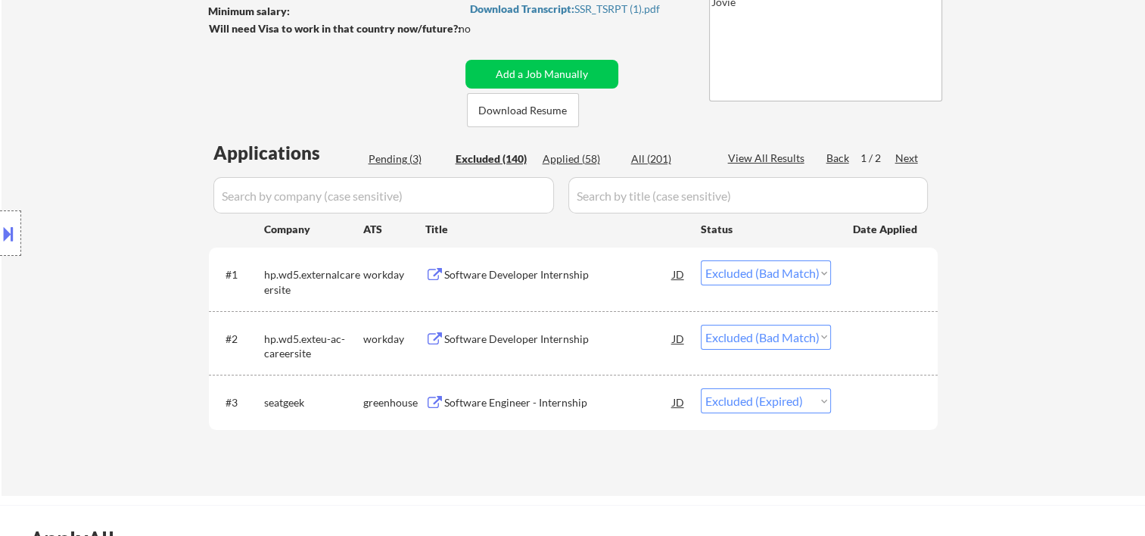
select select ""excluded__bad_match_""
select select ""excluded""
select select ""excluded__bad_match_""
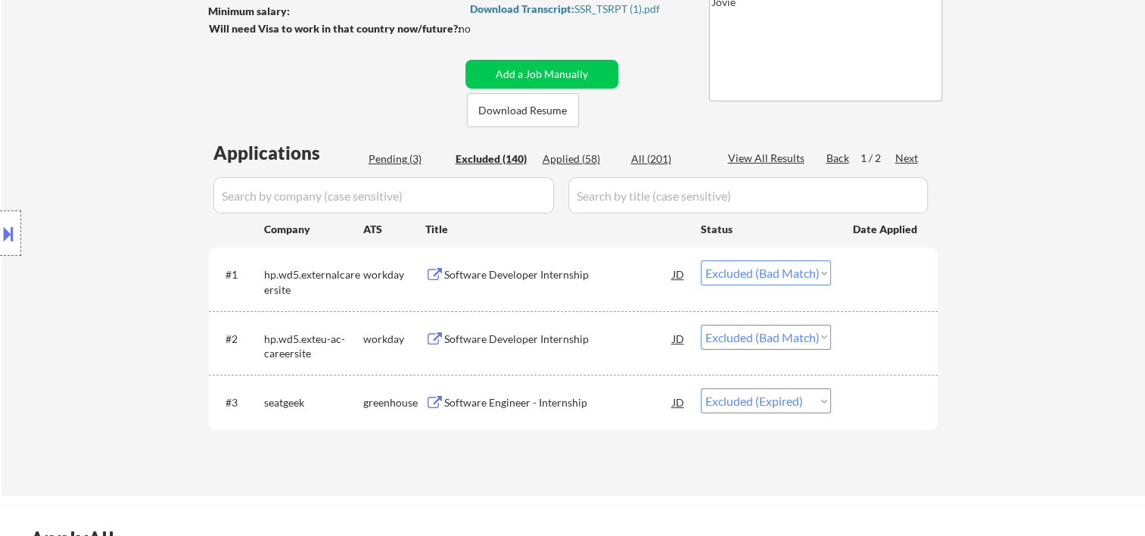
select select ""excluded__other_""
select select ""excluded__bad_match_""
select select ""excluded""
select select ""excluded__bad_match_""
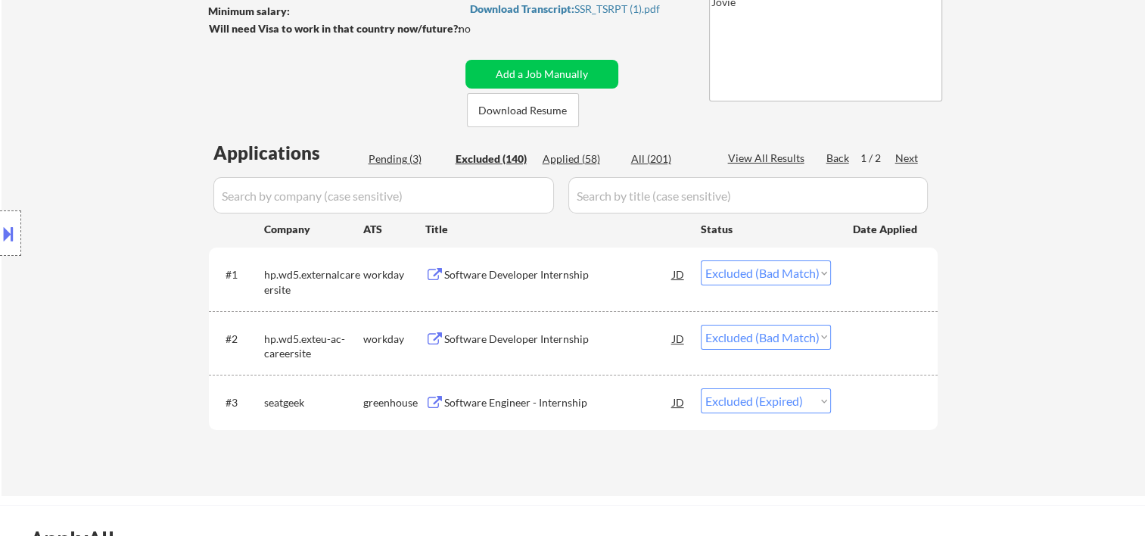
select select ""excluded__bad_match_""
select select ""excluded""
select select ""excluded__bad_match_""
select select ""excluded__expired_""
select select ""excluded__bad_match_""
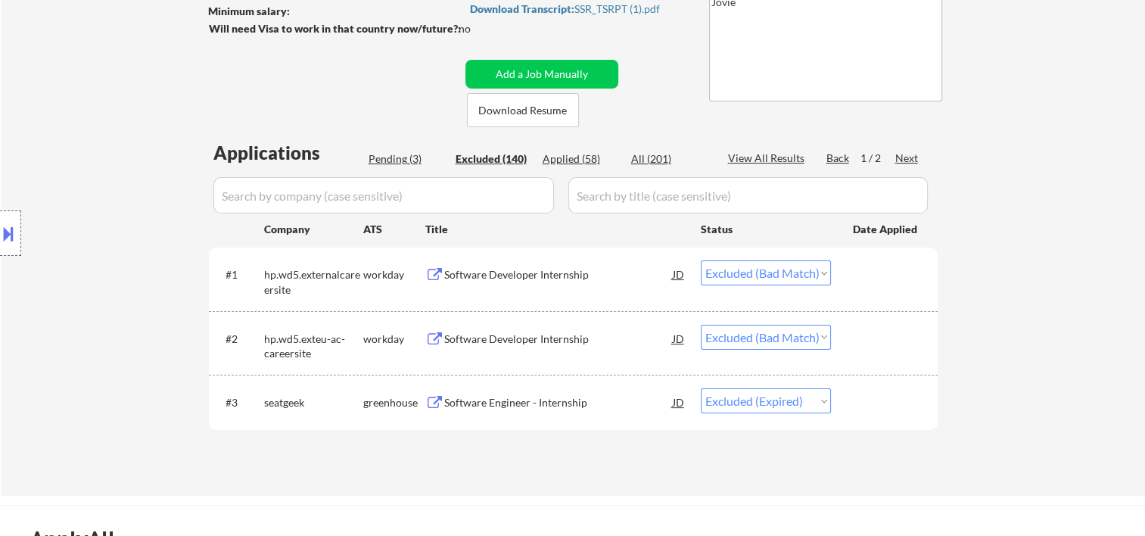
select select ""excluded__other_""
select select ""excluded__bad_match_""
select select ""excluded__expired_""
select select ""excluded__bad_match_""
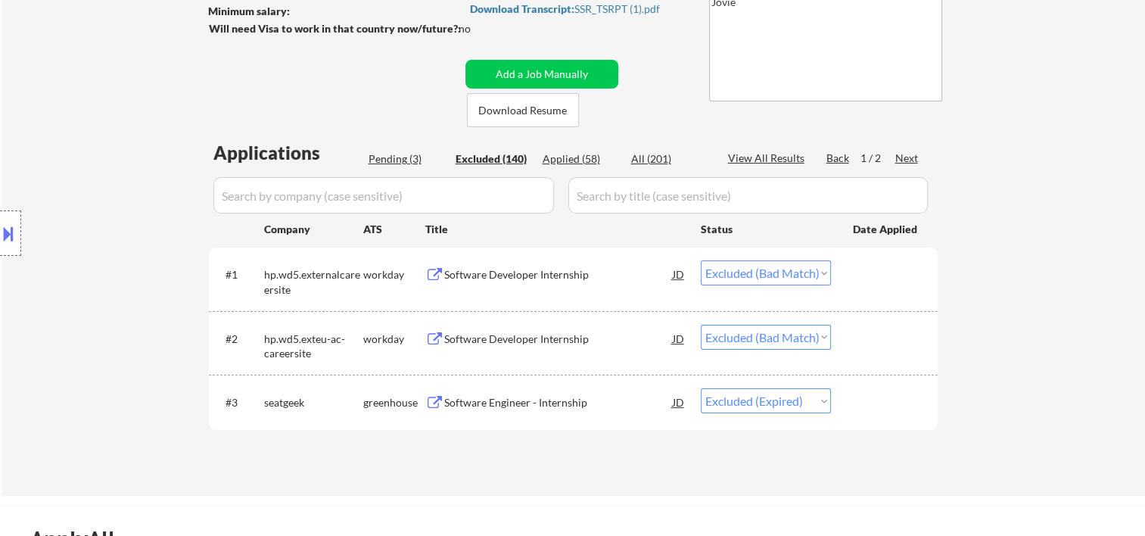
select select ""excluded__bad_match_""
select select ""excluded""
select select ""excluded__bad_match_""
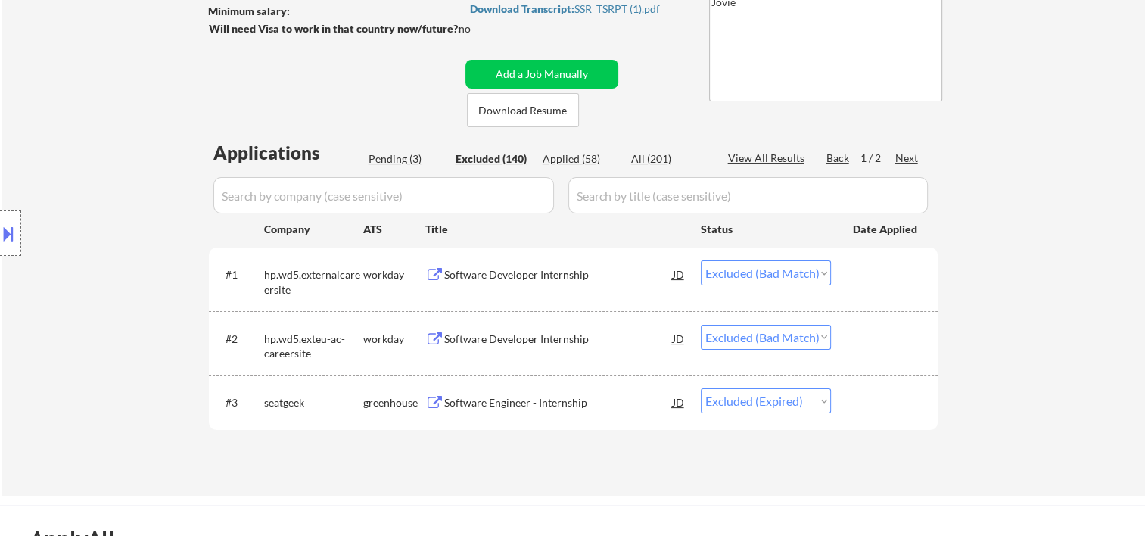
select select ""excluded__bad_match_""
select select ""excluded__other_""
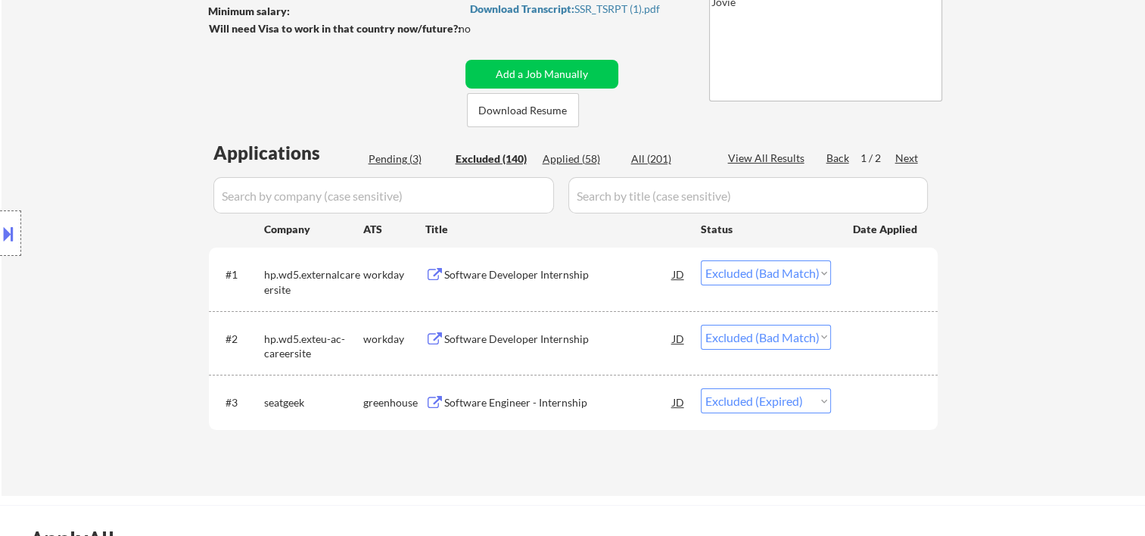
select select ""excluded__other_""
select select ""excluded""
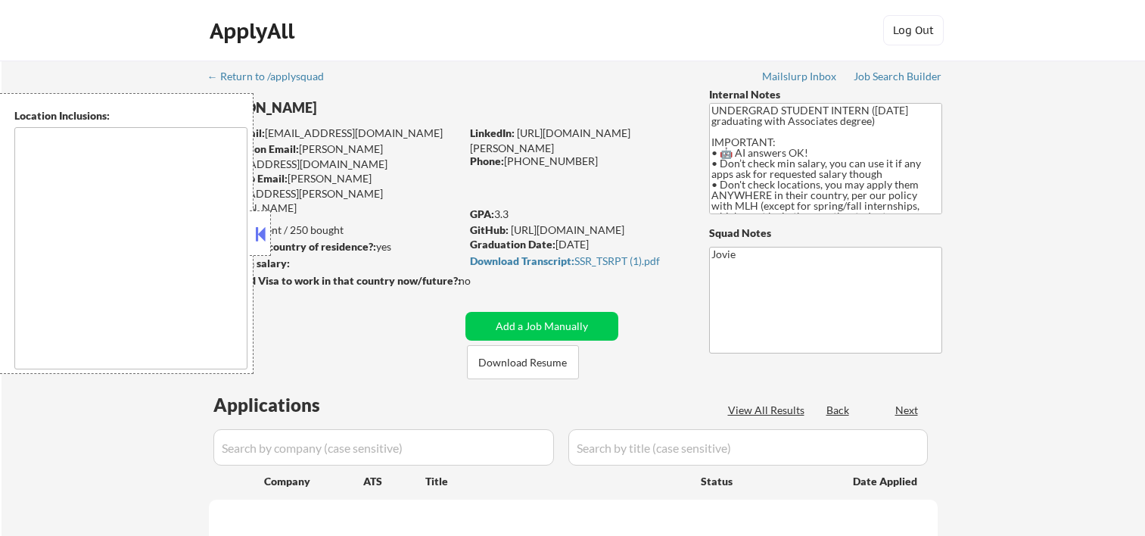
scroll to position [252, 0]
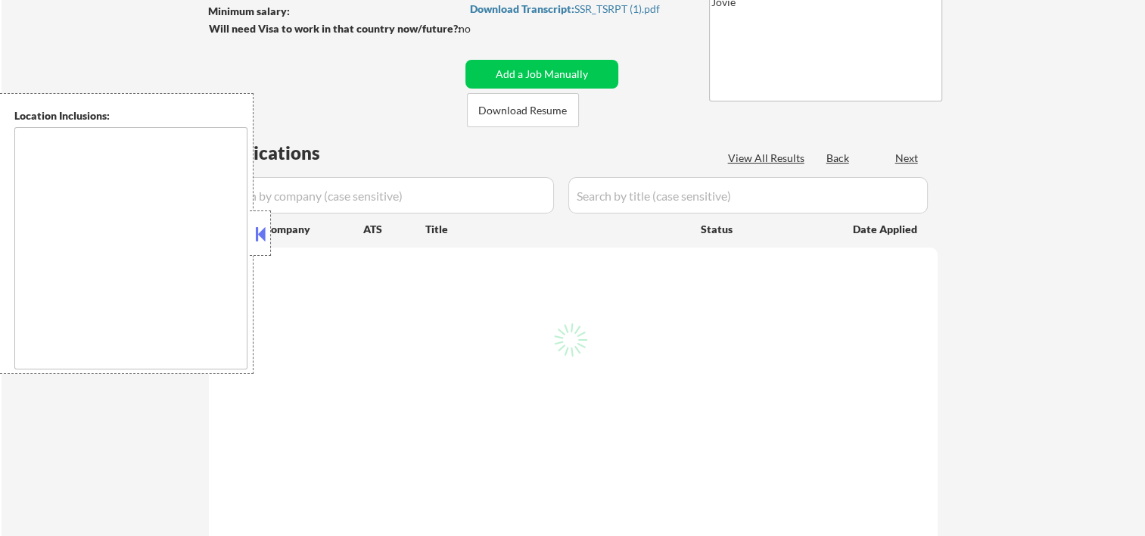
type textarea "country:[GEOGRAPHIC_DATA]"
select select ""pending""
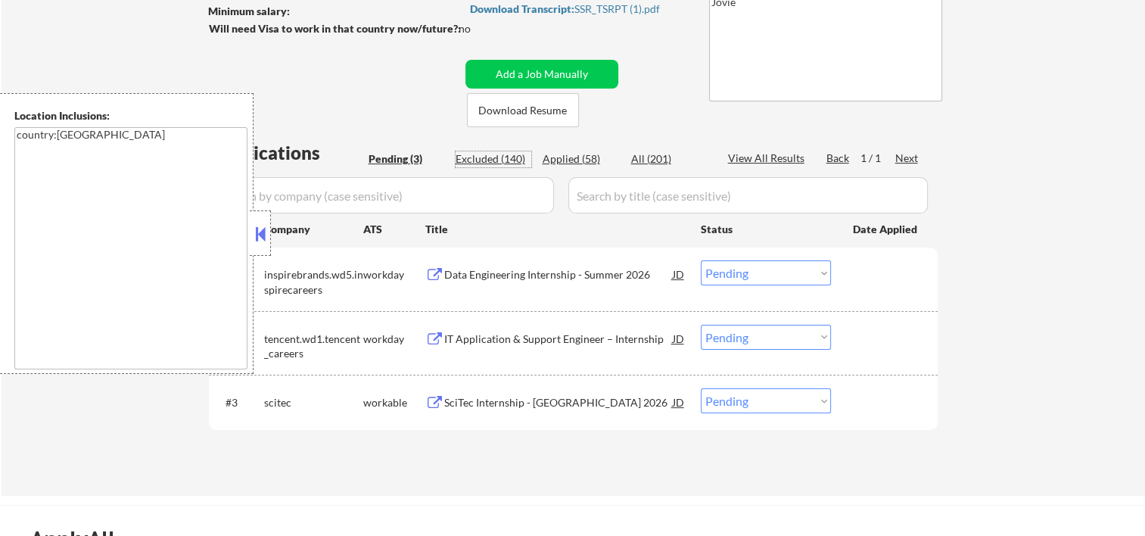
drag, startPoint x: 461, startPoint y: 157, endPoint x: 345, endPoint y: 194, distance: 121.6
click at [461, 160] on div "Excluded (140)" at bounding box center [494, 158] width 76 height 15
click at [263, 239] on button at bounding box center [260, 233] width 17 height 23
click at [264, 242] on button at bounding box center [260, 233] width 17 height 23
click at [507, 157] on div "Excluded (140)" at bounding box center [494, 158] width 76 height 15
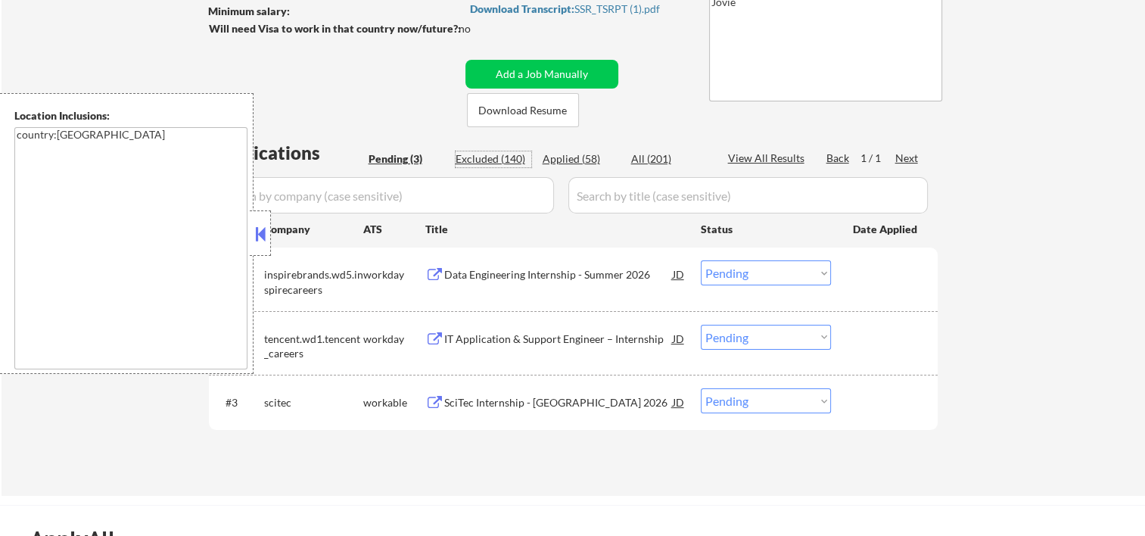
select select ""excluded__bad_match_""
select select ""excluded__expired_""
select select ""excluded__bad_match_""
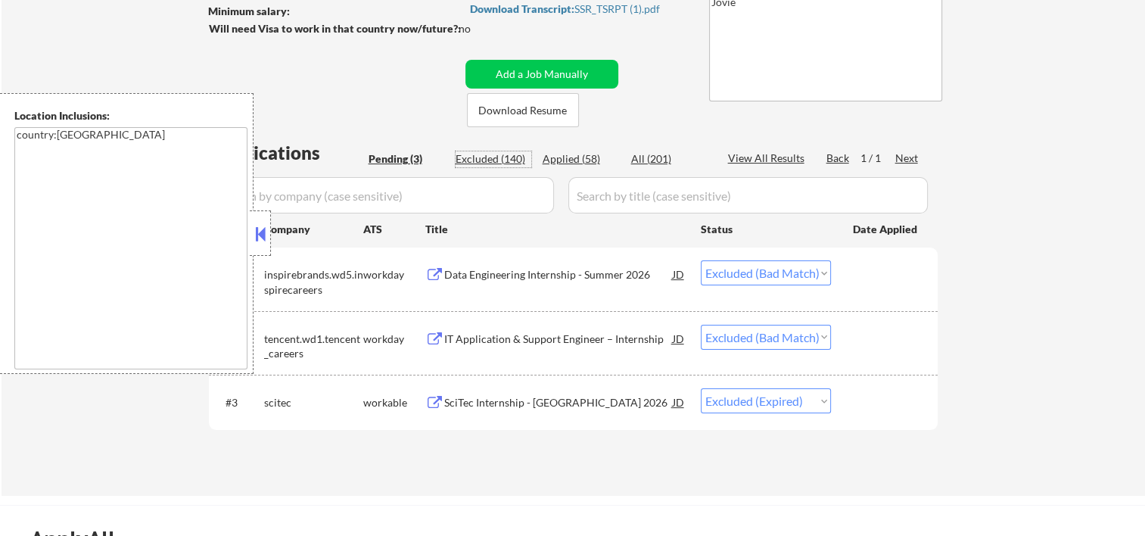
select select ""excluded__bad_match_""
select select ""excluded""
select select ""excluded__expired_""
select select ""excluded""
select select ""excluded__bad_match_""
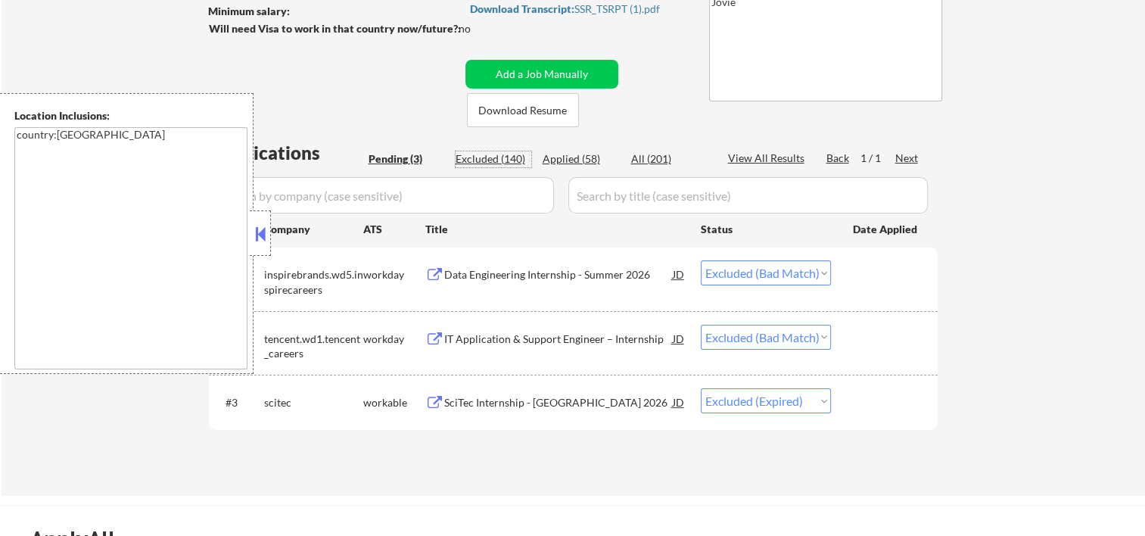
select select ""excluded__bad_match_""
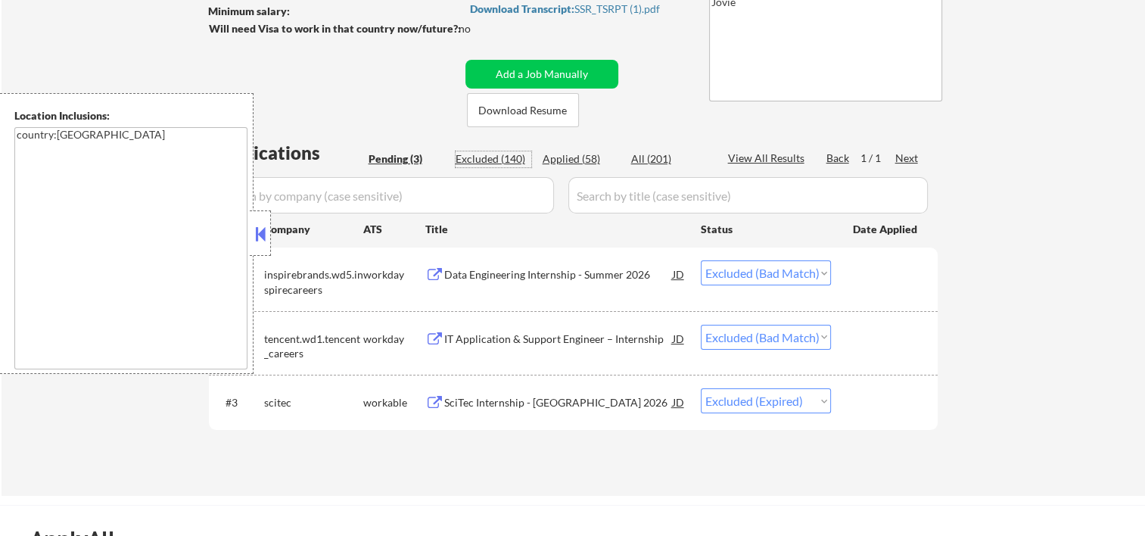
select select ""excluded__bad_match_""
select select ""excluded""
select select ""excluded__expired_""
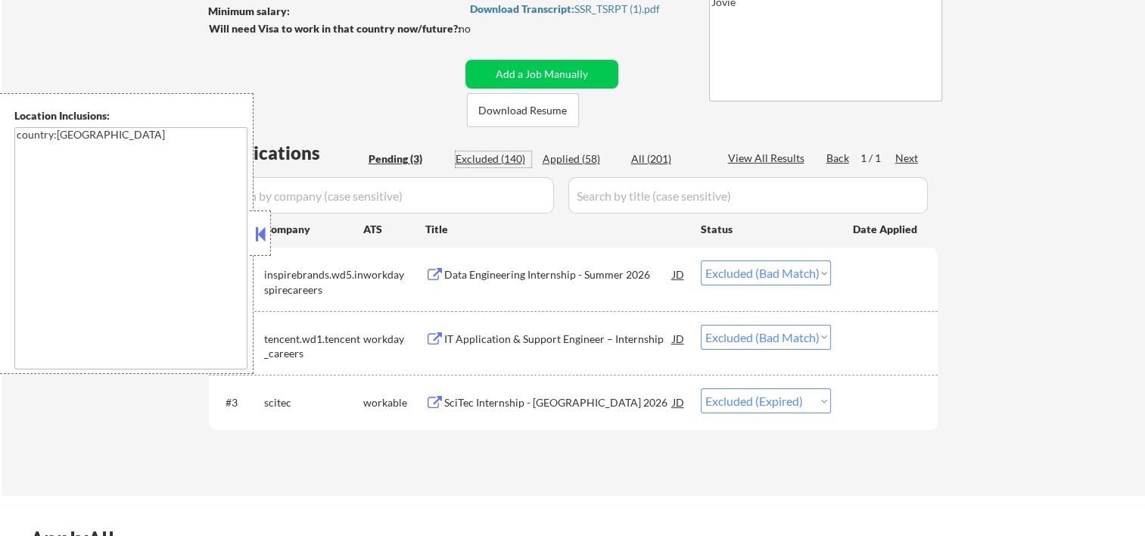
select select ""excluded__bad_match_""
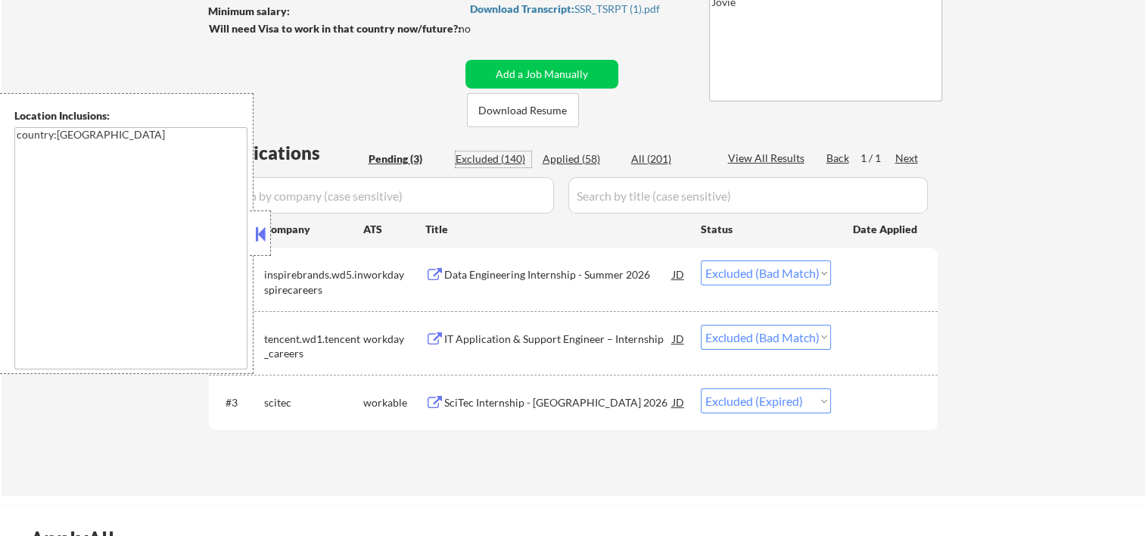
select select ""excluded__bad_match_""
select select ""excluded__other_""
select select ""excluded__bad_match_""
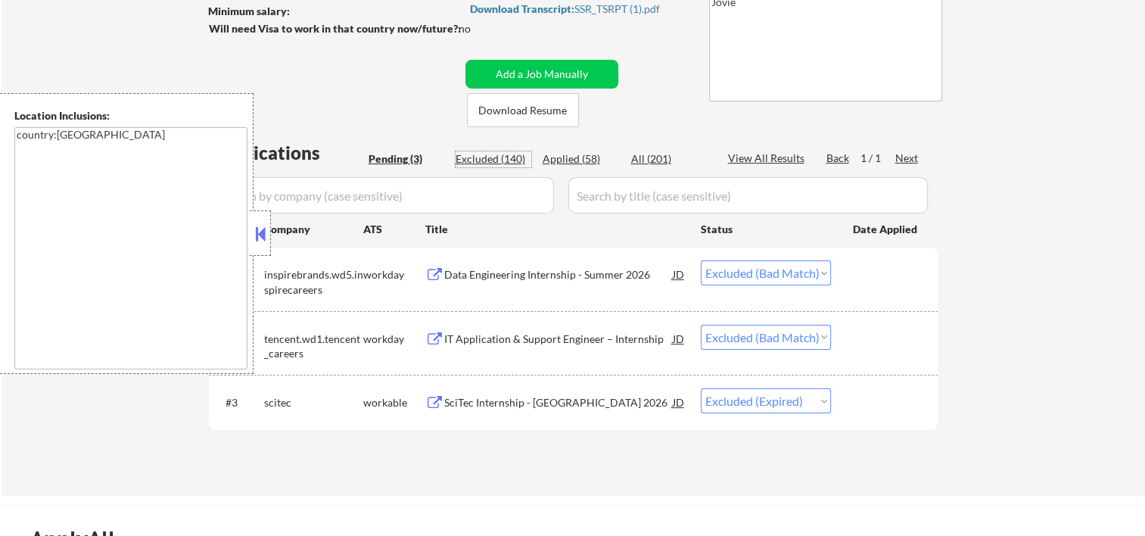
select select ""excluded""
select select ""excluded__expired_""
select select ""excluded__bad_match_""
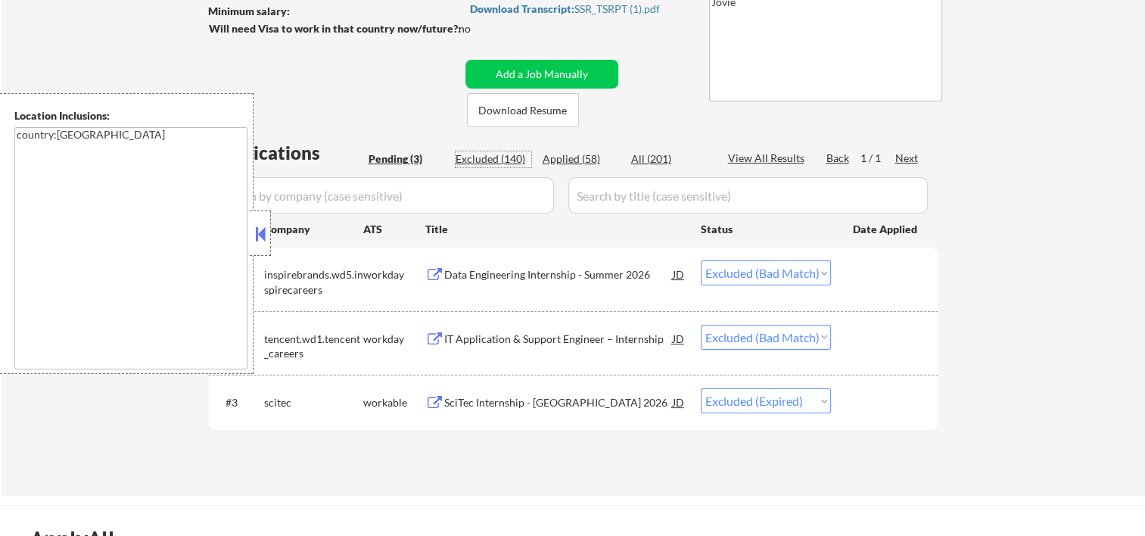
select select ""excluded__bad_match_""
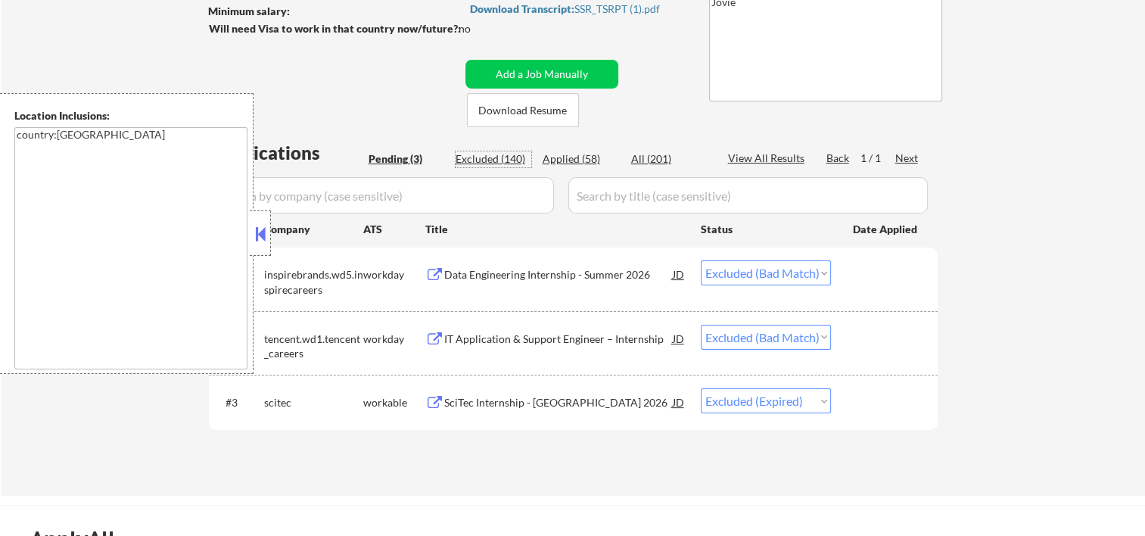
select select ""excluded__bad_match_""
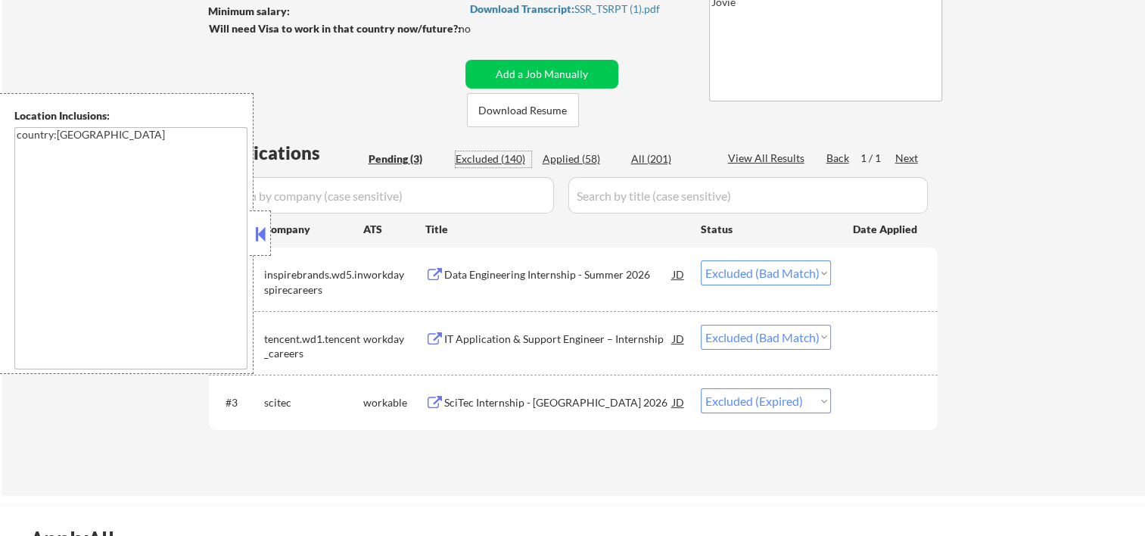
select select ""excluded__bad_match_""
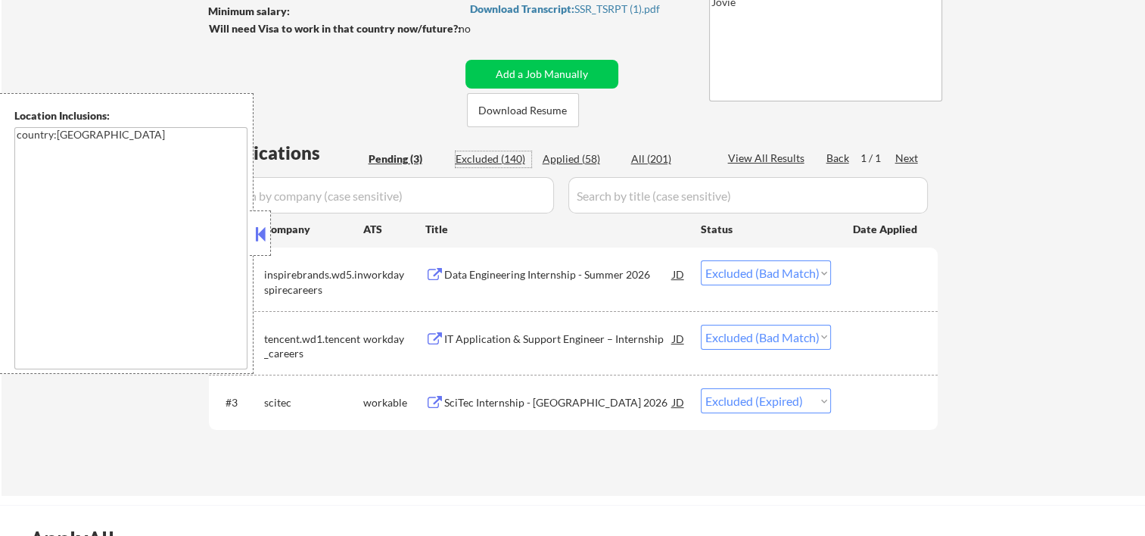
select select ""excluded""
select select ""excluded__expired_""
select select ""excluded__bad_match_""
select select ""excluded__expired_""
select select ""excluded""
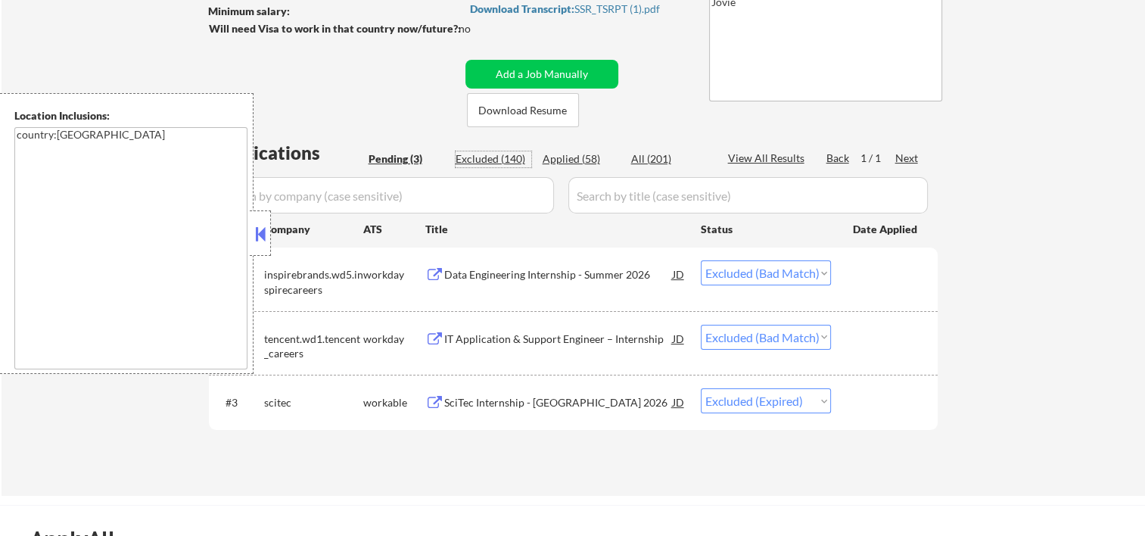
select select ""excluded__location_""
select select ""excluded__bad_match_""
select select ""excluded__expired_""
select select ""excluded__bad_match_""
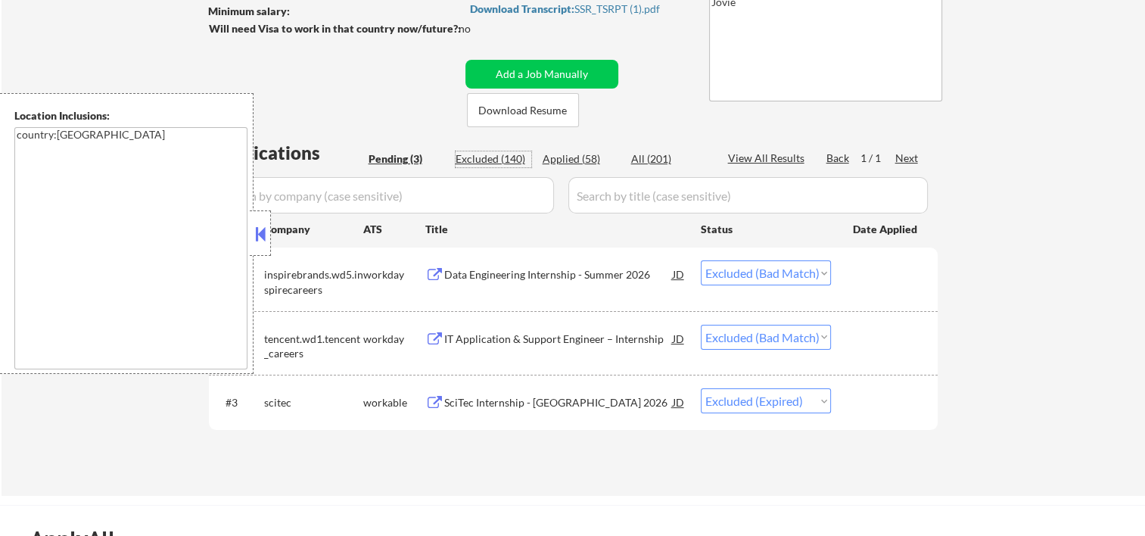
select select ""excluded__expired_""
select select ""excluded__bad_match_""
select select ""excluded__expired_""
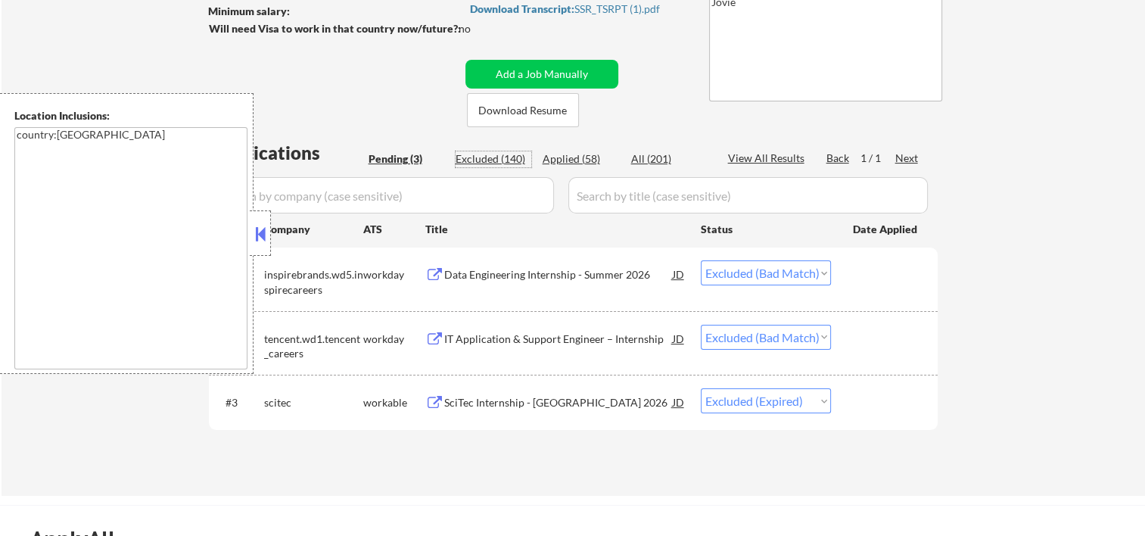
select select ""excluded__bad_match_""
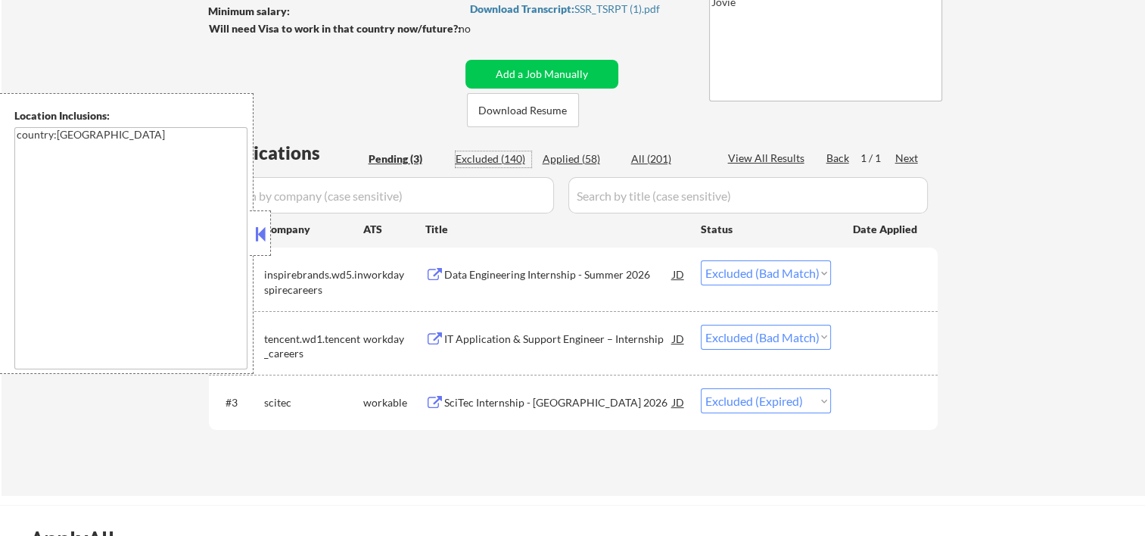
select select ""excluded__bad_match_""
select select ""excluded""
select select ""excluded__bad_match_""
select select ""excluded__other_""
select select ""excluded__bad_match_""
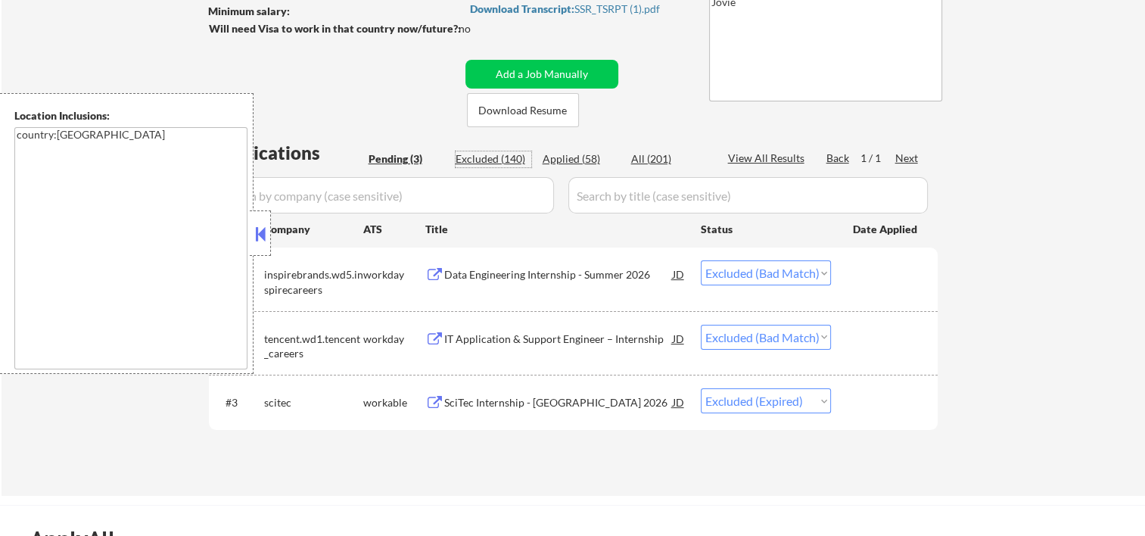
select select ""excluded""
select select ""excluded__bad_match_""
select select ""excluded""
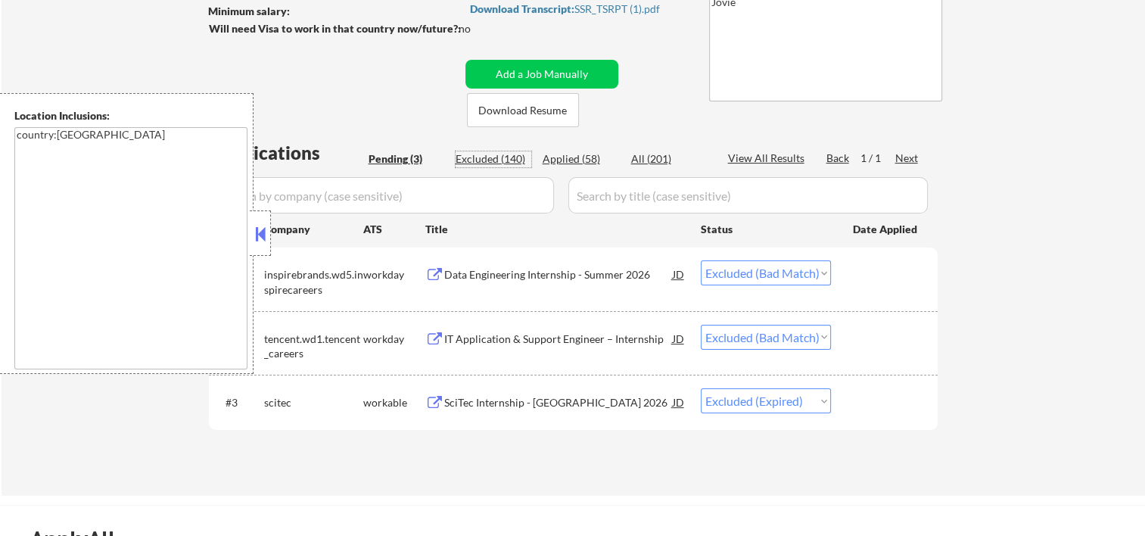
select select ""excluded__bad_match_""
select select ""excluded__expired_""
select select ""excluded__bad_match_""
select select ""excluded__other_""
select select ""excluded__bad_match_""
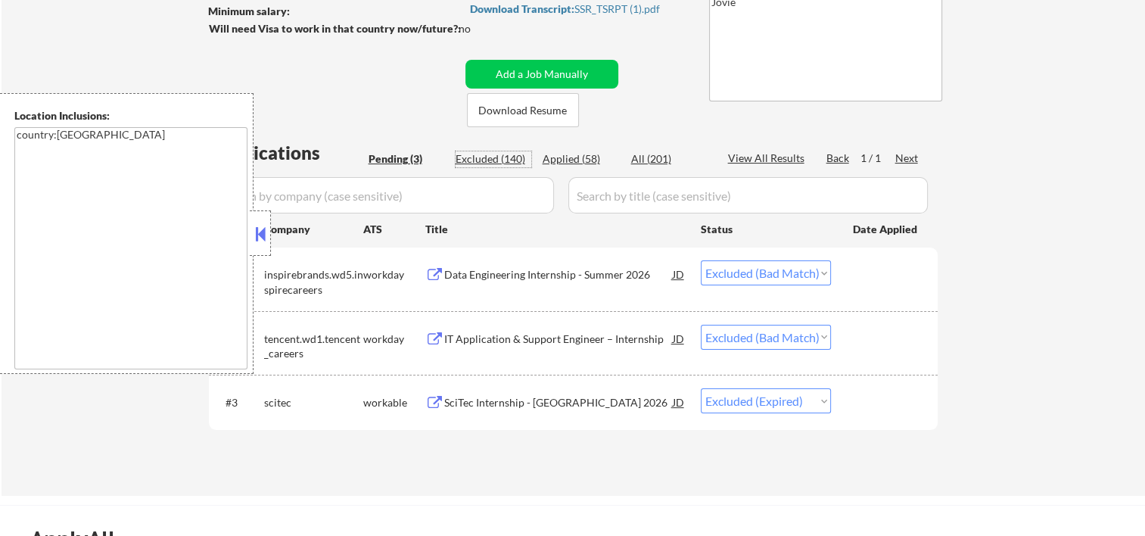
select select ""excluded__bad_match_""
select select ""excluded__expired_""
select select ""excluded__bad_match_""
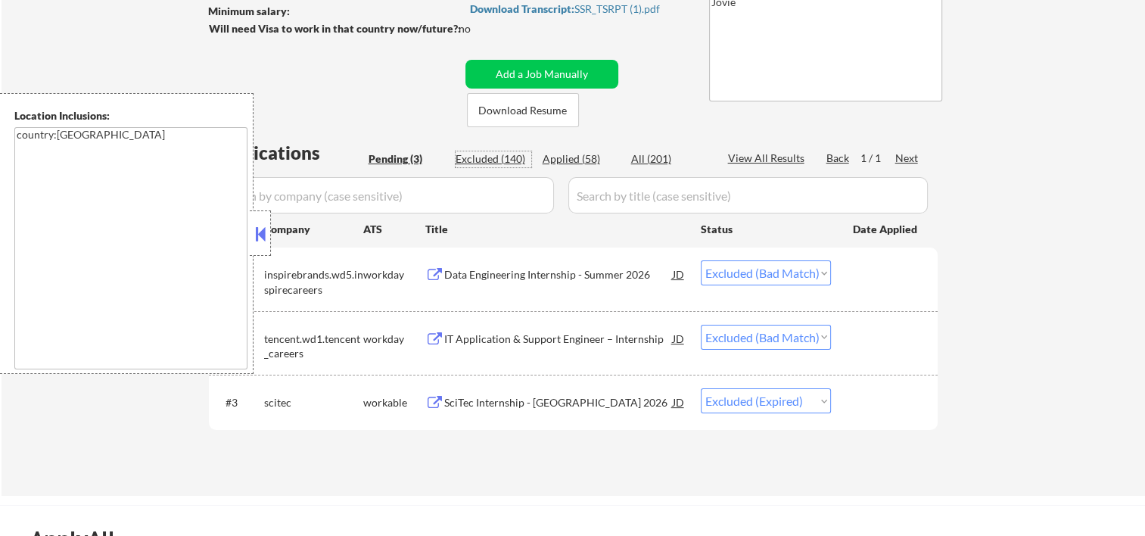
select select ""excluded""
select select ""excluded__bad_match_""
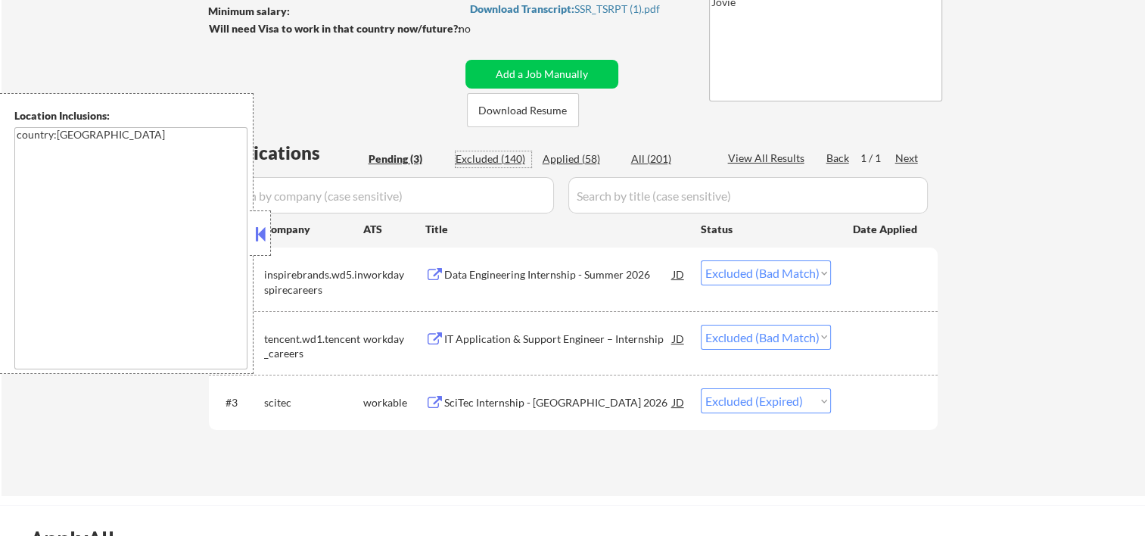
select select ""excluded__bad_match_""
select select ""excluded__other_""
select select ""excluded""
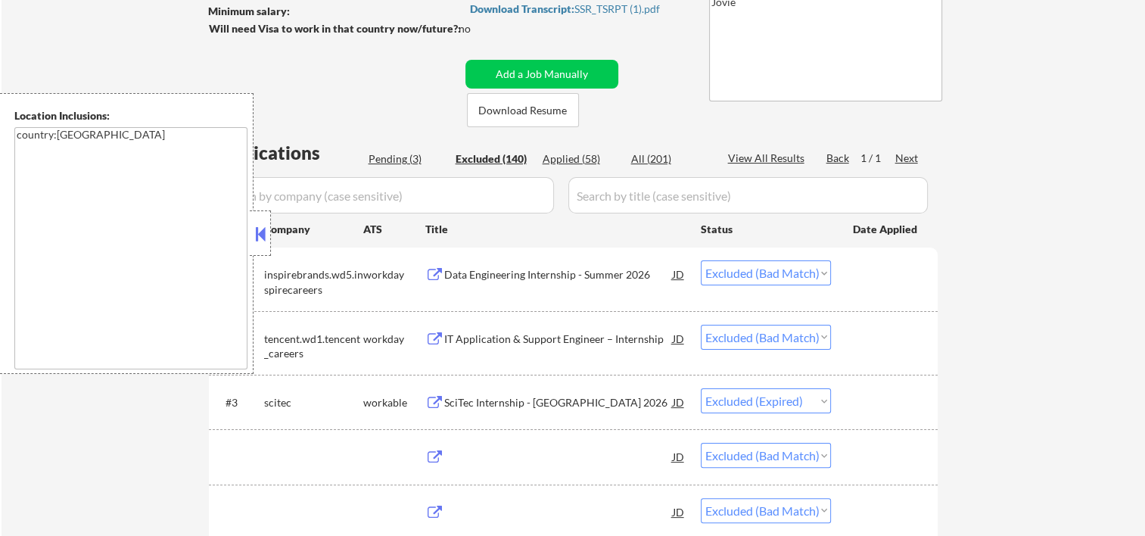
click at [257, 236] on button at bounding box center [260, 233] width 17 height 23
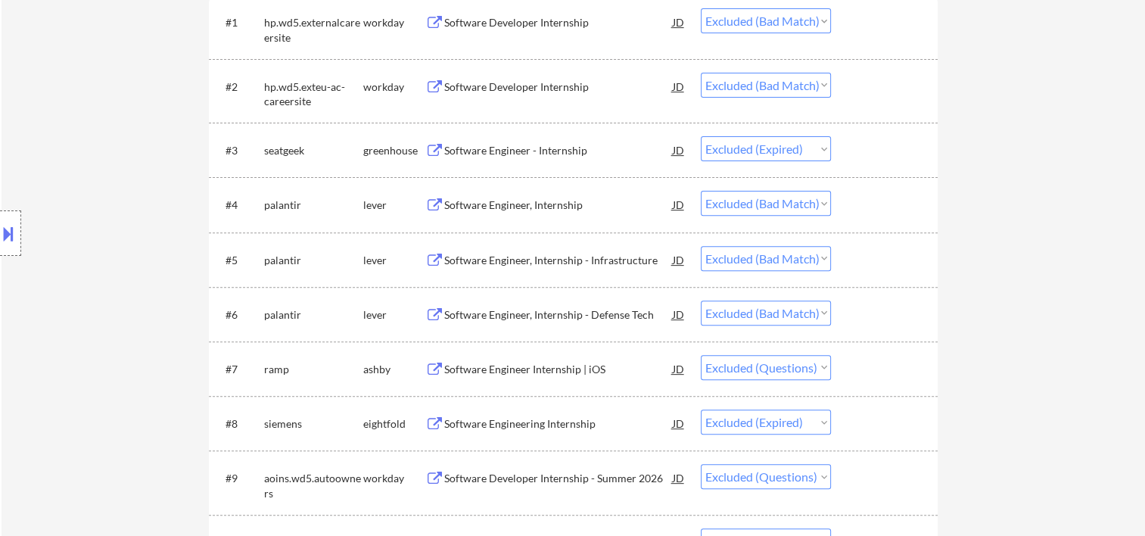
scroll to position [757, 0]
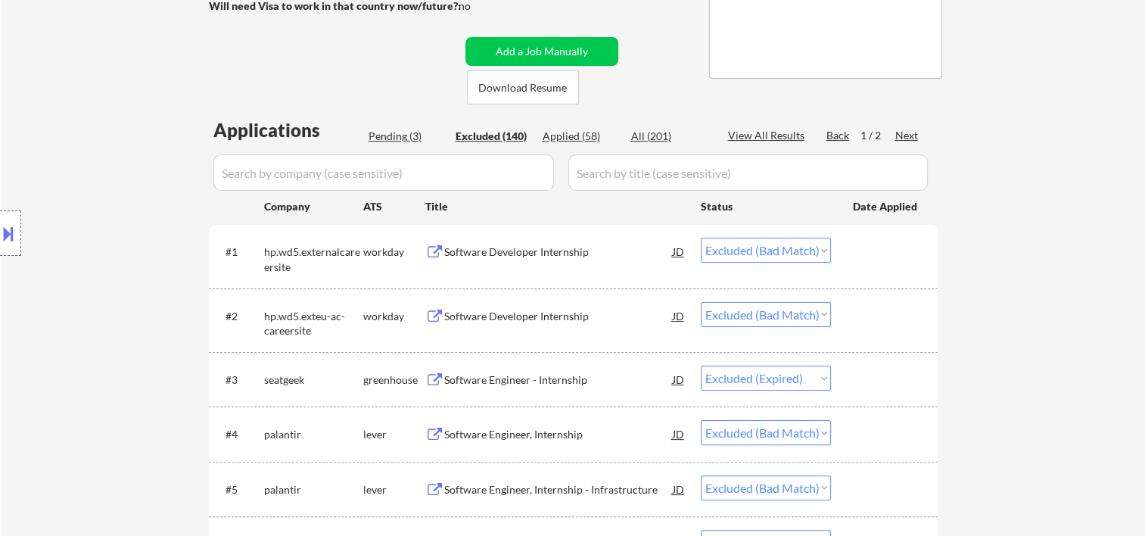
scroll to position [273, 0]
drag, startPoint x: 903, startPoint y: 132, endPoint x: 896, endPoint y: 136, distance: 8.2
click at [902, 132] on div "Next" at bounding box center [907, 136] width 24 height 15
select select ""excluded__bad_match_""
select select ""excluded__expired_""
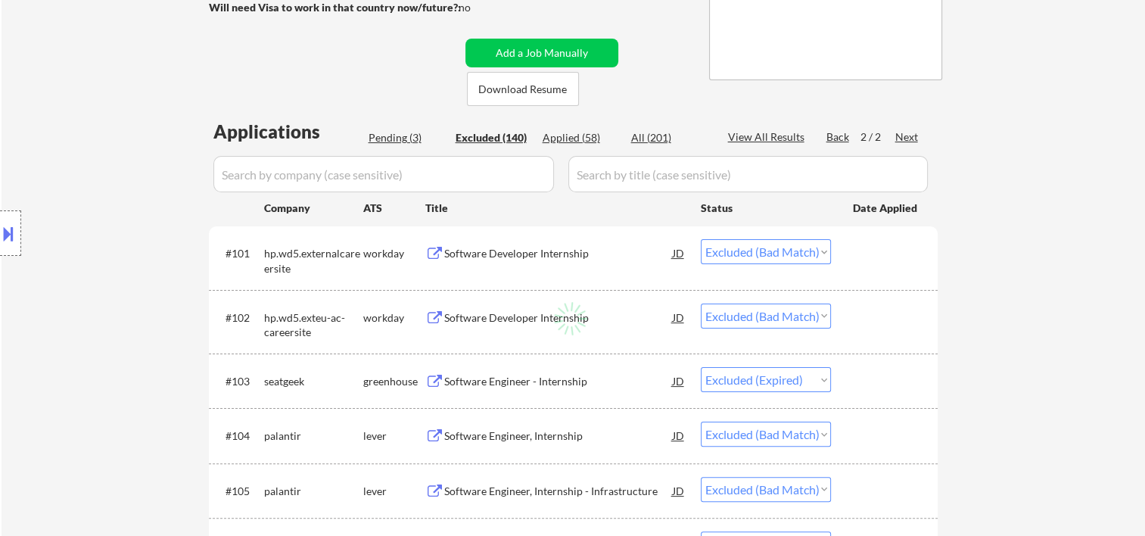
select select ""excluded__expired_""
select select ""excluded__bad_match_""
select select ""excluded__other_""
select select ""excluded""
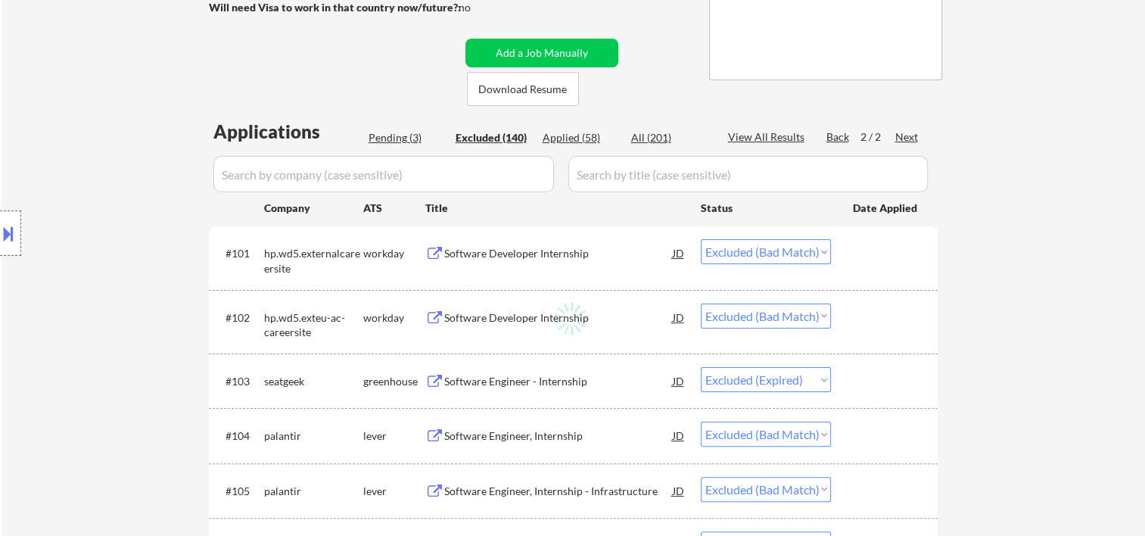
select select ""excluded""
select select ""excluded__bad_match_""
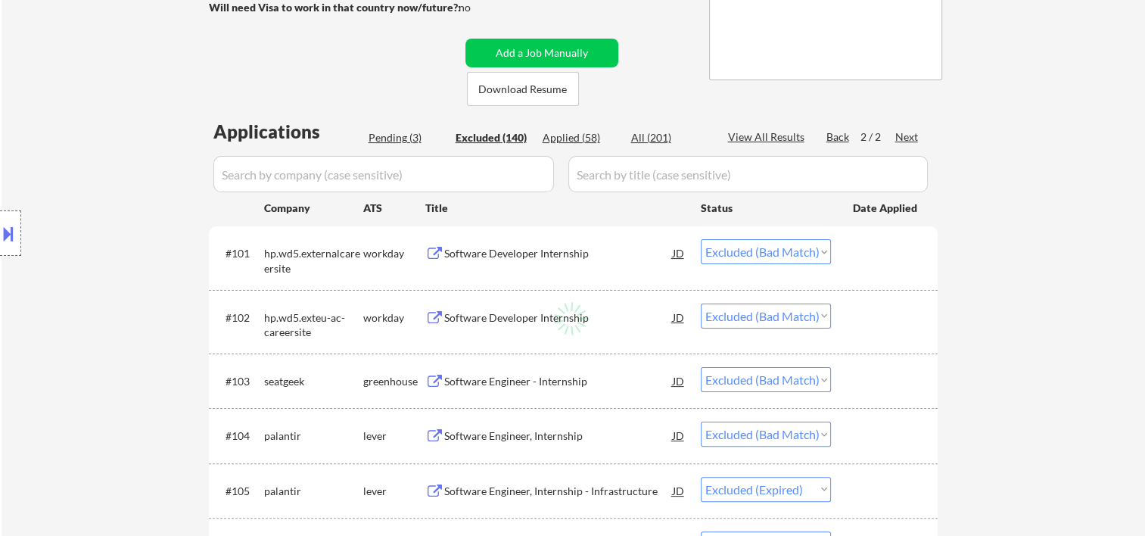
select select ""excluded""
select select ""excluded__bad_match_""
select select ""excluded""
select select ""excluded__expired_""
select select ""excluded""
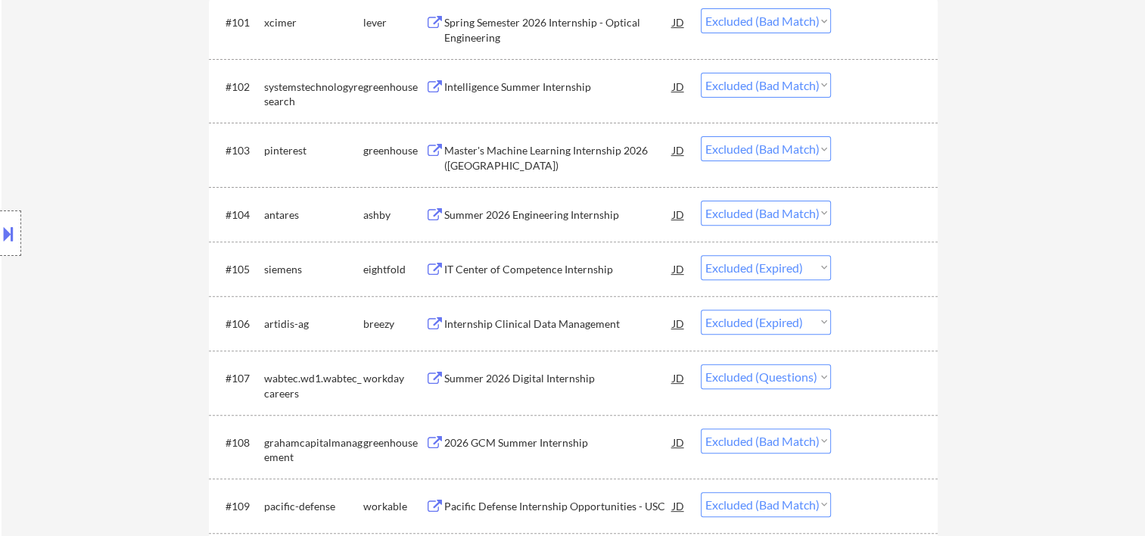
scroll to position [252, 0]
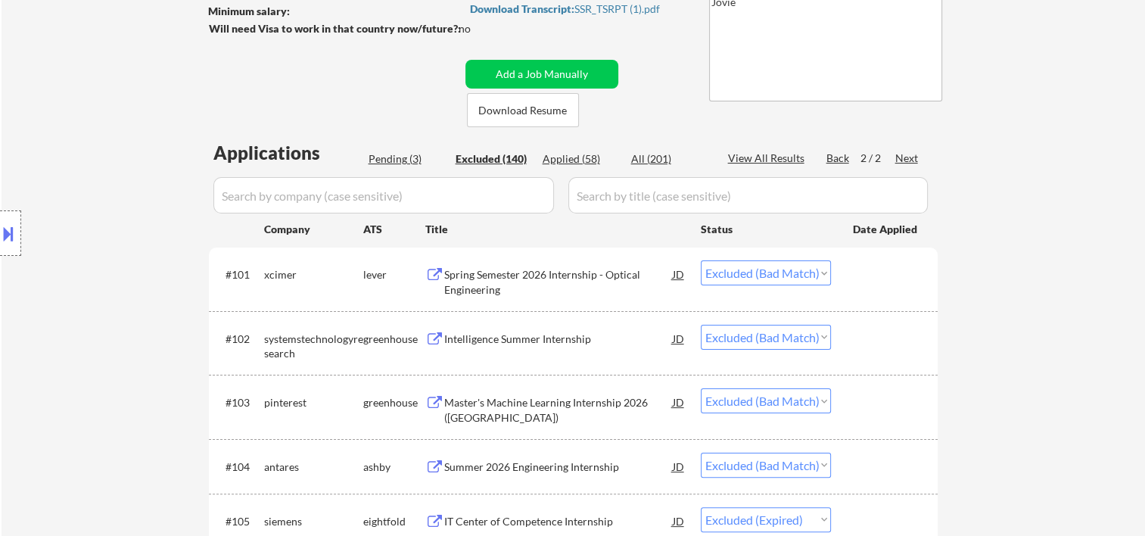
click at [389, 185] on input "input" at bounding box center [383, 195] width 341 height 36
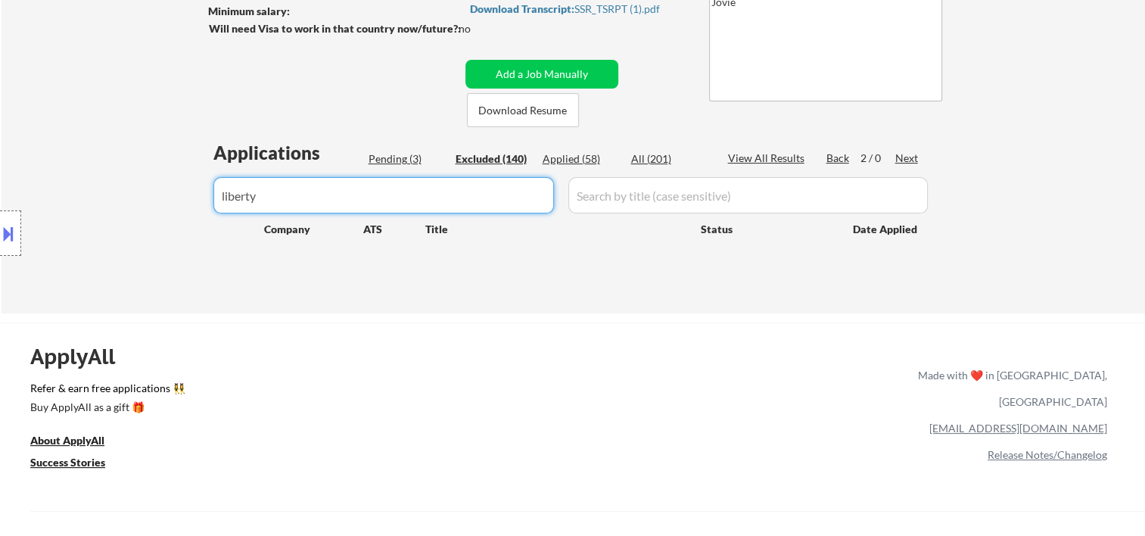
type input "liberty"
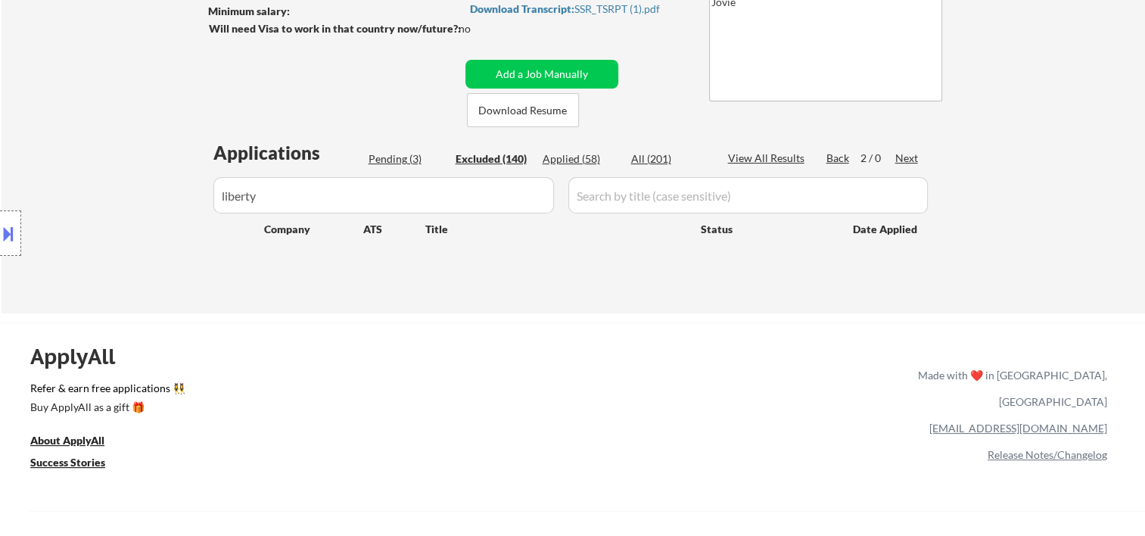
click at [771, 160] on div "View All Results" at bounding box center [768, 158] width 81 height 15
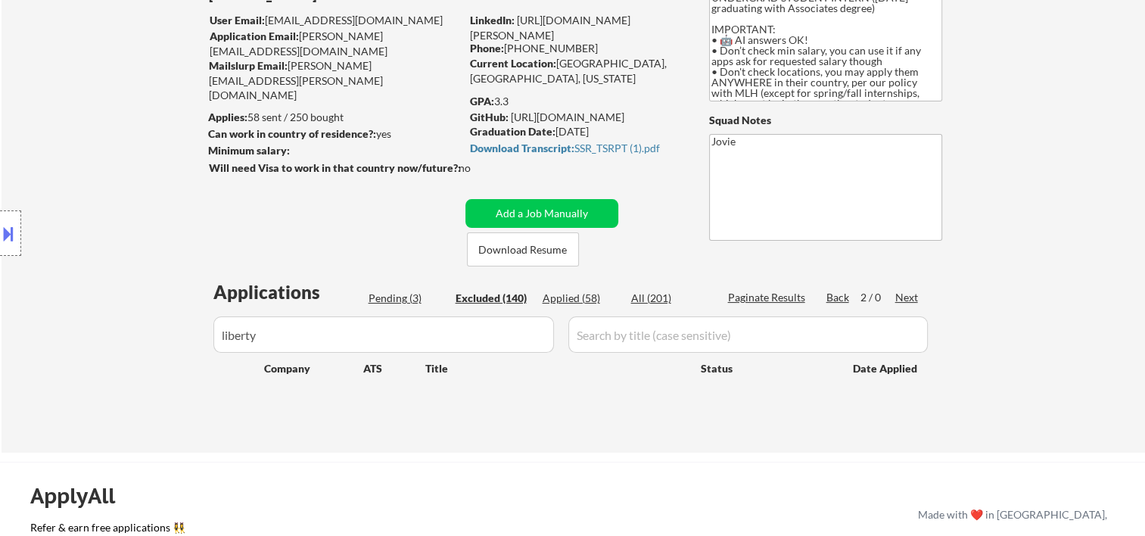
scroll to position [0, 0]
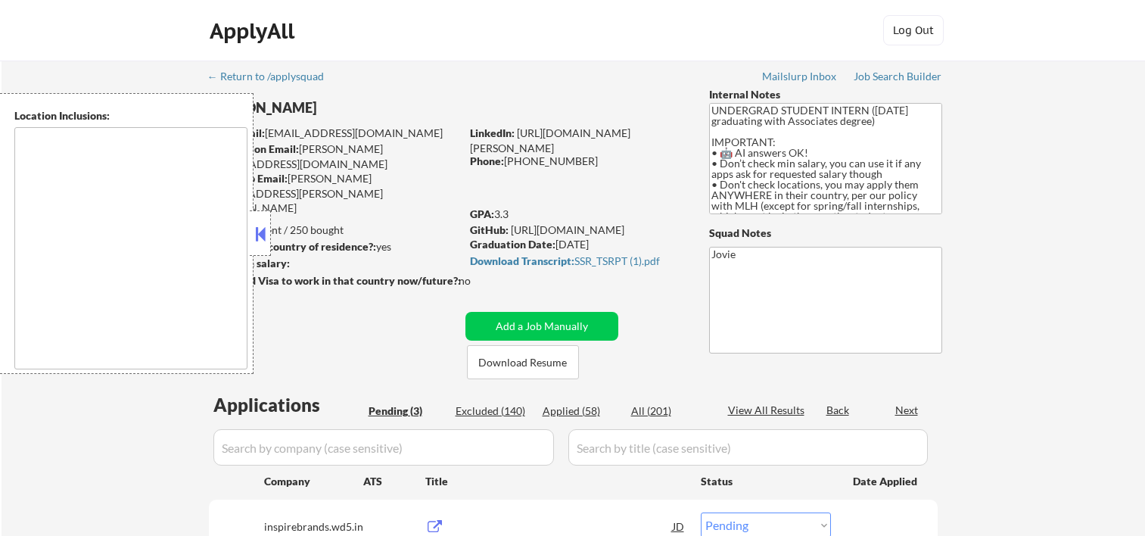
select select ""pending""
type textarea "country:[GEOGRAPHIC_DATA]"
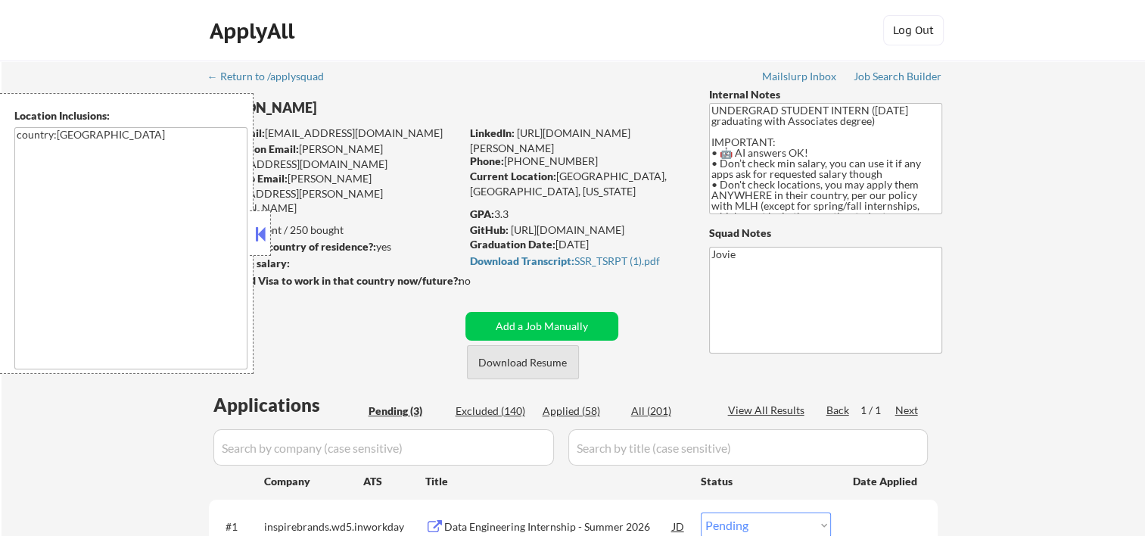
drag, startPoint x: 489, startPoint y: 366, endPoint x: 481, endPoint y: 367, distance: 7.6
click at [489, 366] on button "Download Resume" at bounding box center [523, 362] width 112 height 34
click at [260, 236] on button at bounding box center [260, 233] width 17 height 23
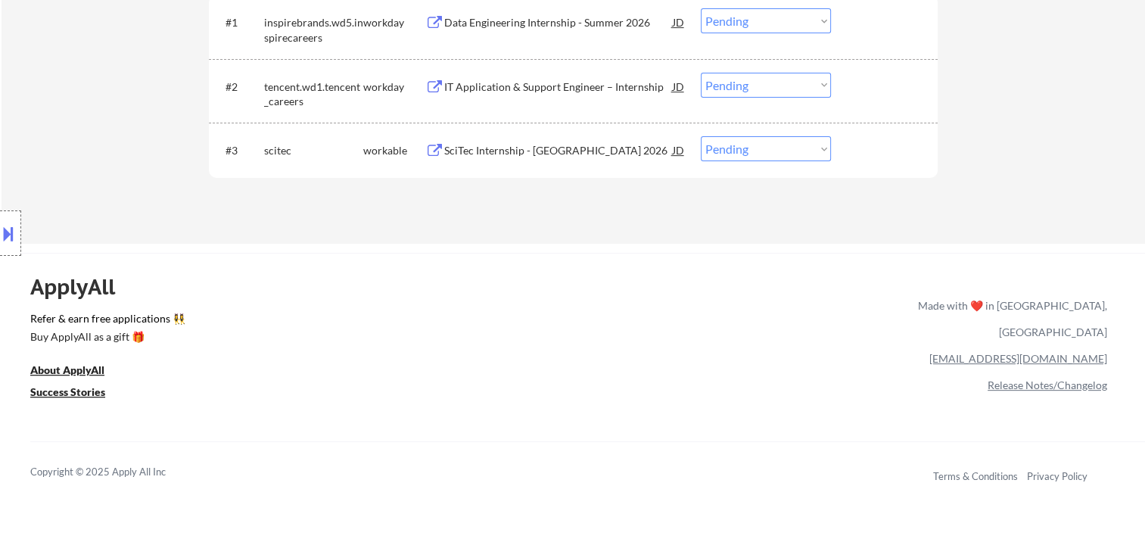
scroll to position [252, 0]
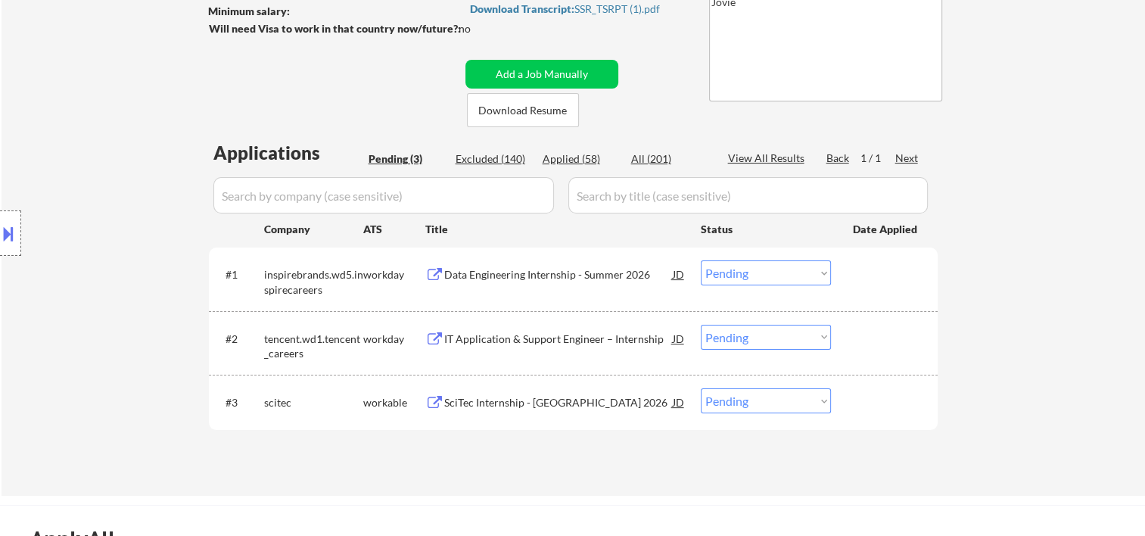
click at [879, 271] on div at bounding box center [886, 273] width 67 height 27
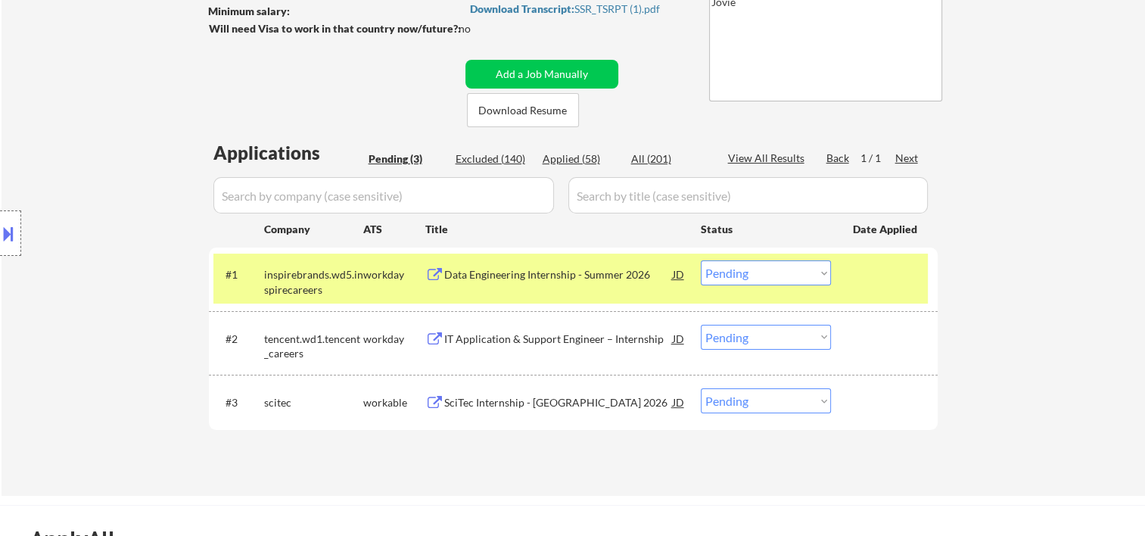
click at [574, 275] on div "Data Engineering Internship - Summer 2026" at bounding box center [558, 274] width 229 height 15
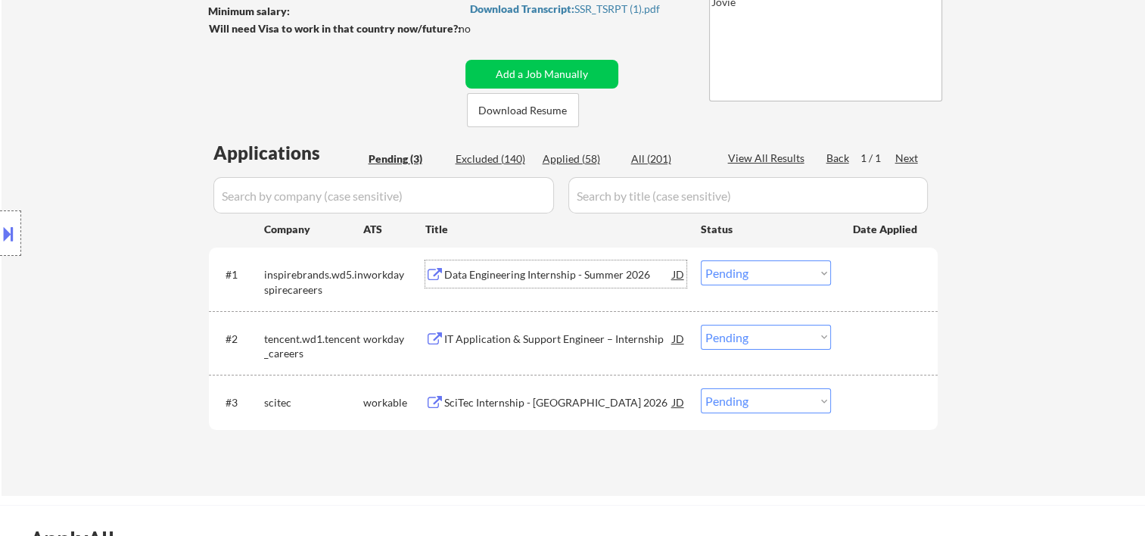
click at [885, 342] on div at bounding box center [886, 338] width 67 height 27
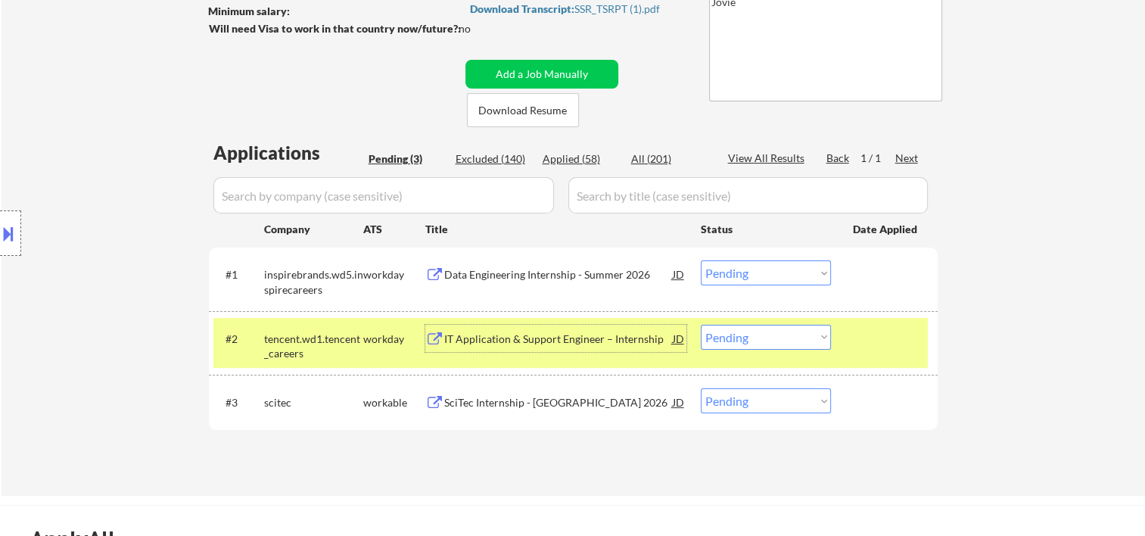
click at [488, 327] on div "IT Application & Support Engineer – Internship" at bounding box center [558, 338] width 229 height 27
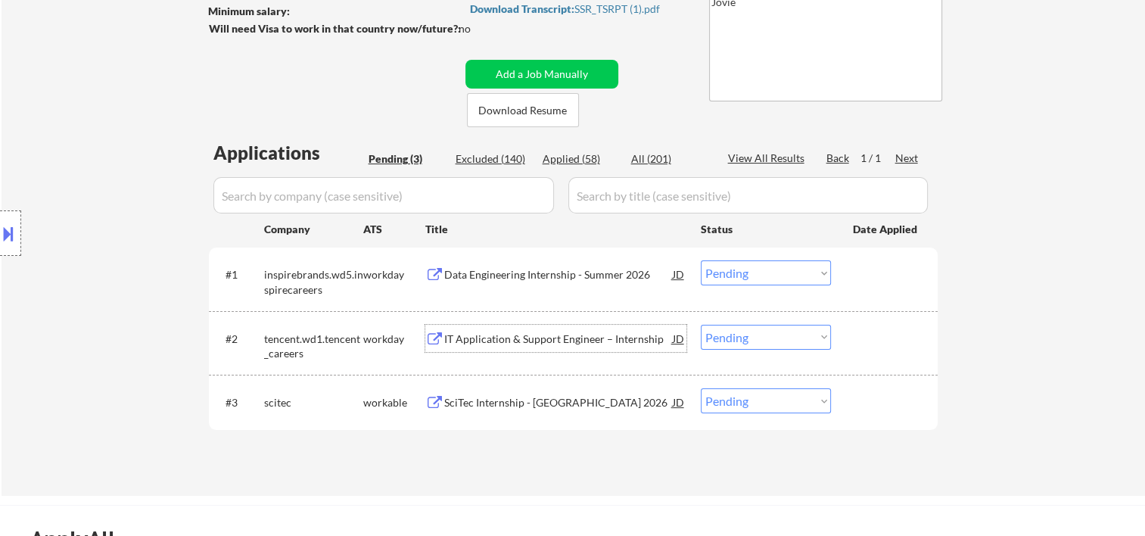
scroll to position [504, 0]
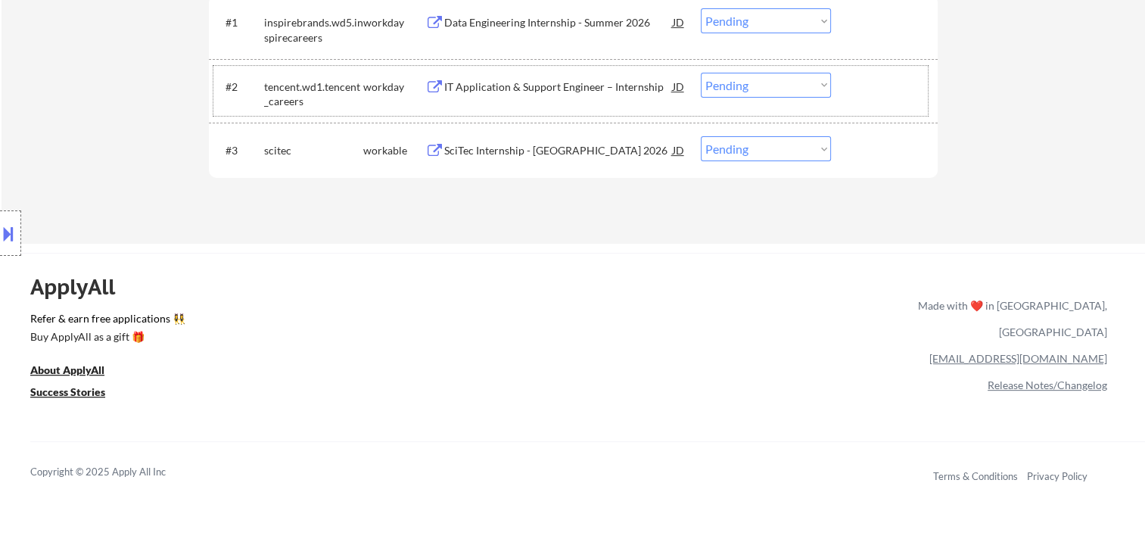
click at [854, 70] on div "#2 tencent.wd1.tencent_careers workday IT Application & Support Engineer – Inte…" at bounding box center [570, 91] width 714 height 50
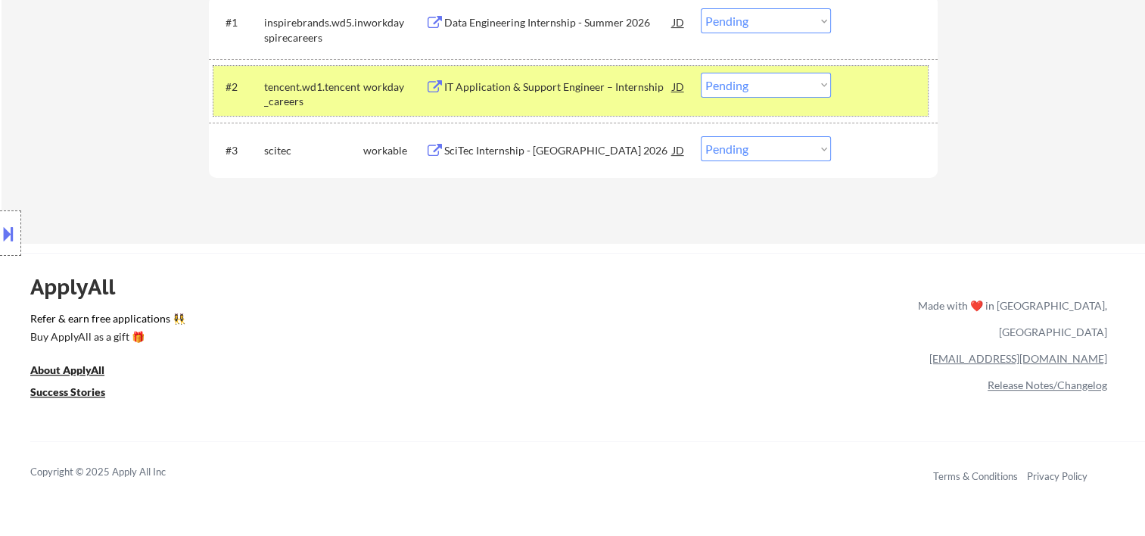
click at [863, 80] on div at bounding box center [886, 86] width 67 height 27
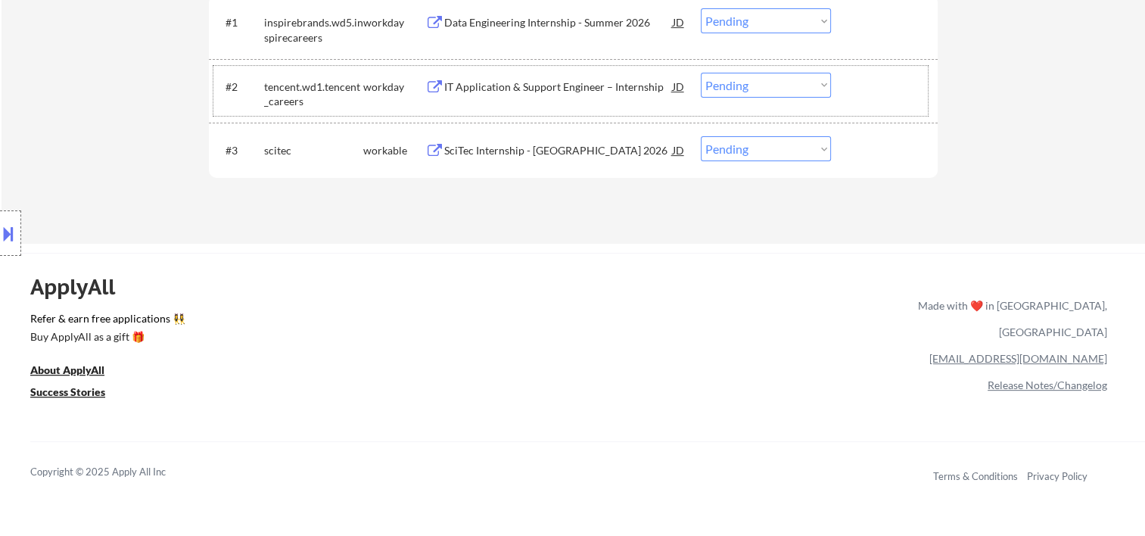
scroll to position [252, 0]
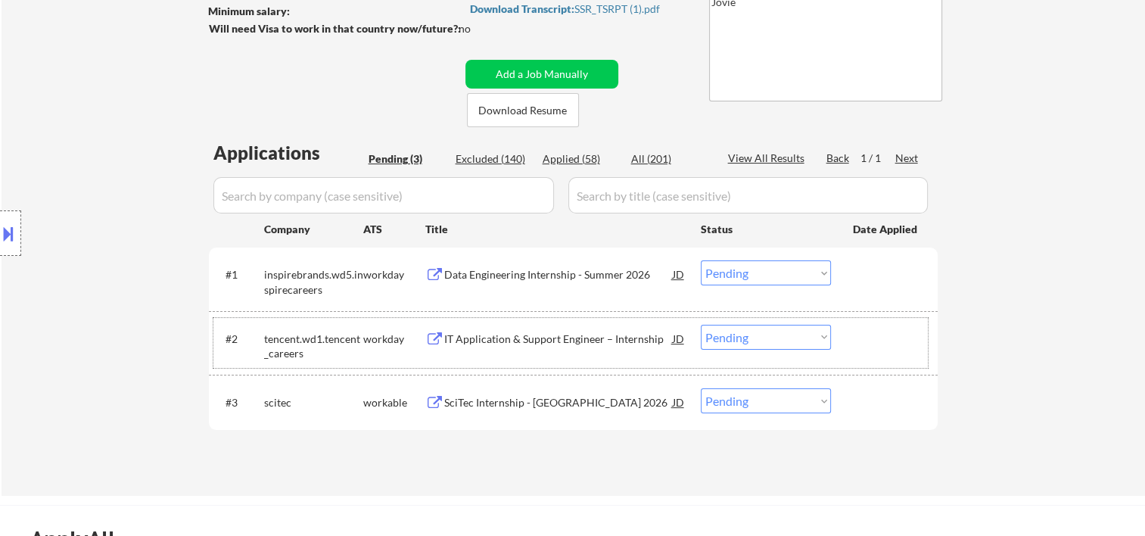
click at [899, 342] on div at bounding box center [886, 338] width 67 height 27
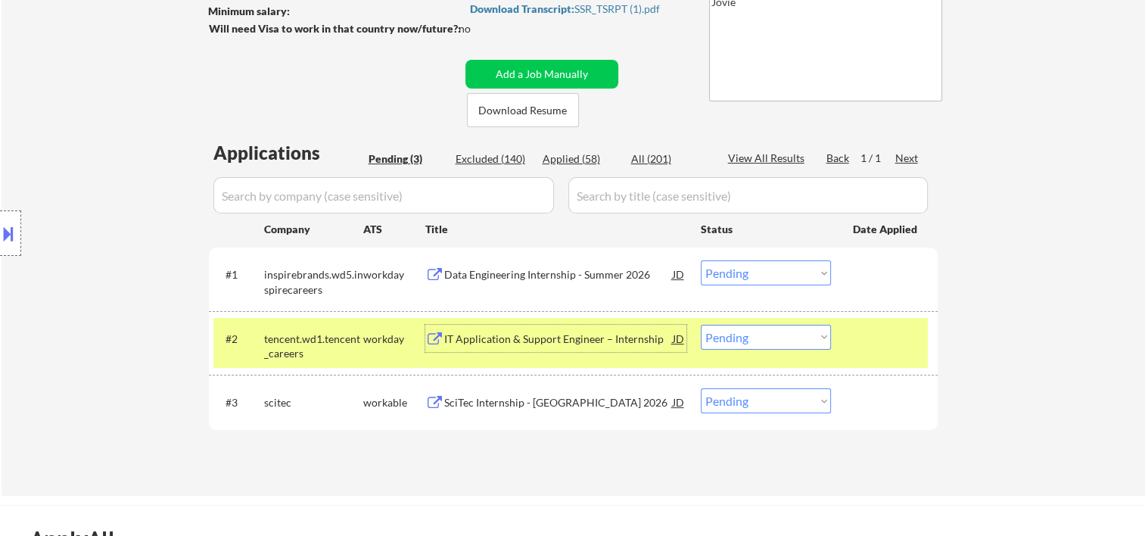
click at [509, 334] on div "IT Application & Support Engineer – Internship" at bounding box center [558, 338] width 229 height 15
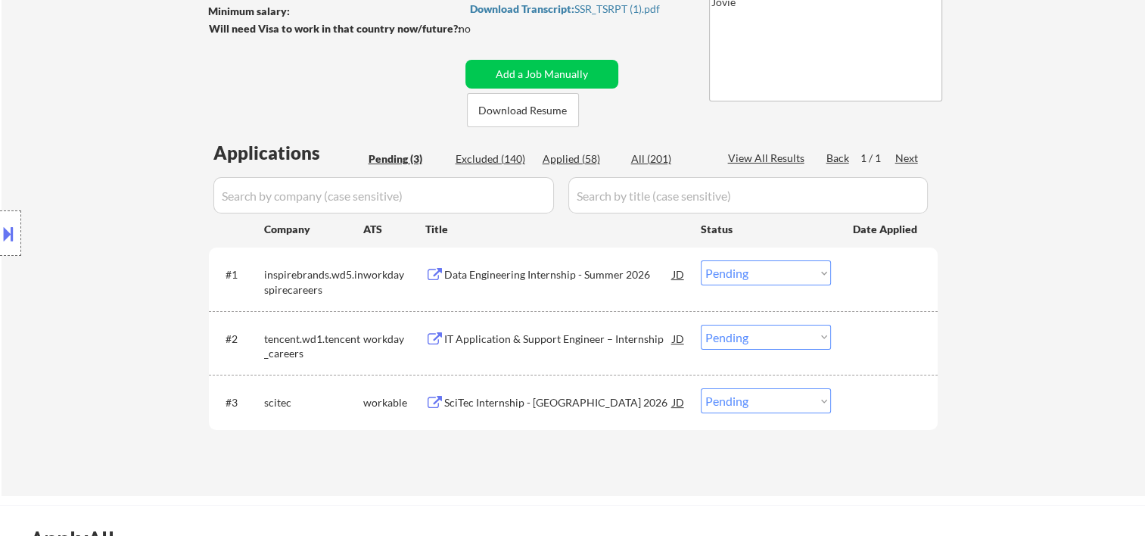
select select ""pending""
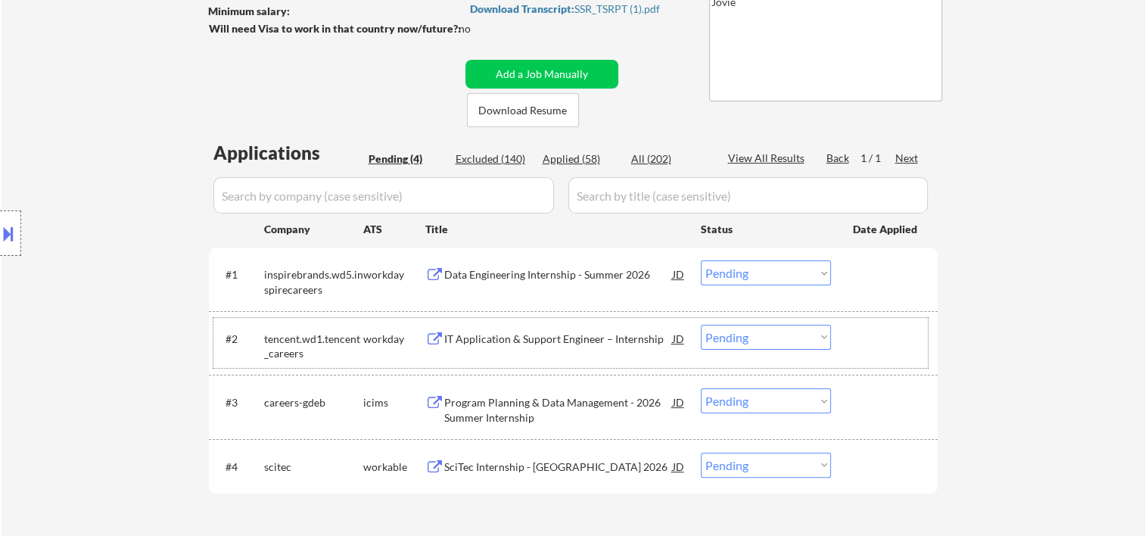
click at [854, 335] on div at bounding box center [886, 338] width 67 height 27
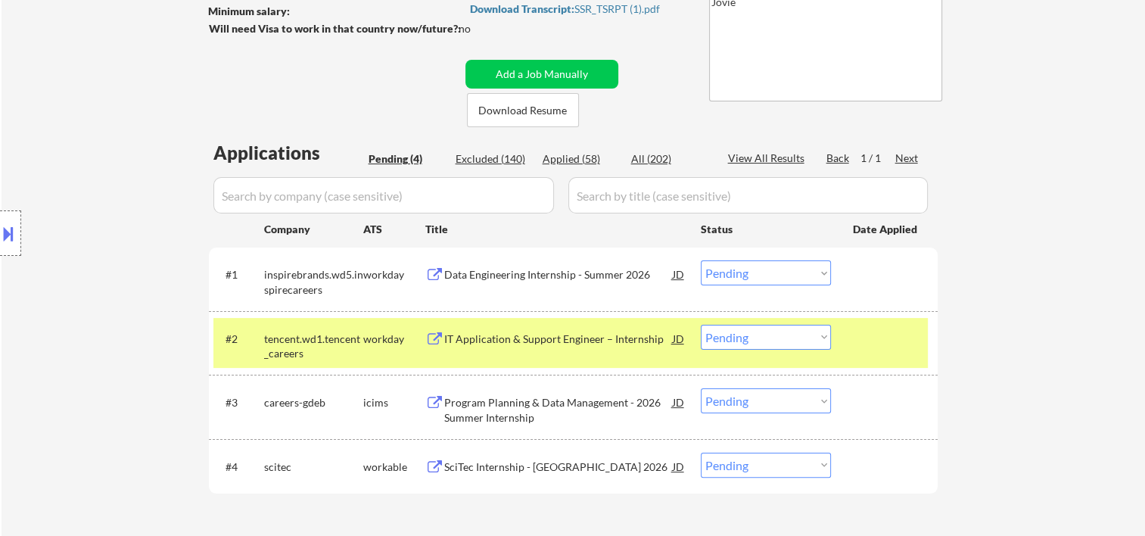
click at [821, 331] on select "Choose an option... Pending Applied Excluded (Questions) Excluded (Expired) Exc…" at bounding box center [766, 337] width 130 height 25
click at [701, 325] on select "Choose an option... Pending Applied Excluded (Questions) Excluded (Expired) Exc…" at bounding box center [766, 337] width 130 height 25
select select ""pending""
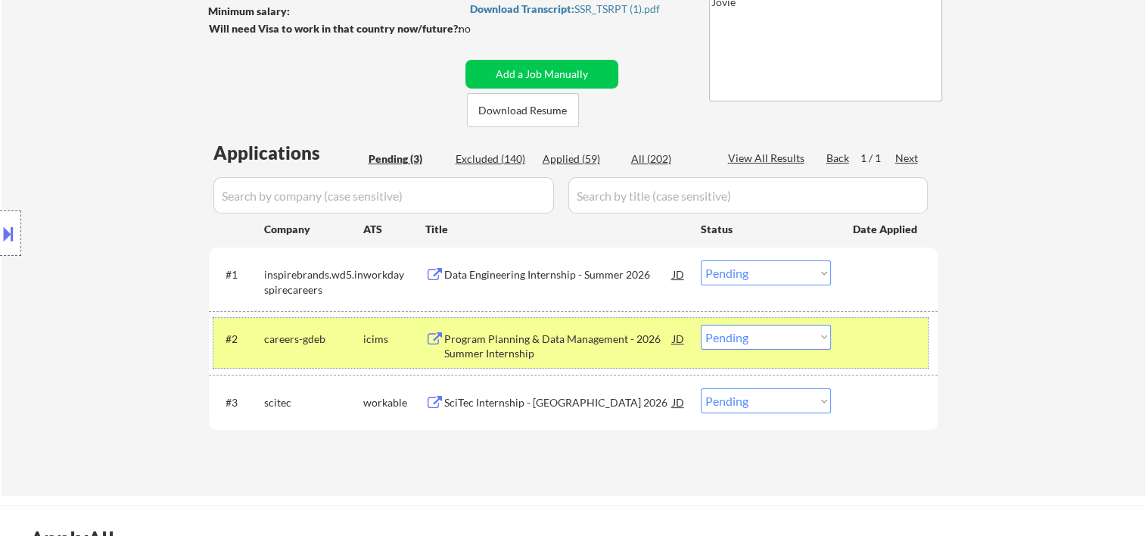
click at [902, 334] on div at bounding box center [886, 338] width 67 height 27
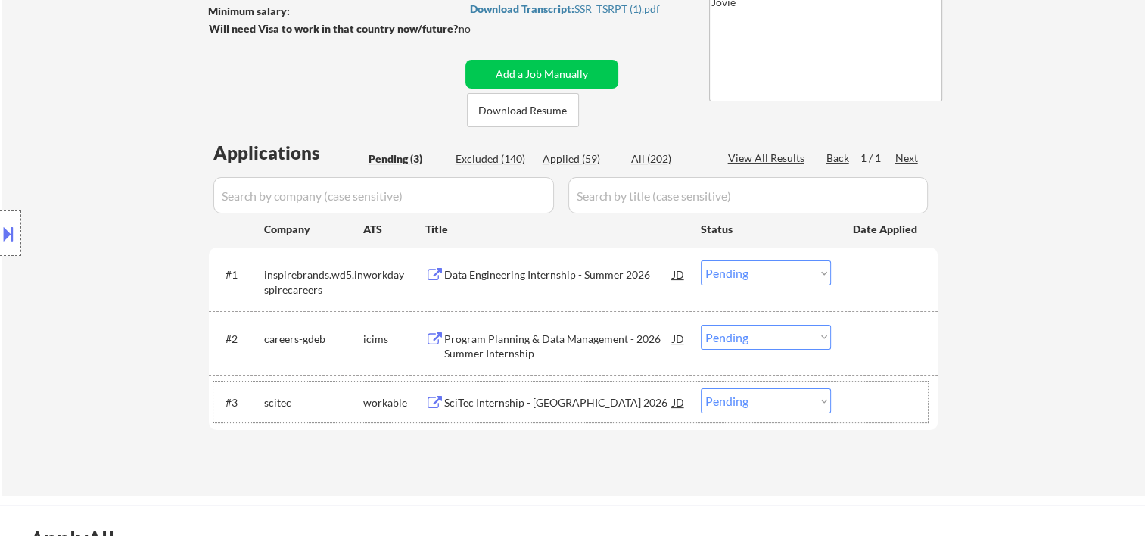
click at [881, 401] on div at bounding box center [886, 401] width 67 height 27
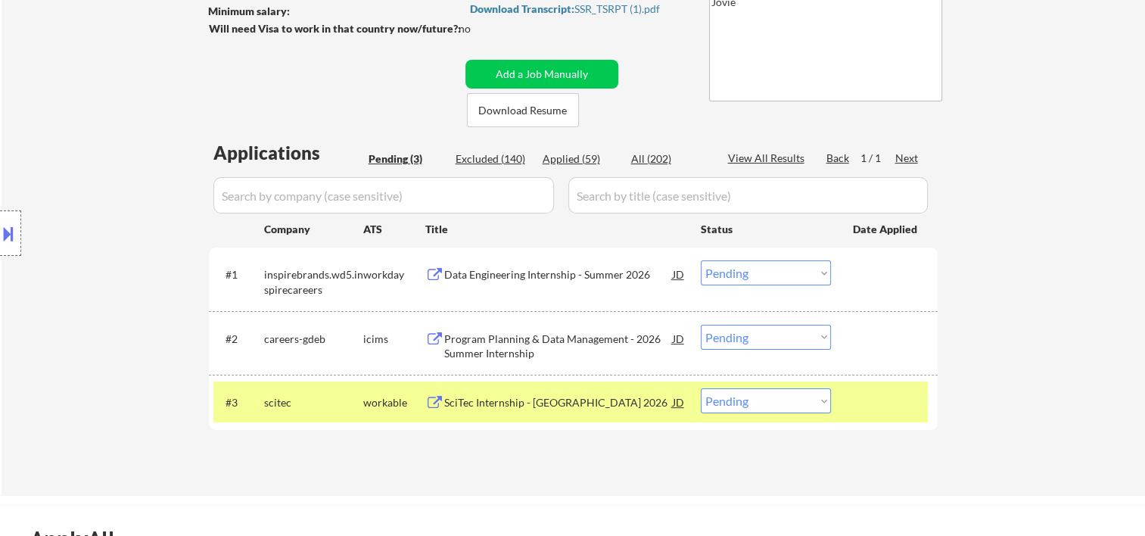
click at [612, 393] on div "SciTec Internship - [GEOGRAPHIC_DATA] 2026" at bounding box center [558, 401] width 229 height 27
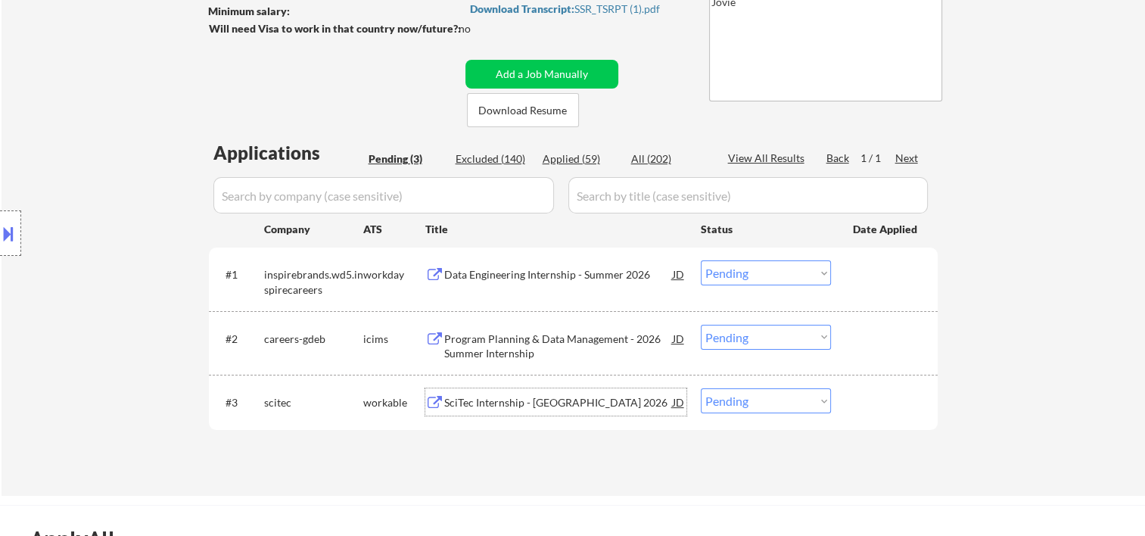
click at [857, 389] on div at bounding box center [886, 401] width 67 height 27
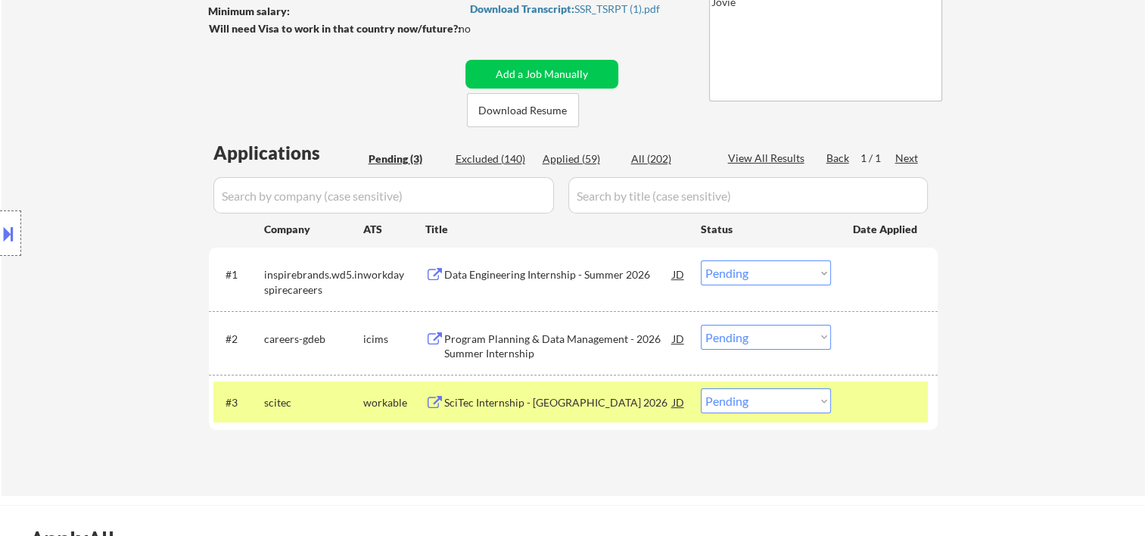
click at [808, 400] on select "Choose an option... Pending Applied Excluded (Questions) Excluded (Expired) Exc…" at bounding box center [766, 400] width 130 height 25
select select ""excluded__expired_""
click at [701, 388] on select "Choose an option... Pending Applied Excluded (Questions) Excluded (Expired) Exc…" at bounding box center [766, 400] width 130 height 25
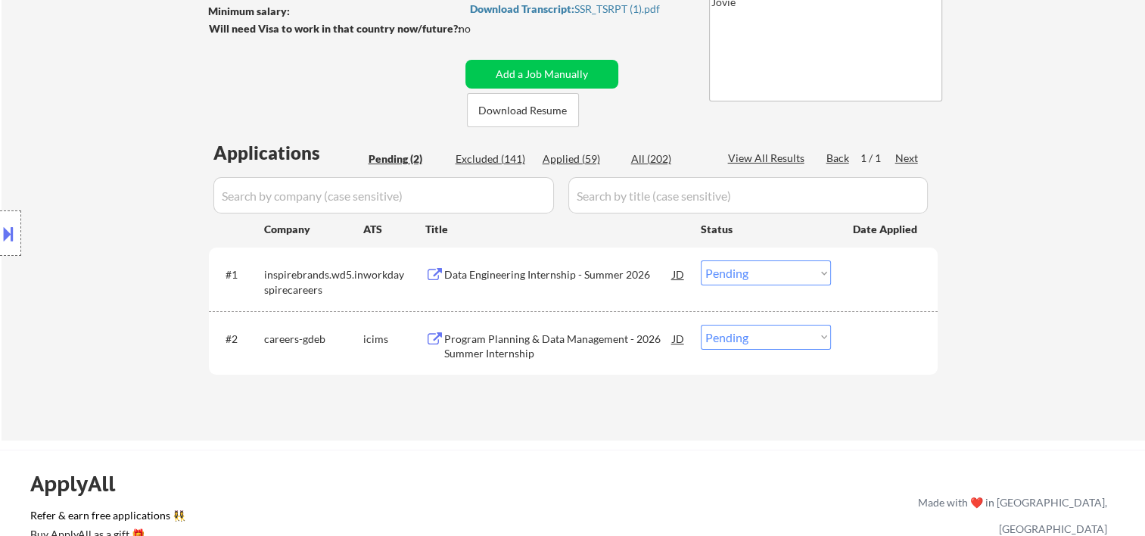
click at [1050, 233] on div "← Return to /applysquad Mailslurp Inbox Job Search Builder [PERSON_NAME] User E…" at bounding box center [574, 125] width 1144 height 632
click at [866, 337] on div at bounding box center [886, 338] width 67 height 27
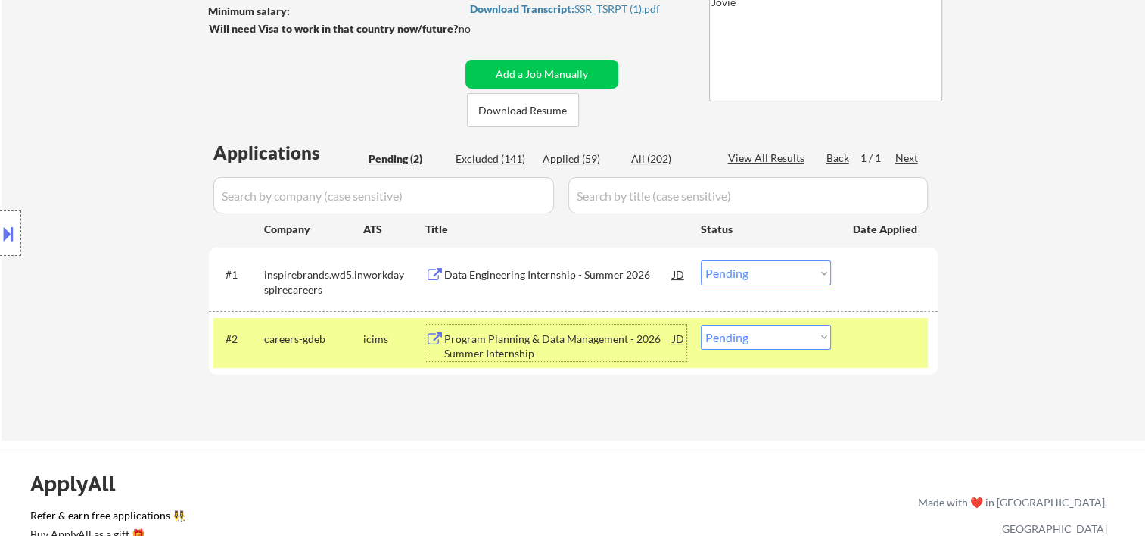
click at [623, 335] on div "Program Planning & Data Management - 2026 Summer Internship" at bounding box center [558, 346] width 229 height 30
